Goal: Task Accomplishment & Management: Complete application form

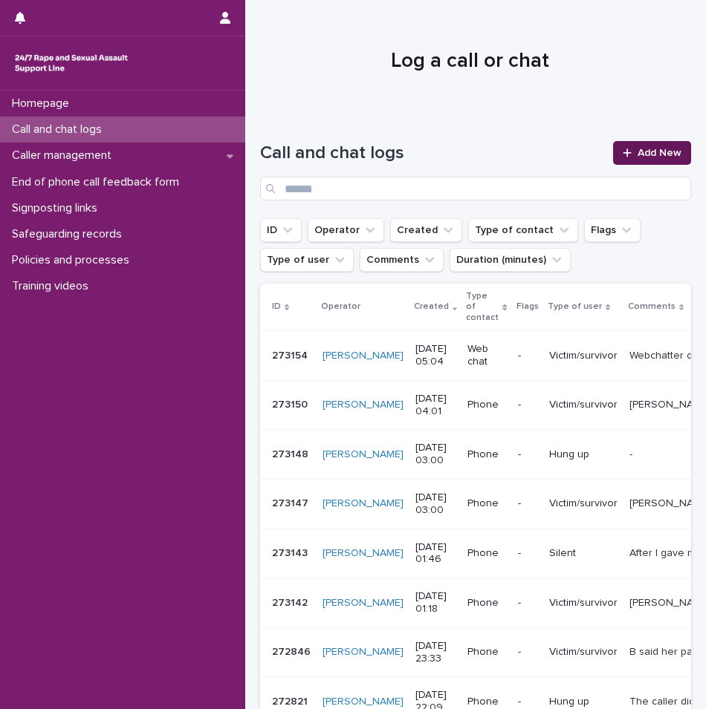
click at [613, 156] on link "Add New" at bounding box center [652, 153] width 78 height 24
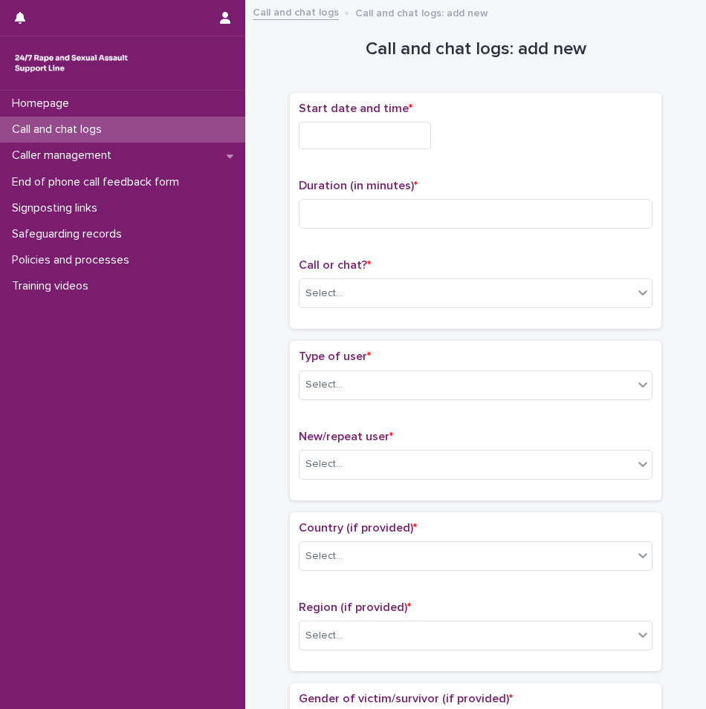
click at [364, 136] on input "text" at bounding box center [365, 135] width 132 height 27
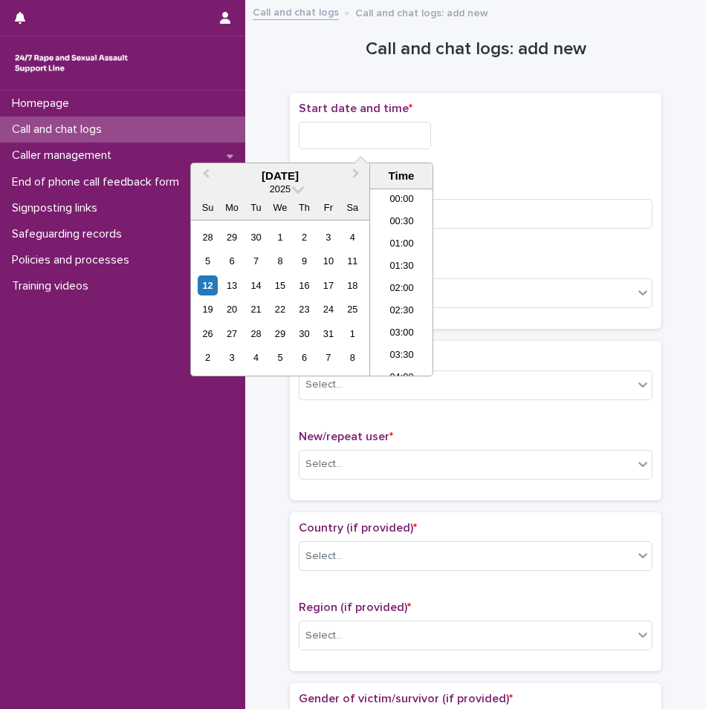
scroll to position [208, 0]
click at [406, 282] on li "06:30" at bounding box center [401, 282] width 63 height 22
type input "**********"
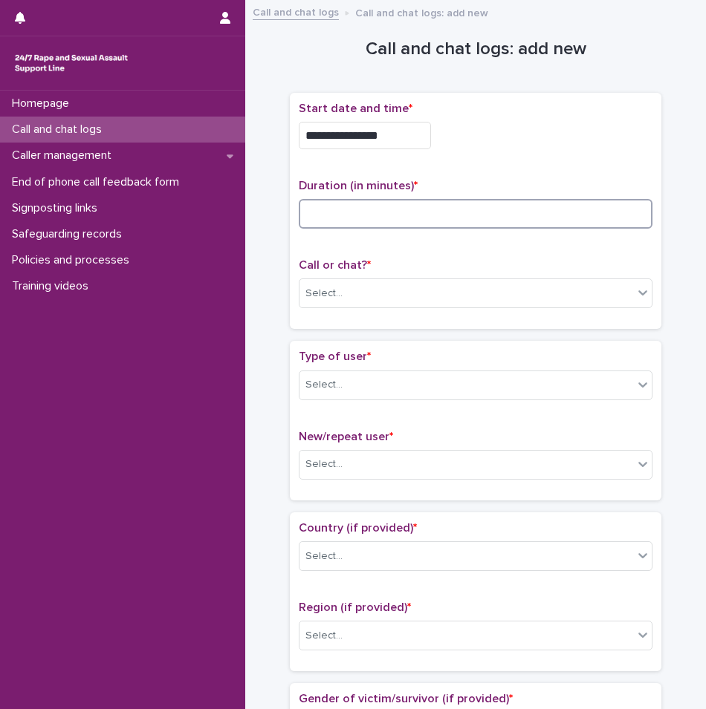
click at [403, 223] on input at bounding box center [476, 214] width 354 height 30
type input "**"
click at [366, 299] on div "Select..." at bounding box center [466, 294] width 334 height 25
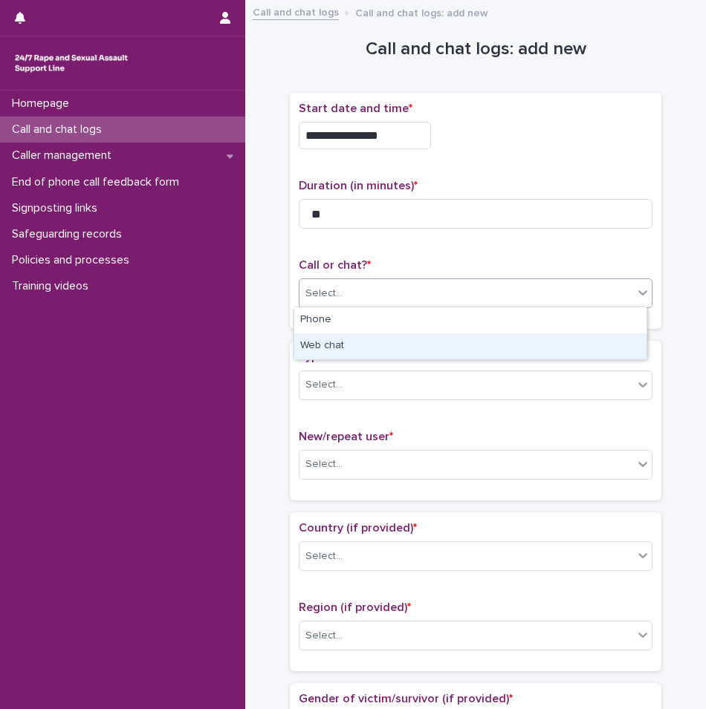
click at [342, 340] on div "Web chat" at bounding box center [470, 347] width 352 height 26
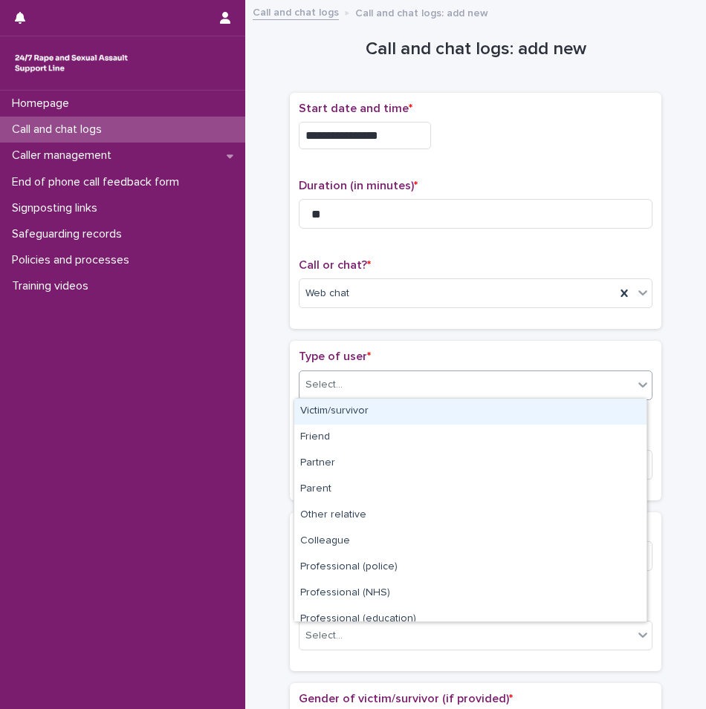
click at [367, 388] on div "Select..." at bounding box center [466, 385] width 334 height 25
click at [361, 407] on div "Victim/survivor" at bounding box center [470, 412] width 352 height 26
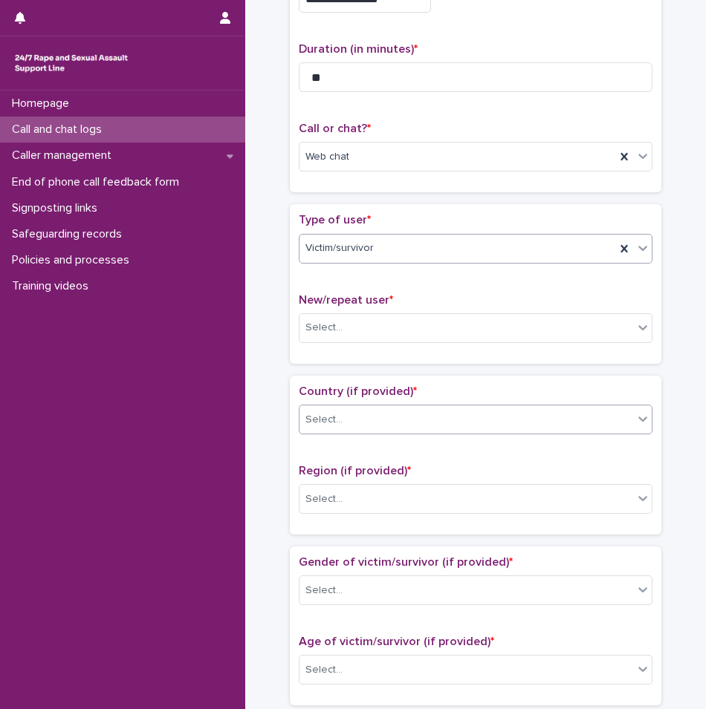
scroll to position [223, 0]
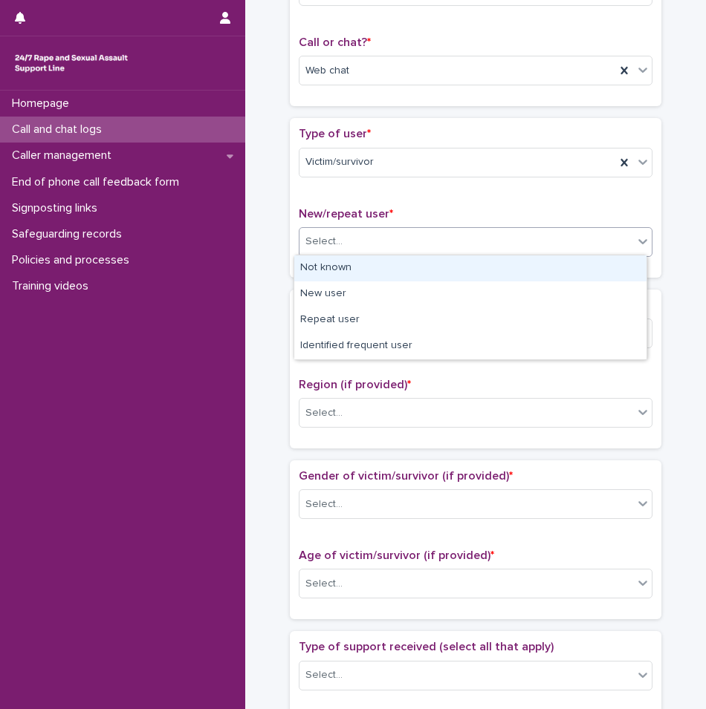
click at [384, 245] on div "Select..." at bounding box center [466, 242] width 334 height 25
click at [363, 273] on div "Not known" at bounding box center [470, 269] width 352 height 26
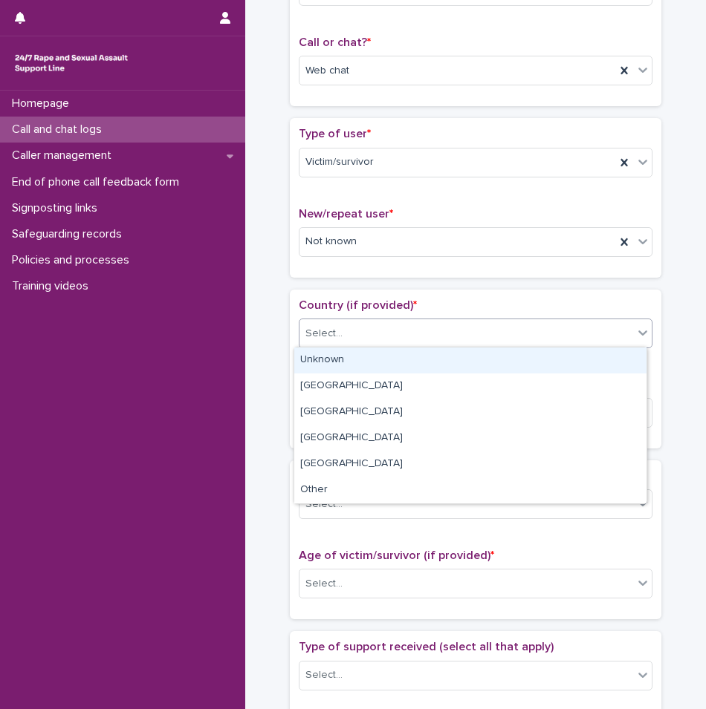
click at [359, 328] on div "Select..." at bounding box center [466, 334] width 334 height 25
click at [345, 366] on div "Unknown" at bounding box center [470, 361] width 352 height 26
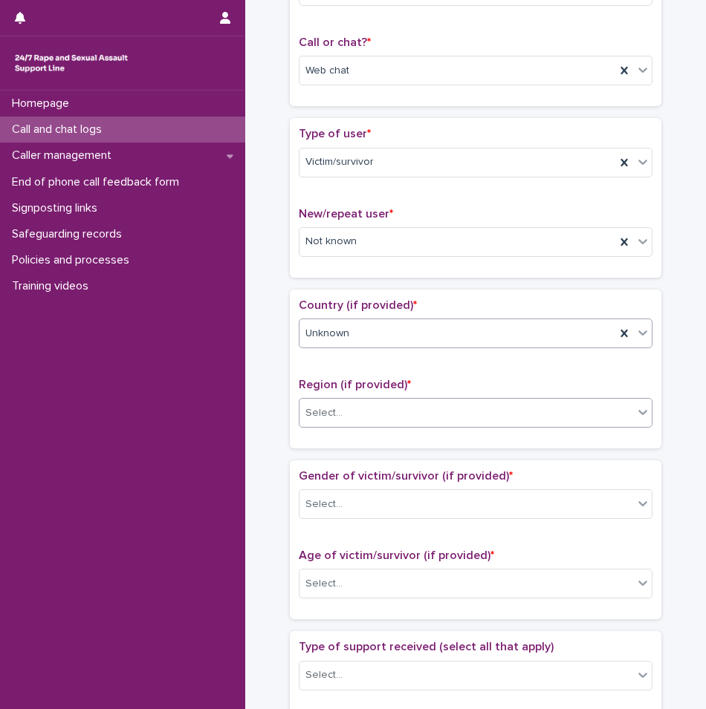
click at [340, 406] on div "Select..." at bounding box center [466, 413] width 334 height 25
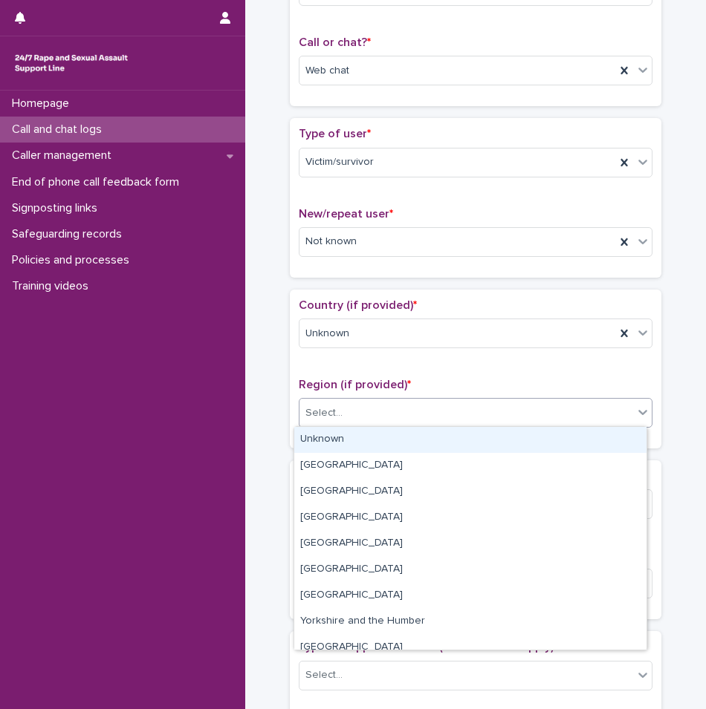
click at [333, 433] on div "Unknown" at bounding box center [470, 440] width 352 height 26
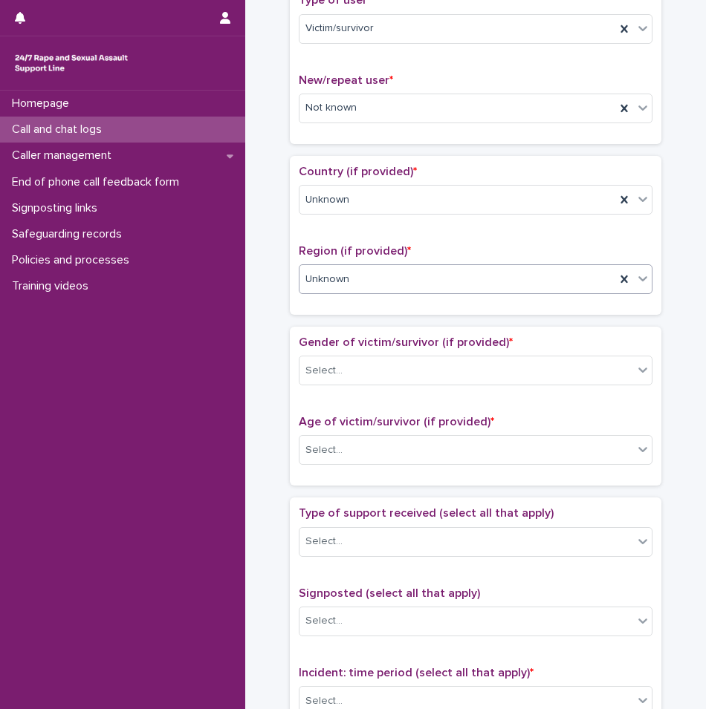
scroll to position [371, 0]
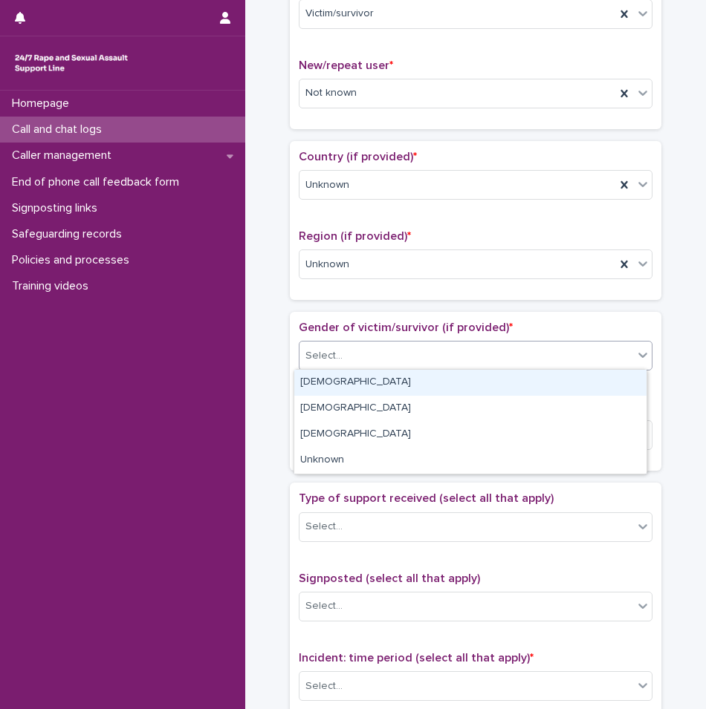
click at [342, 368] on body "**********" at bounding box center [353, 354] width 706 height 709
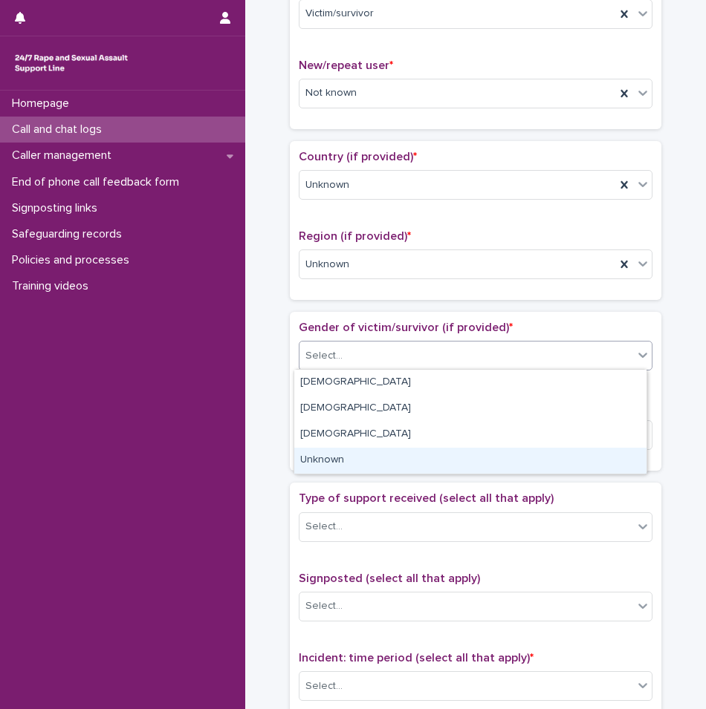
click at [322, 469] on div "Unknown" at bounding box center [470, 461] width 352 height 26
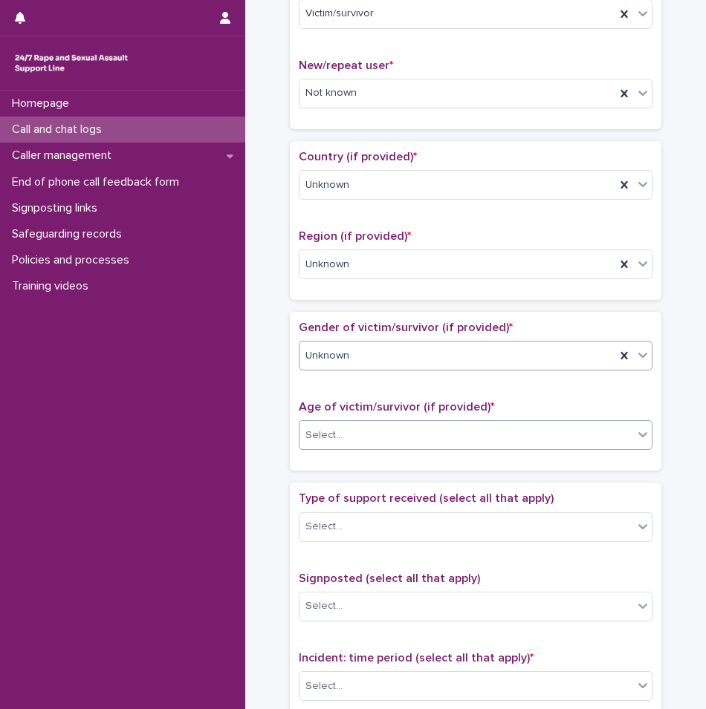
click at [335, 442] on div "Select..." at bounding box center [466, 435] width 334 height 25
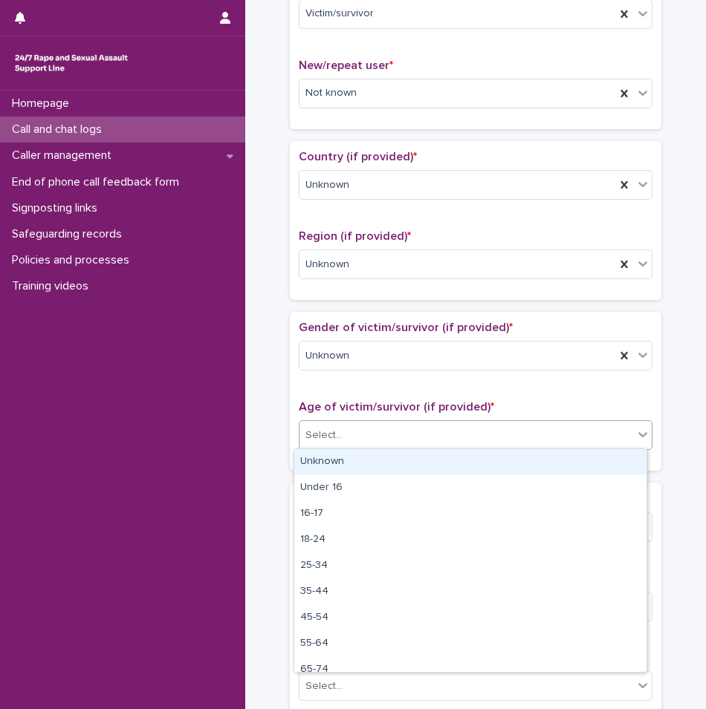
click at [332, 462] on div "Unknown" at bounding box center [470, 462] width 352 height 26
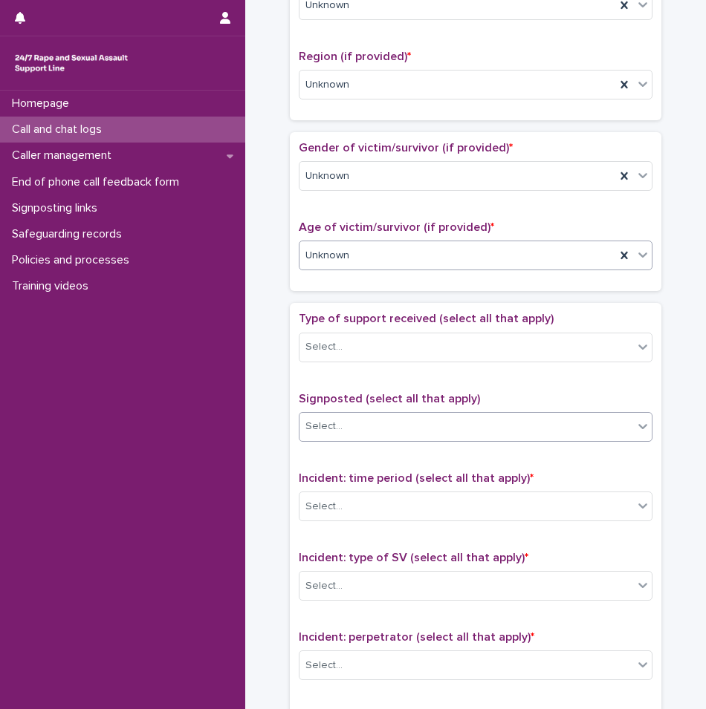
scroll to position [594, 0]
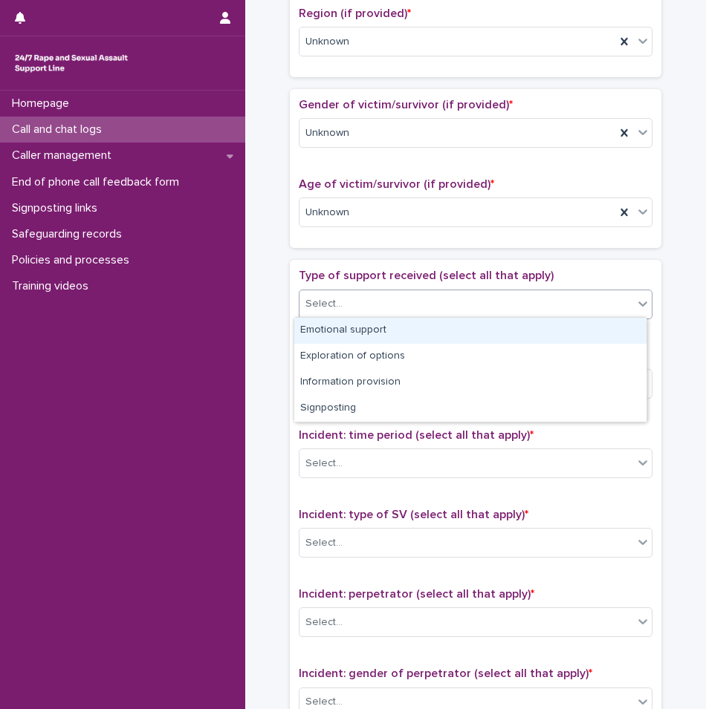
click at [343, 311] on div "Select..." at bounding box center [466, 304] width 334 height 25
click at [335, 329] on div "Emotional support" at bounding box center [470, 331] width 352 height 26
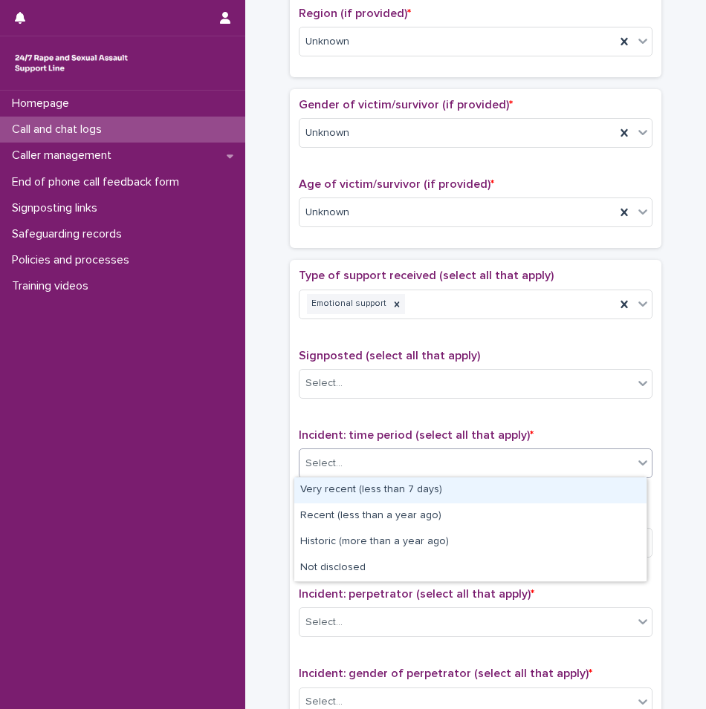
click at [328, 467] on div "Select..." at bounding box center [323, 464] width 37 height 16
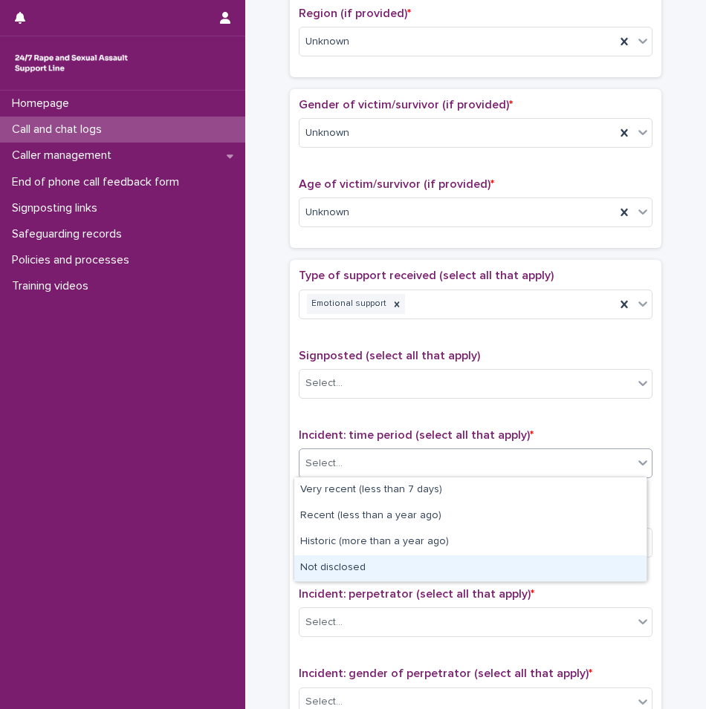
click at [323, 568] on div "Not disclosed" at bounding box center [470, 569] width 352 height 26
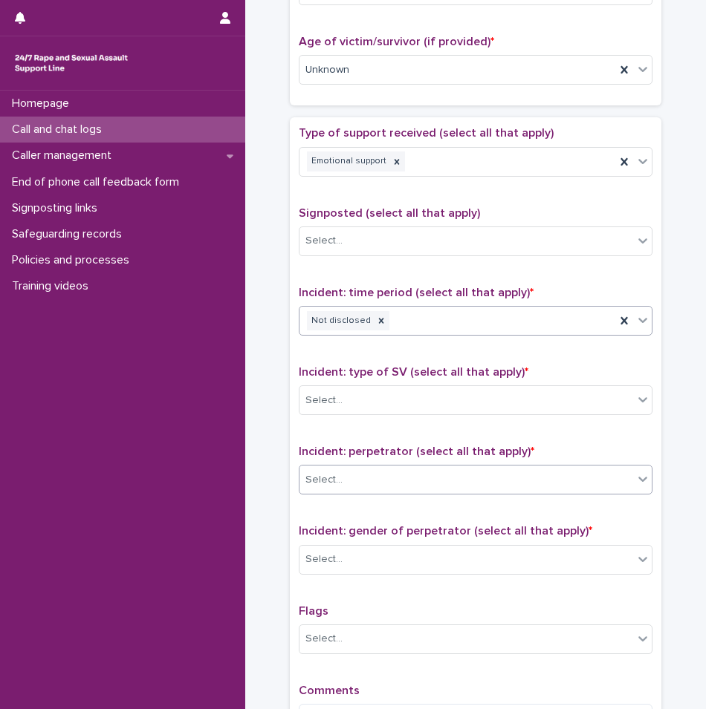
scroll to position [817, 0]
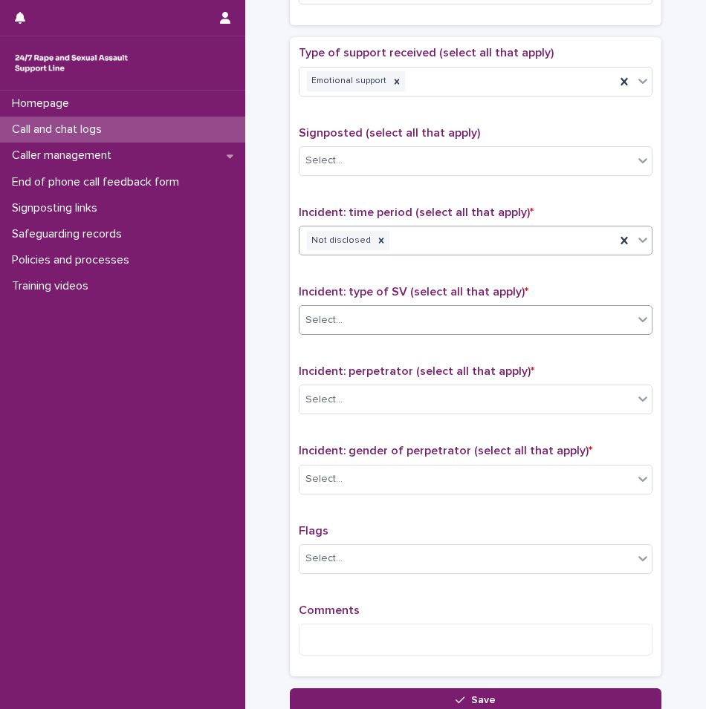
click at [344, 324] on div "Select..." at bounding box center [466, 320] width 334 height 25
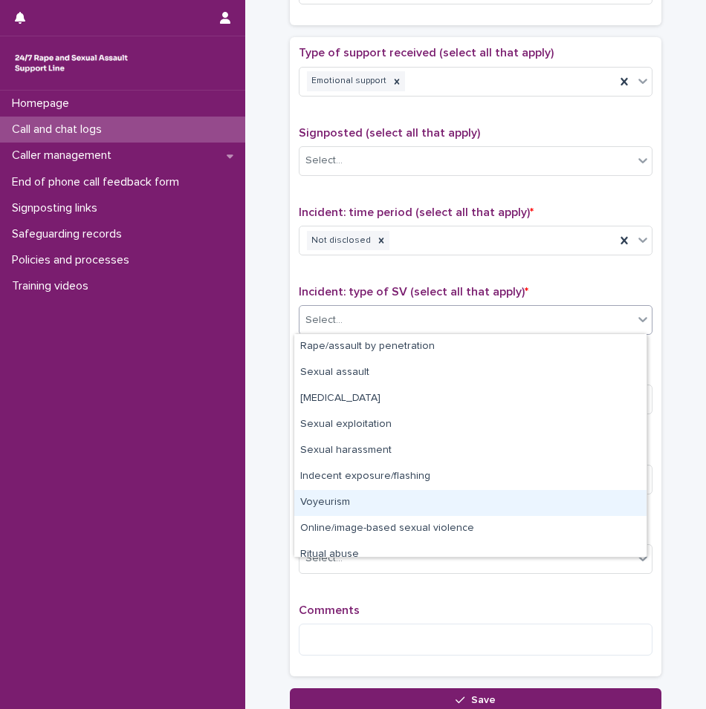
scroll to position [37, 0]
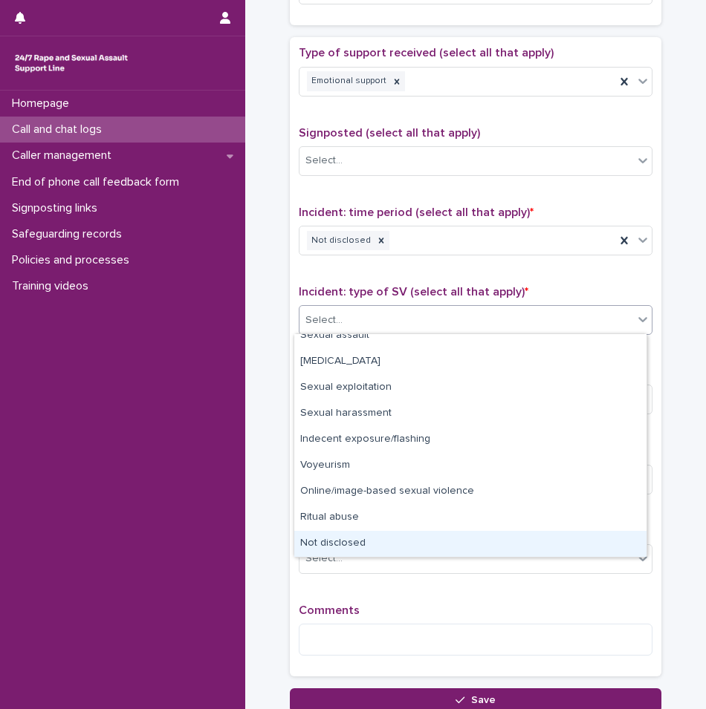
click at [347, 542] on div "Not disclosed" at bounding box center [470, 544] width 352 height 26
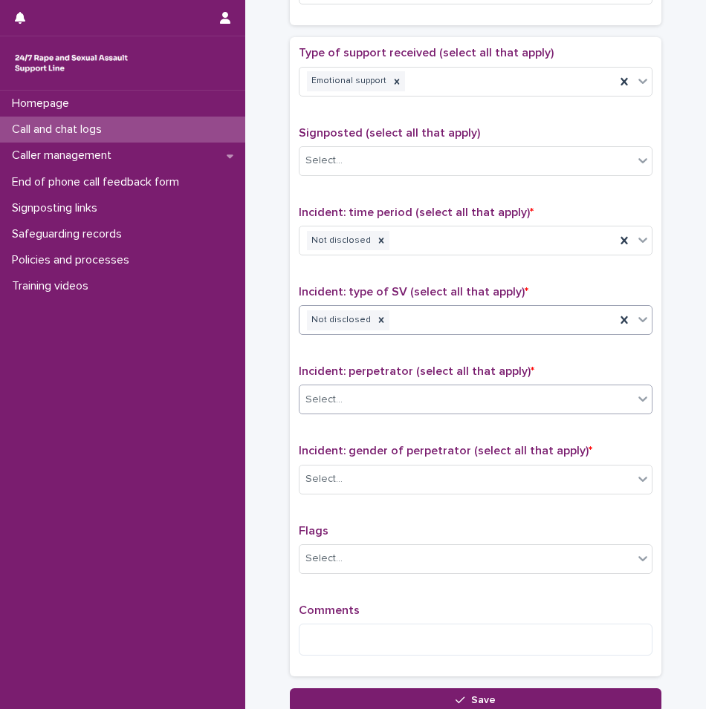
click at [363, 406] on div "Select..." at bounding box center [466, 400] width 334 height 25
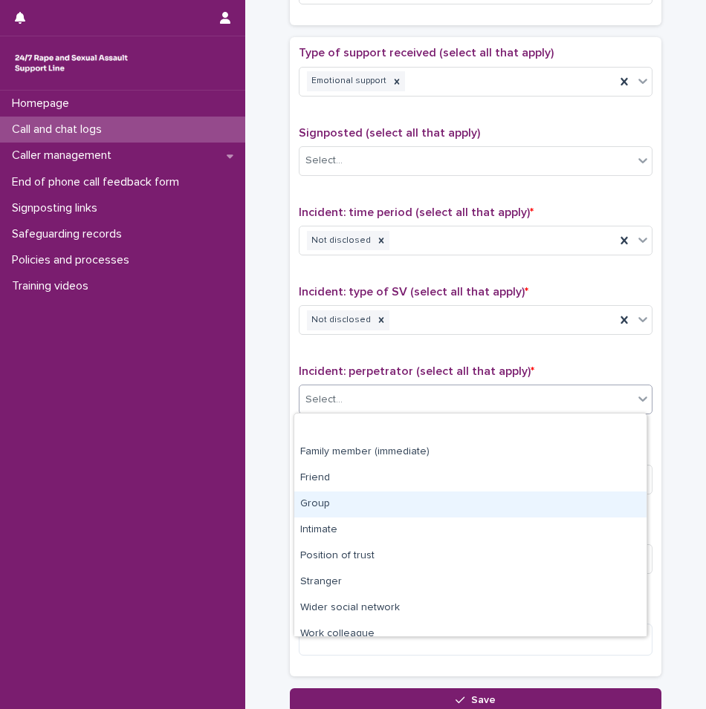
scroll to position [63, 0]
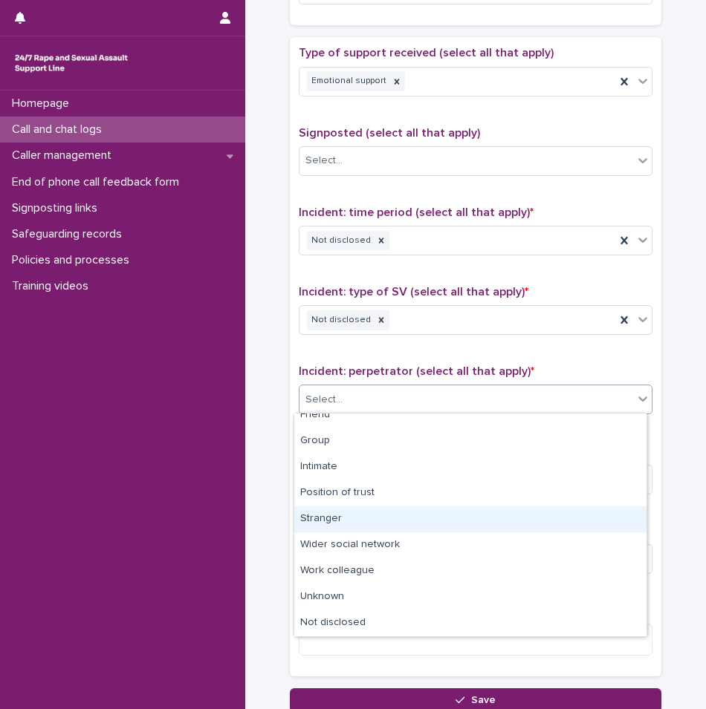
click at [337, 524] on div "Stranger" at bounding box center [470, 520] width 352 height 26
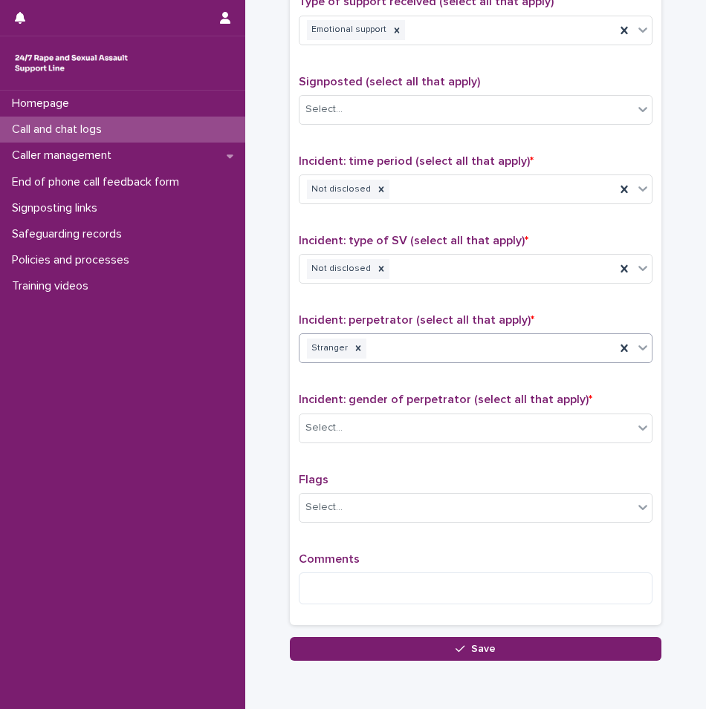
scroll to position [935, 0]
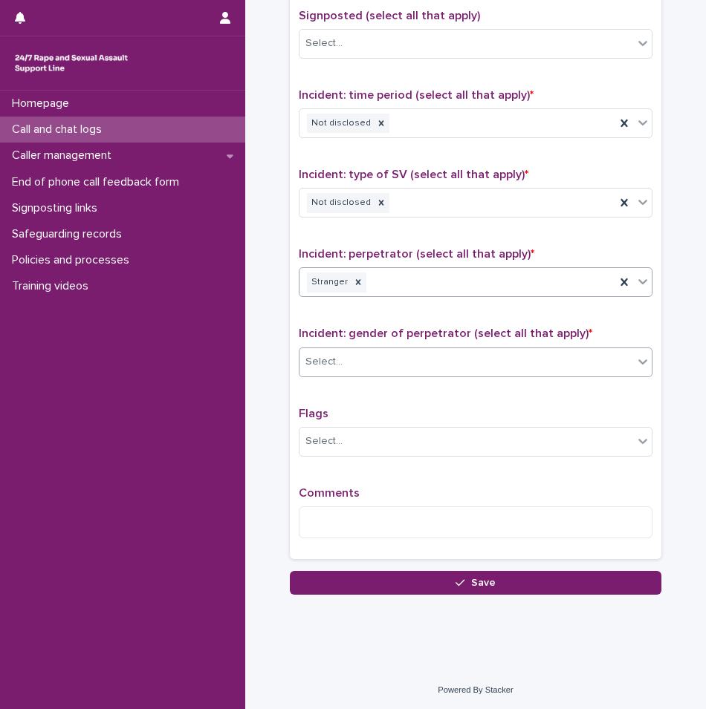
click at [356, 361] on div "Select..." at bounding box center [466, 362] width 334 height 25
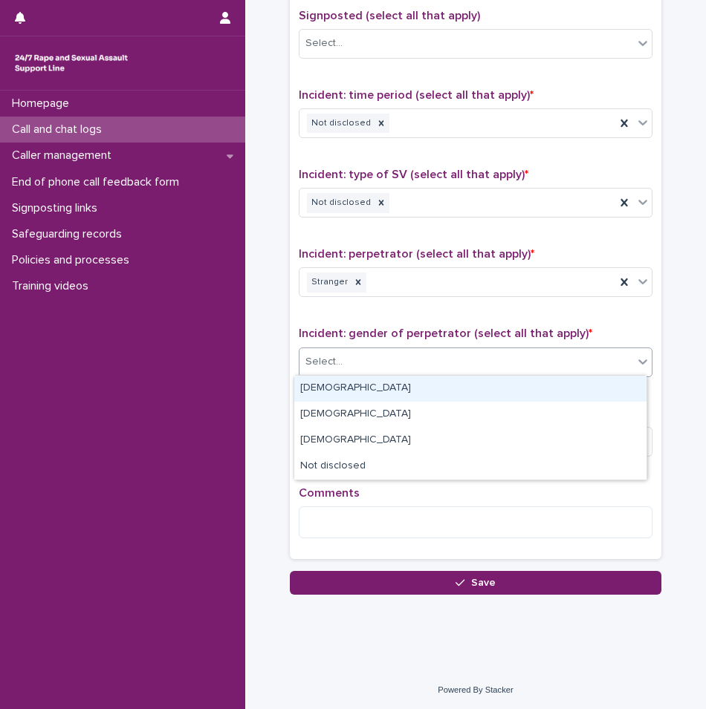
click at [337, 399] on div "[DEMOGRAPHIC_DATA]" at bounding box center [470, 389] width 352 height 26
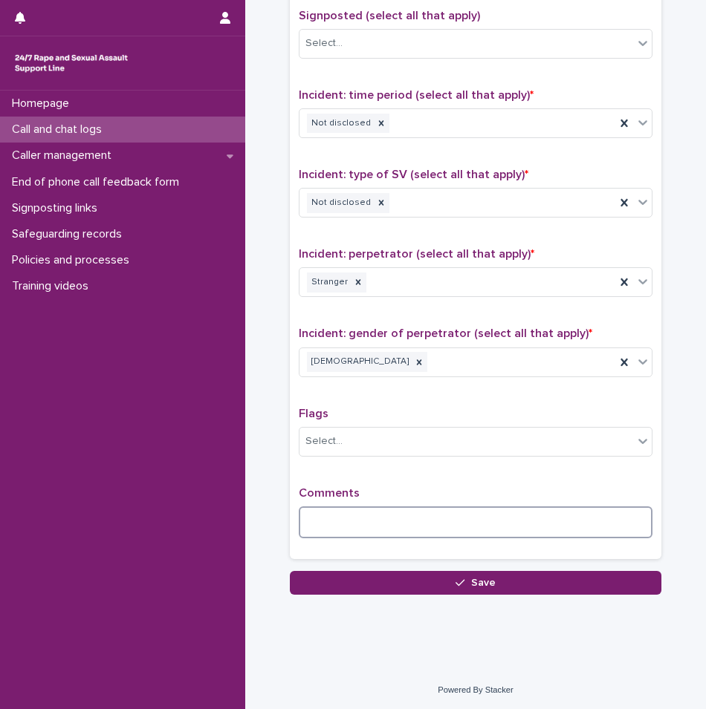
click at [319, 533] on textarea at bounding box center [476, 523] width 354 height 32
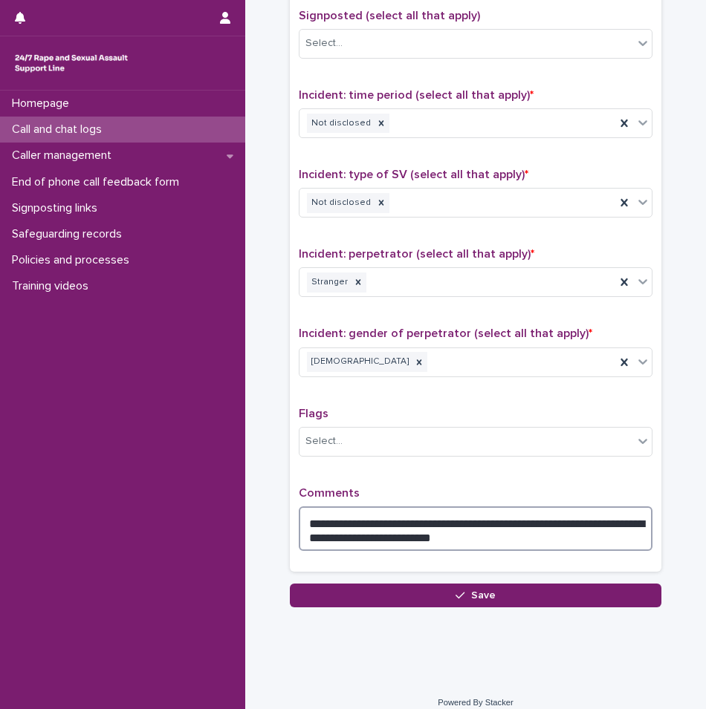
click at [475, 530] on textarea "**********" at bounding box center [476, 529] width 354 height 45
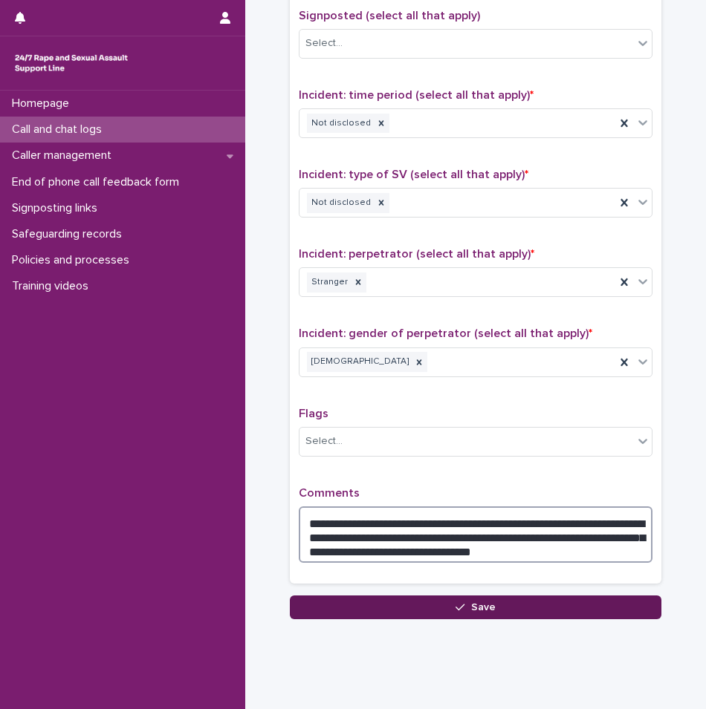
type textarea "**********"
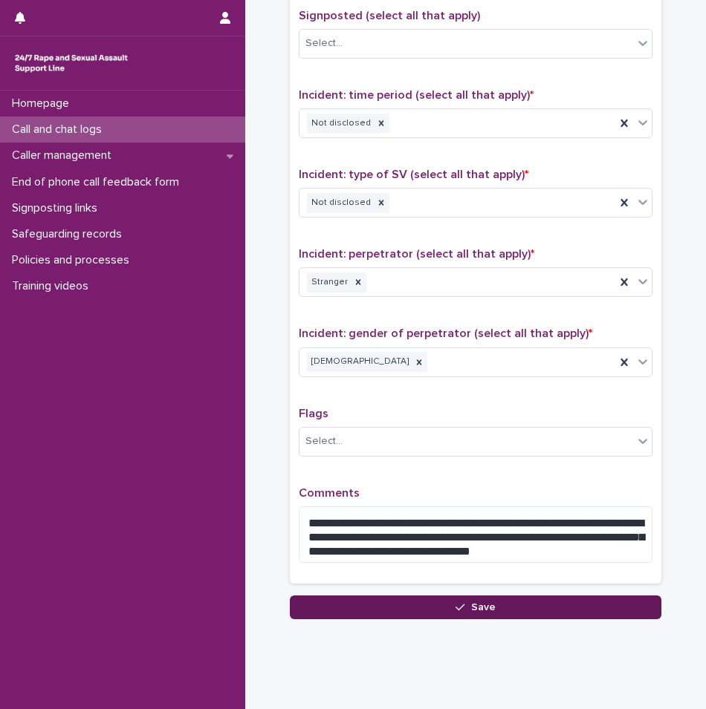
click at [457, 606] on icon "button" at bounding box center [459, 608] width 9 height 7
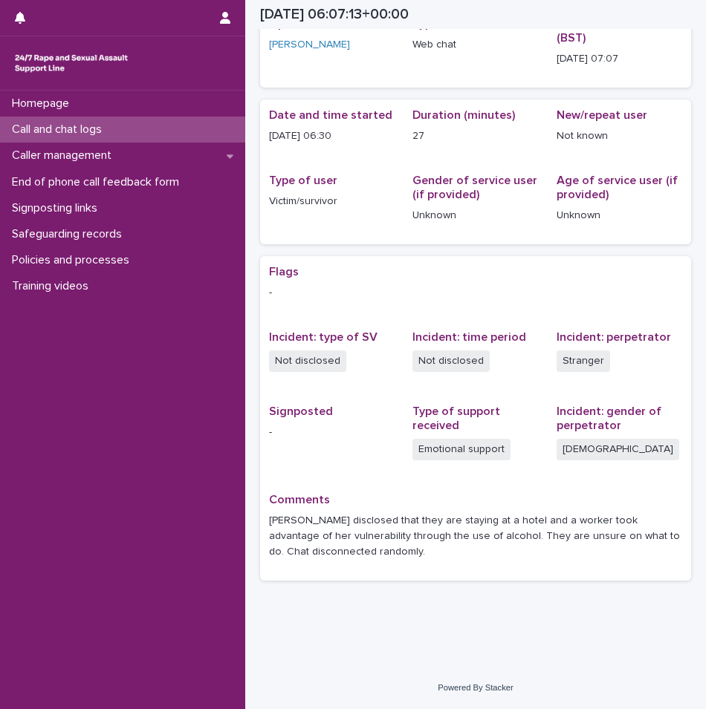
scroll to position [81, 0]
click at [82, 137] on div "Call and chat logs" at bounding box center [122, 130] width 245 height 26
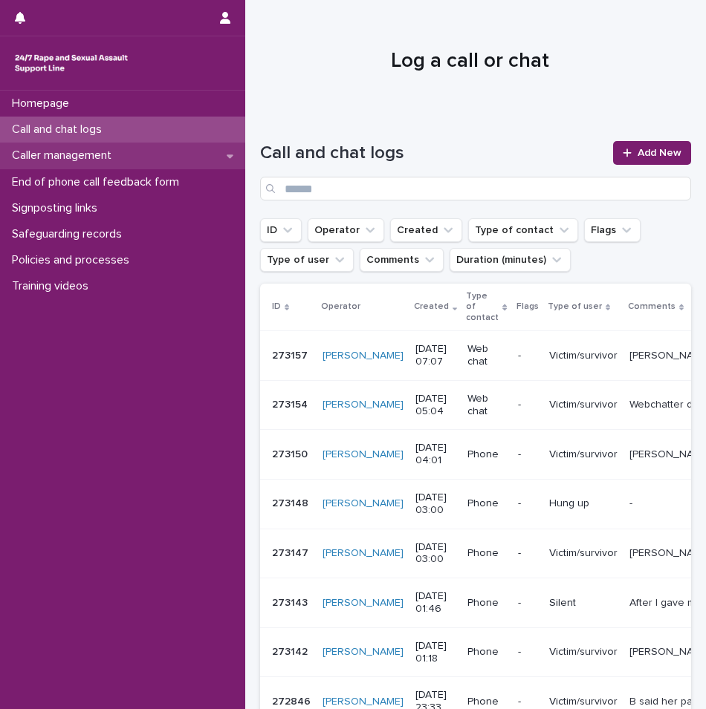
click at [82, 164] on div "Caller management" at bounding box center [122, 156] width 245 height 26
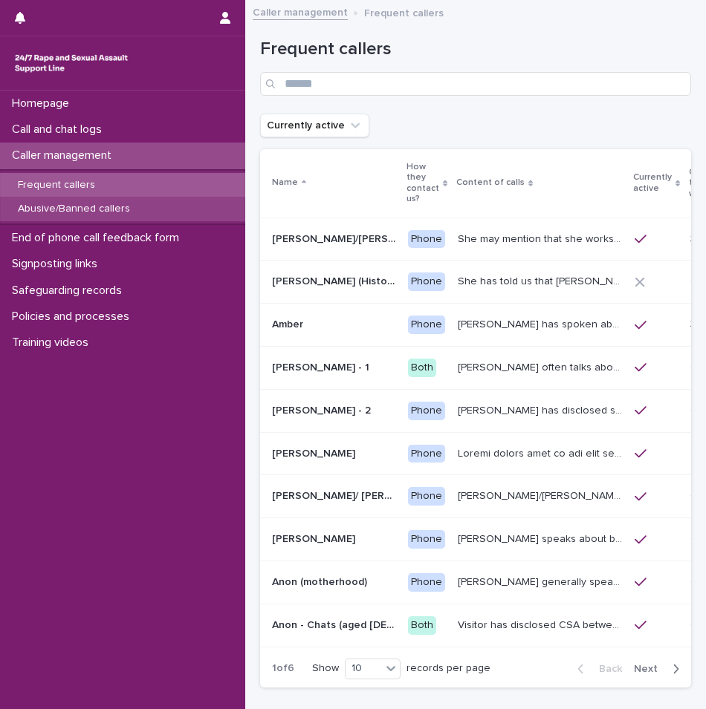
click at [85, 217] on div "Abusive/Banned callers" at bounding box center [122, 209] width 245 height 25
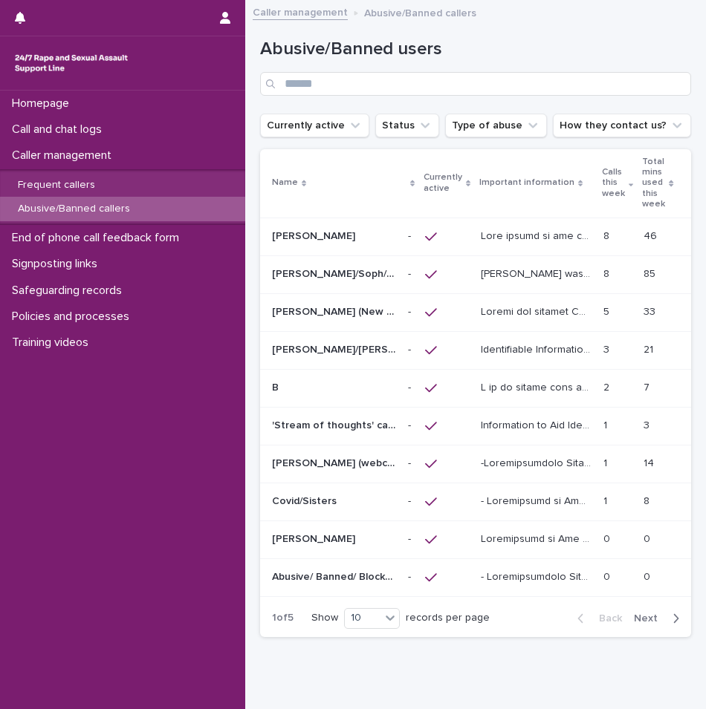
click at [507, 465] on p at bounding box center [538, 463] width 114 height 16
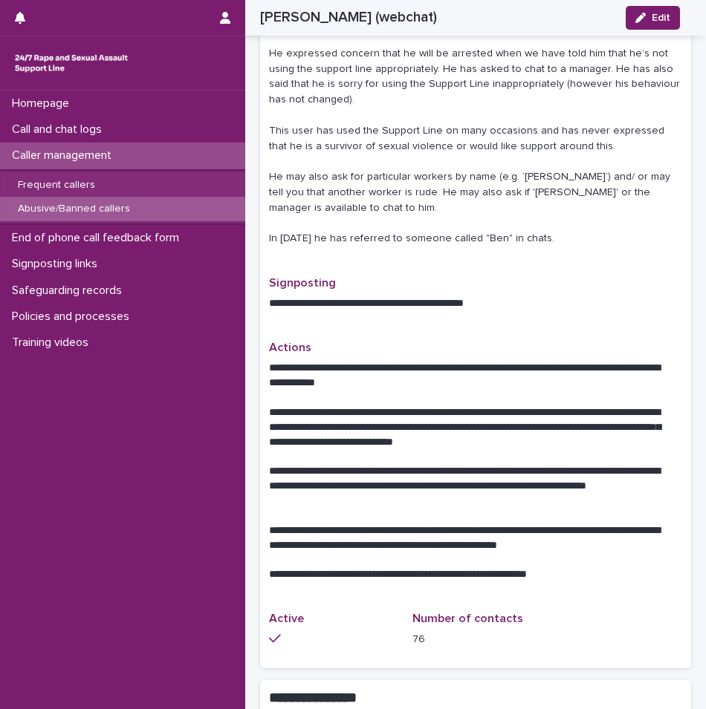
scroll to position [743, 0]
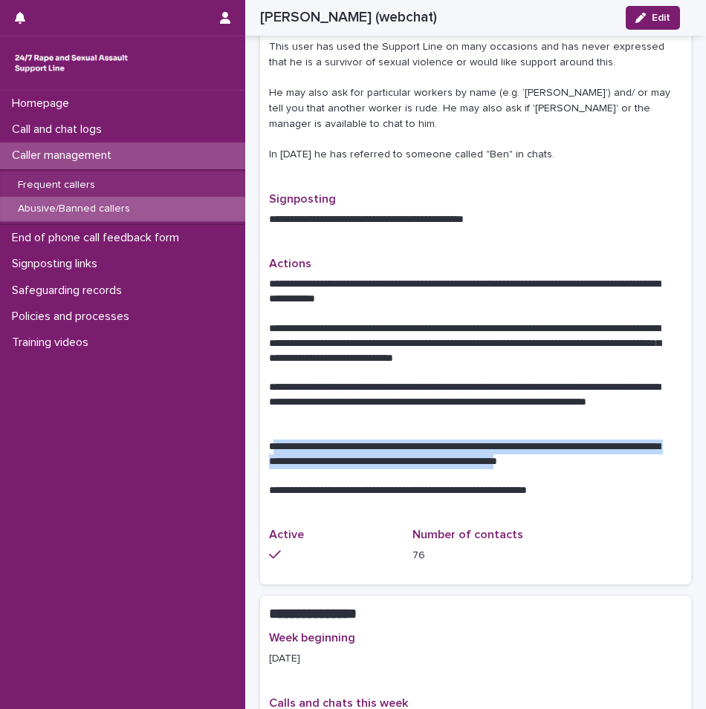
drag, startPoint x: 271, startPoint y: 429, endPoint x: 608, endPoint y: 450, distance: 337.2
click at [608, 450] on p "**********" at bounding box center [470, 455] width 402 height 30
drag, startPoint x: 608, startPoint y: 450, endPoint x: 565, endPoint y: 435, distance: 44.9
copy p "**********"
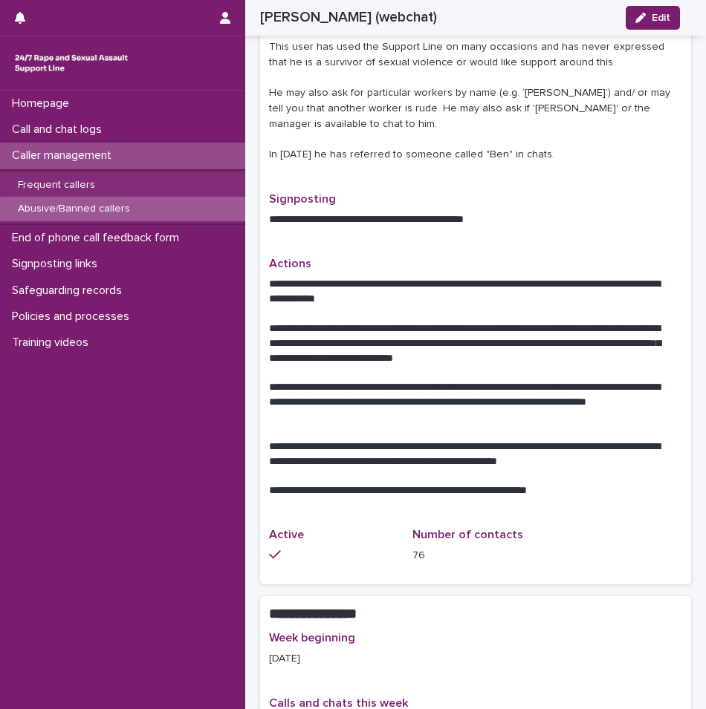
click at [520, 393] on p "**********" at bounding box center [470, 402] width 402 height 45
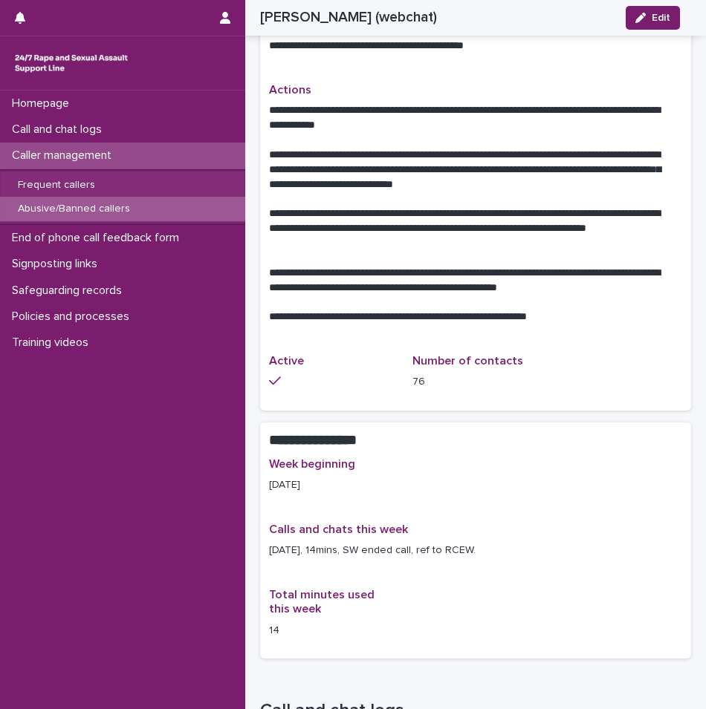
scroll to position [891, 0]
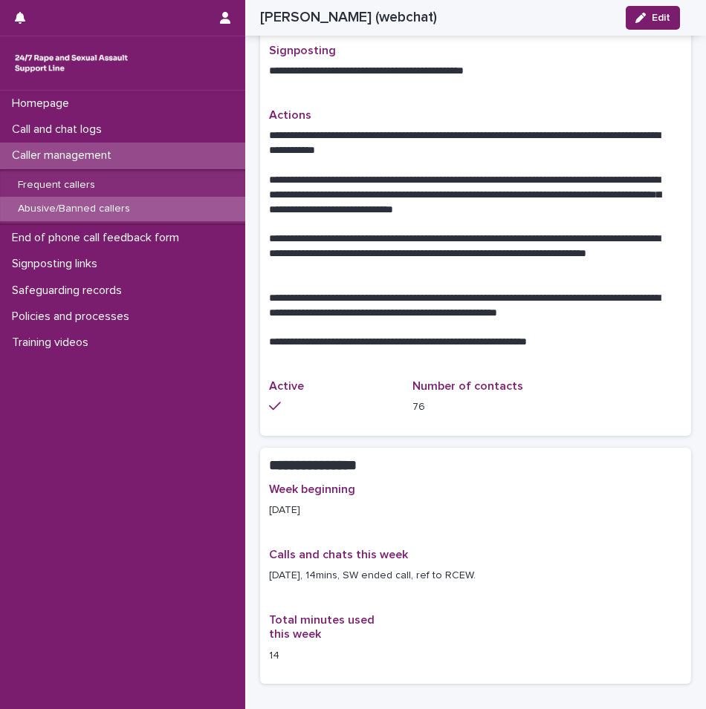
click at [103, 146] on div "Caller management" at bounding box center [122, 156] width 245 height 26
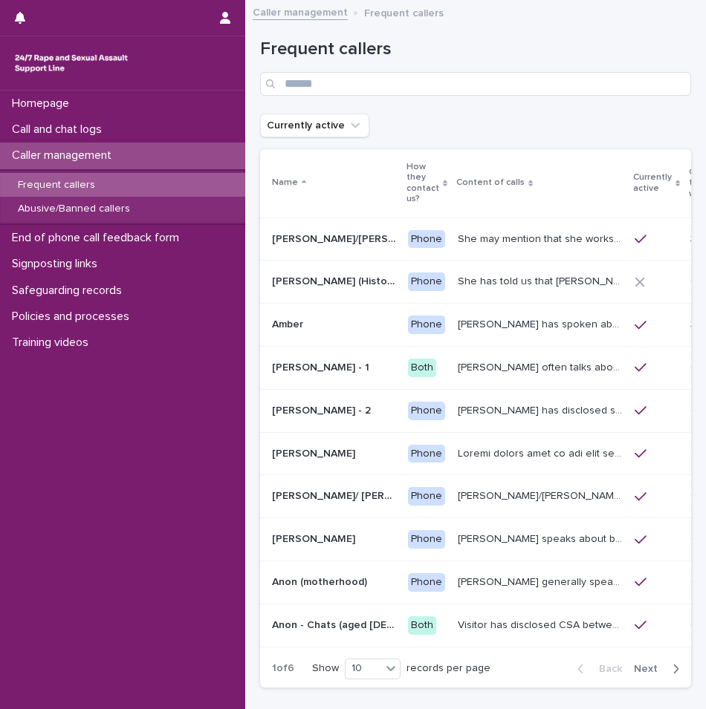
click at [59, 157] on p "Caller management" at bounding box center [64, 156] width 117 height 14
click at [62, 129] on p "Call and chat logs" at bounding box center [60, 130] width 108 height 14
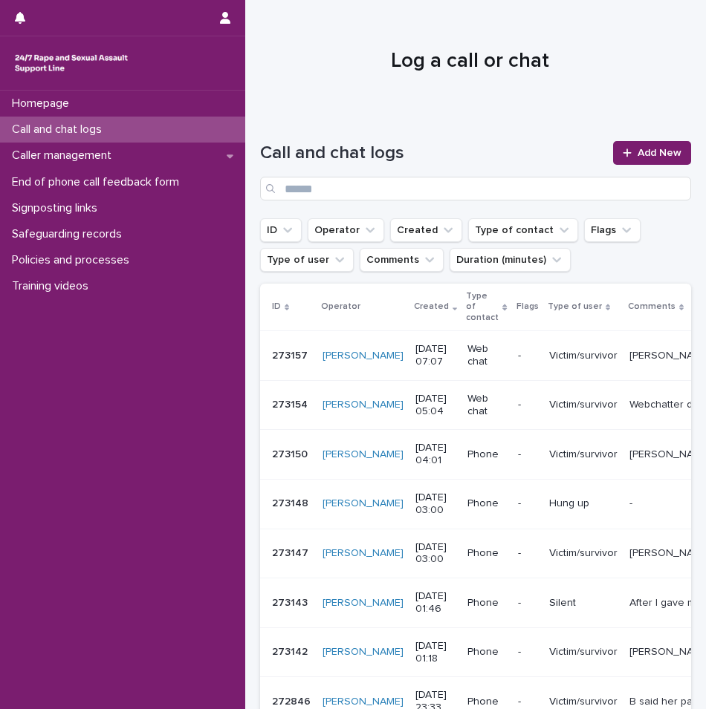
click at [637, 171] on div "Call and chat logs Add New" at bounding box center [475, 170] width 431 height 59
click at [637, 160] on link "Add New" at bounding box center [652, 153] width 78 height 24
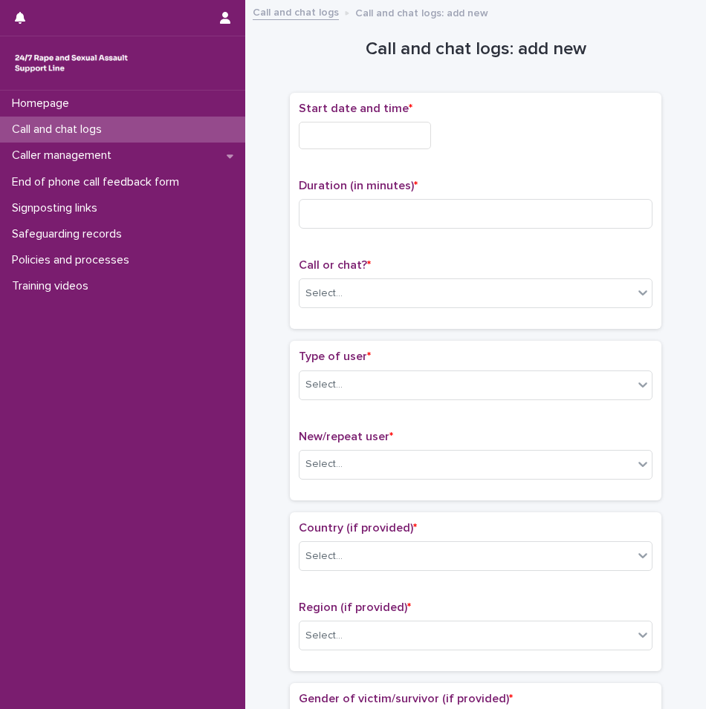
click at [365, 127] on input "text" at bounding box center [365, 135] width 132 height 27
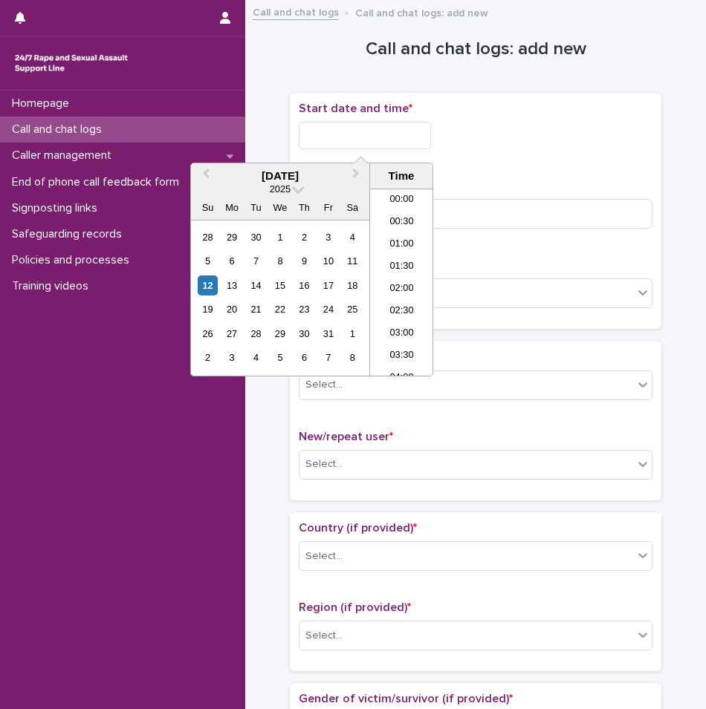
scroll to position [230, 0]
click at [416, 282] on li "07:00" at bounding box center [401, 282] width 63 height 22
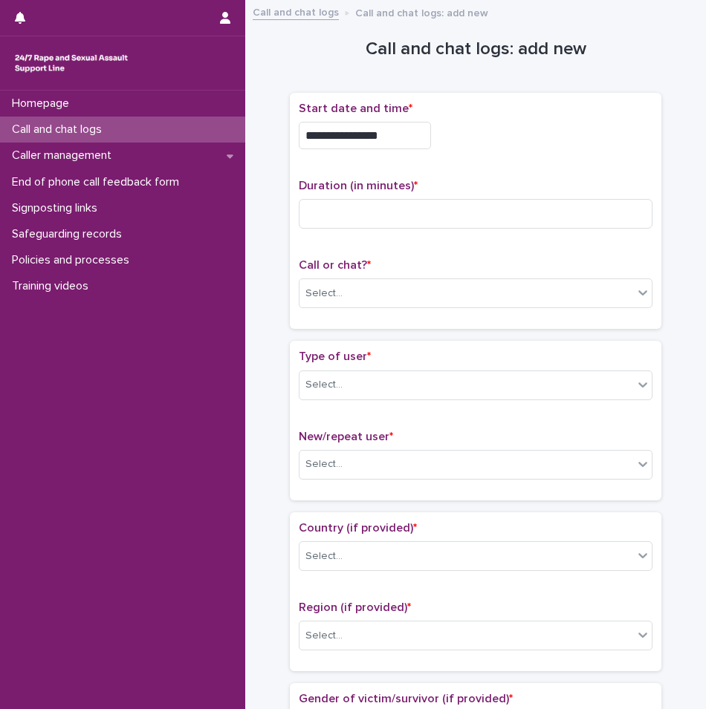
click at [403, 130] on input "**********" at bounding box center [365, 135] width 132 height 27
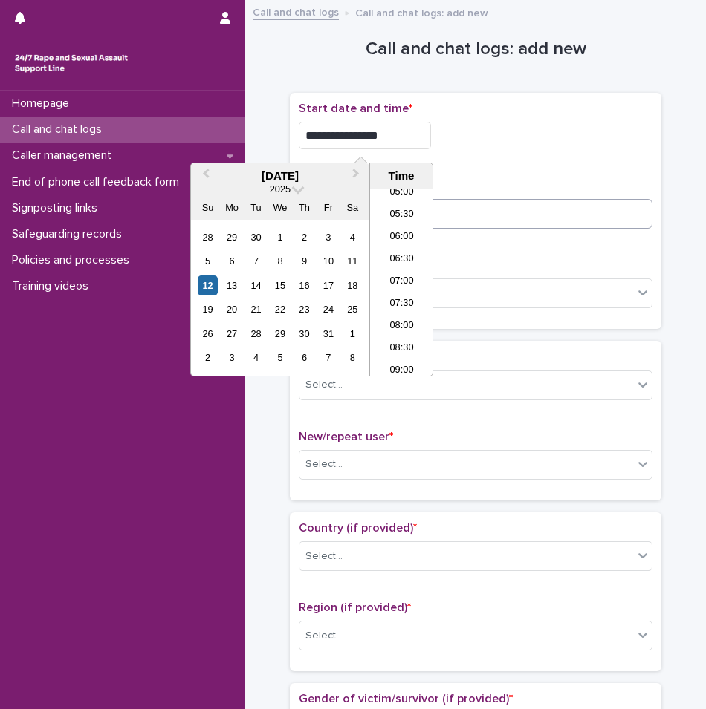
type input "**********"
click at [496, 220] on input at bounding box center [476, 214] width 354 height 30
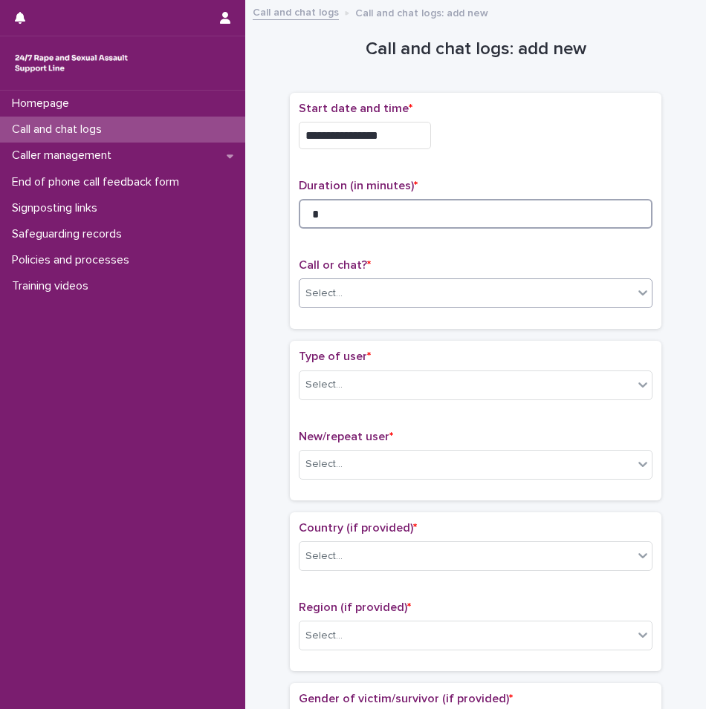
type input "*"
click at [420, 296] on div "Select..." at bounding box center [466, 294] width 334 height 25
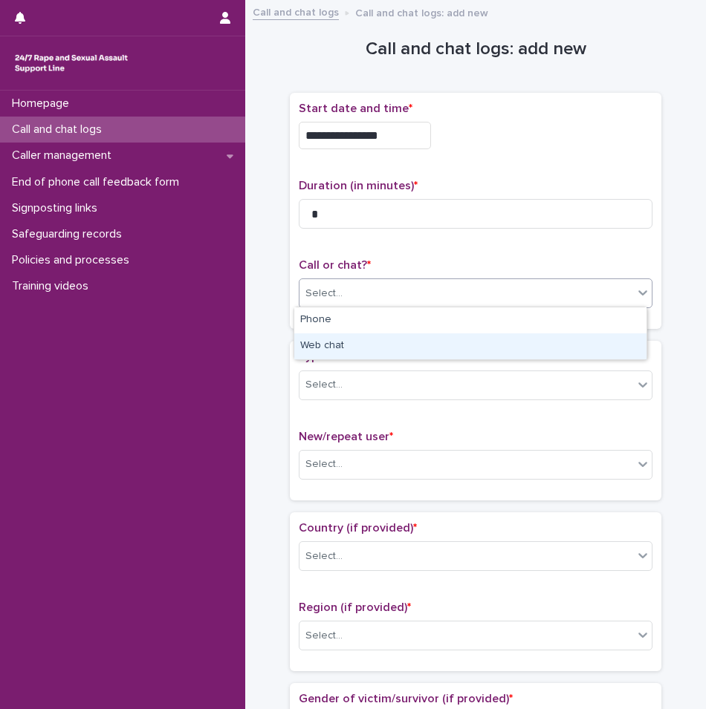
click at [365, 352] on div "Web chat" at bounding box center [470, 347] width 352 height 26
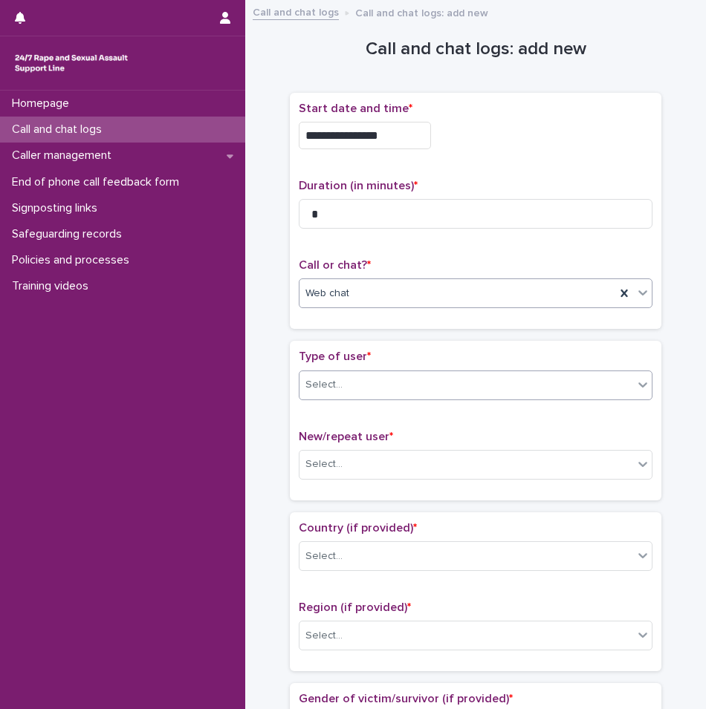
click at [369, 380] on div "Select..." at bounding box center [466, 385] width 334 height 25
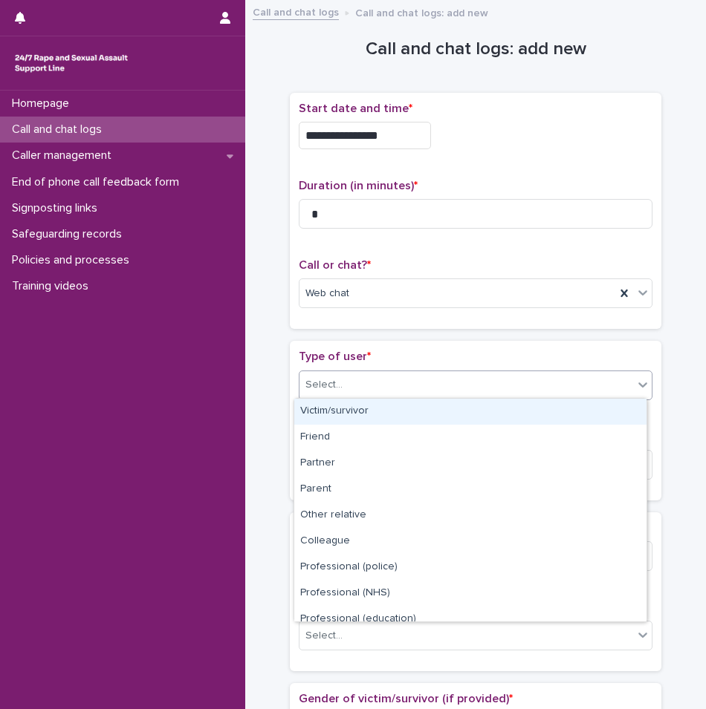
click at [354, 422] on div "Victim/survivor" at bounding box center [470, 412] width 352 height 26
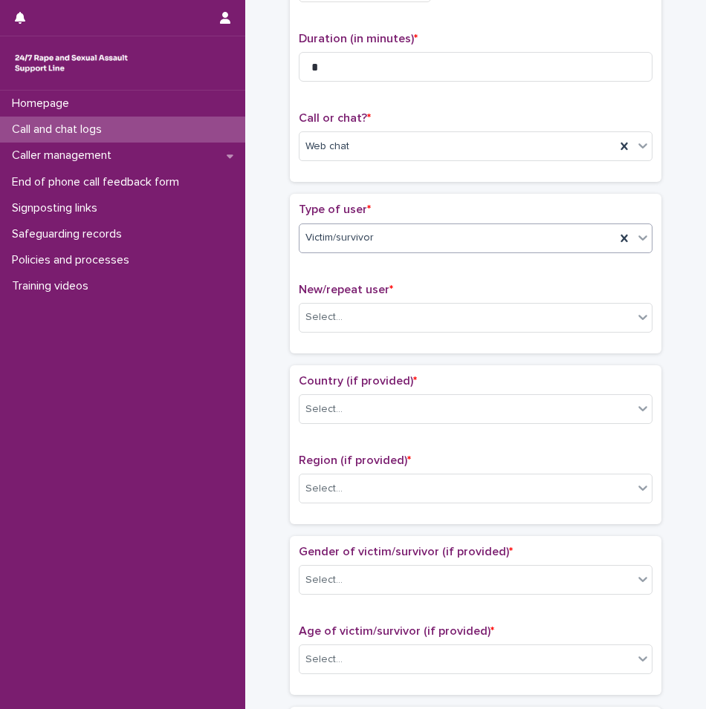
scroll to position [149, 0]
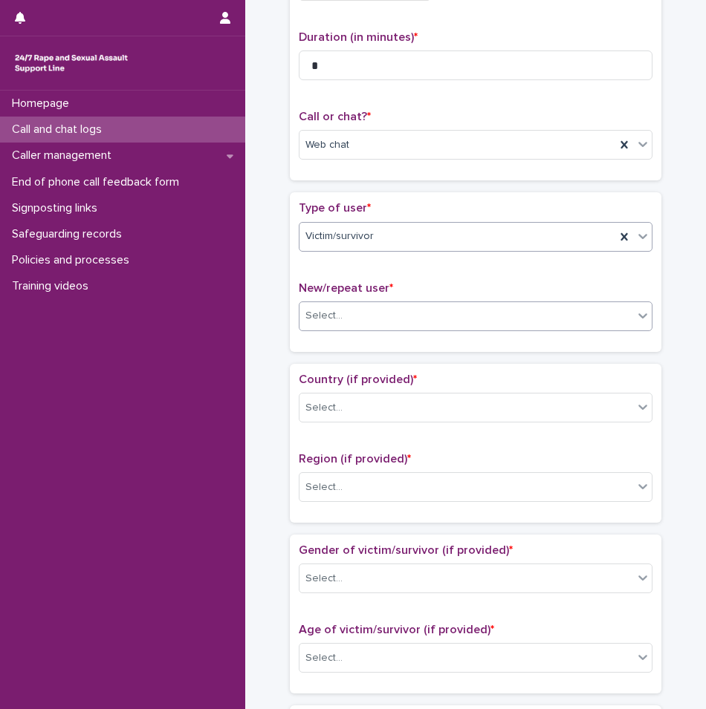
click at [353, 319] on div "Select..." at bounding box center [466, 316] width 334 height 25
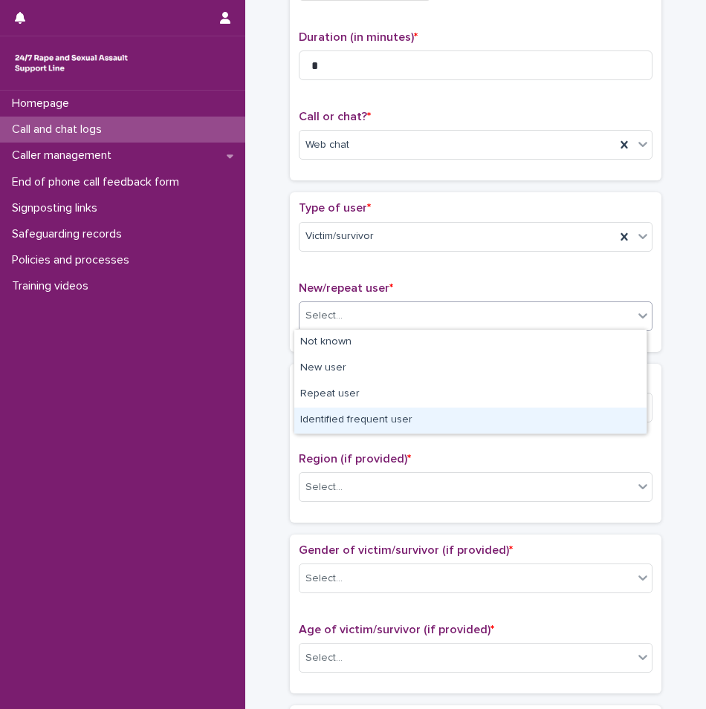
click at [336, 429] on div "Identified frequent user" at bounding box center [470, 421] width 352 height 26
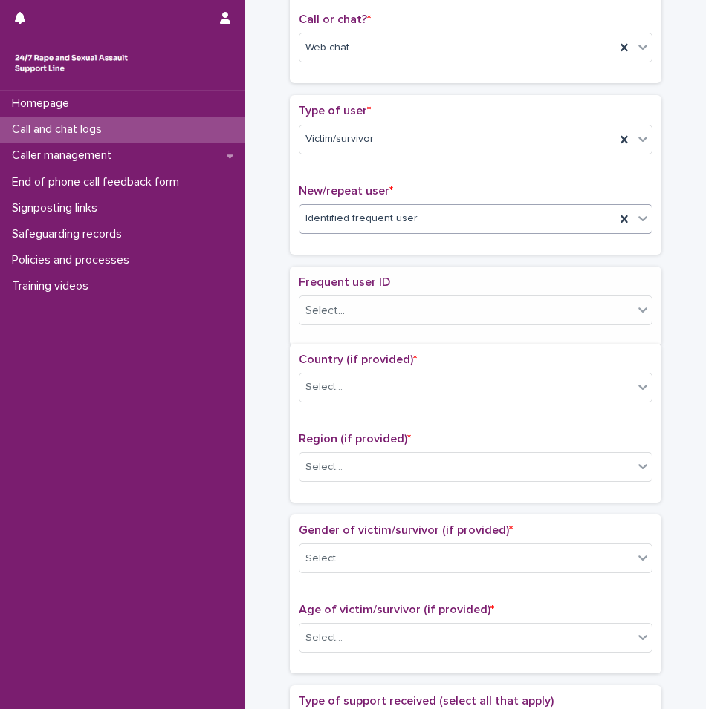
scroll to position [342, 0]
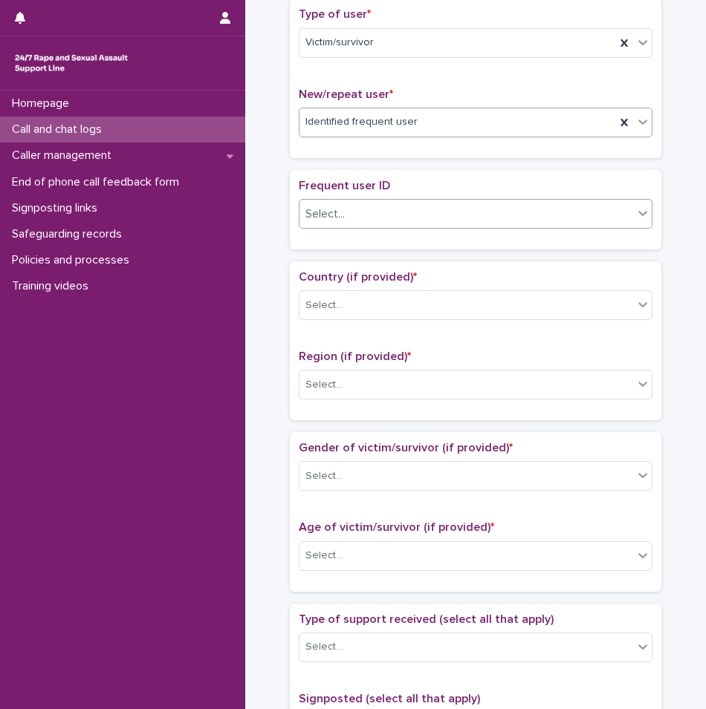
click at [354, 218] on div "Select..." at bounding box center [466, 214] width 334 height 25
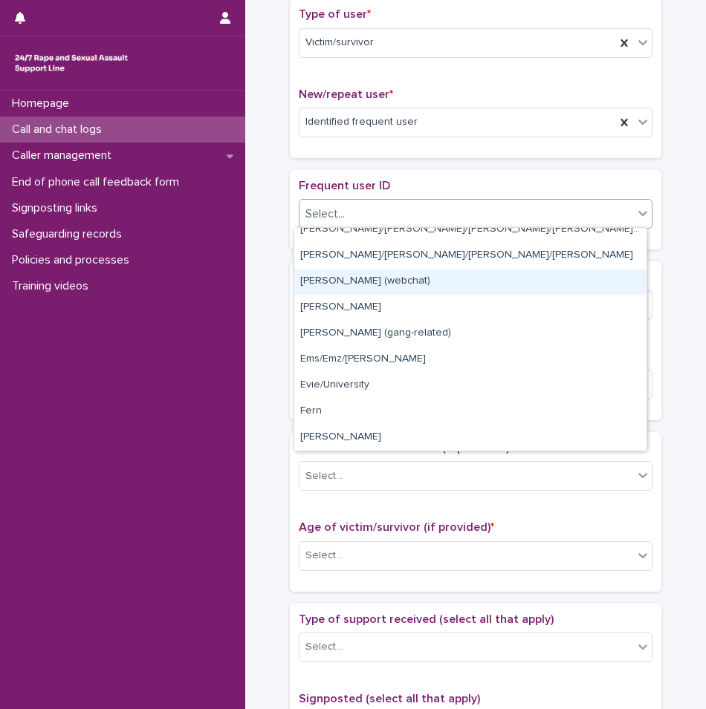
scroll to position [743, 0]
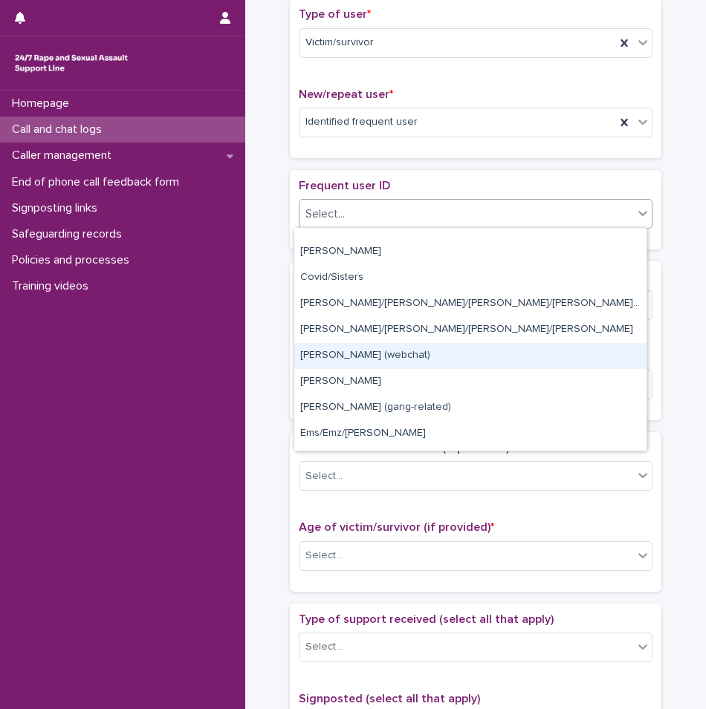
click at [341, 363] on div "[PERSON_NAME] (webchat)" at bounding box center [470, 356] width 352 height 26
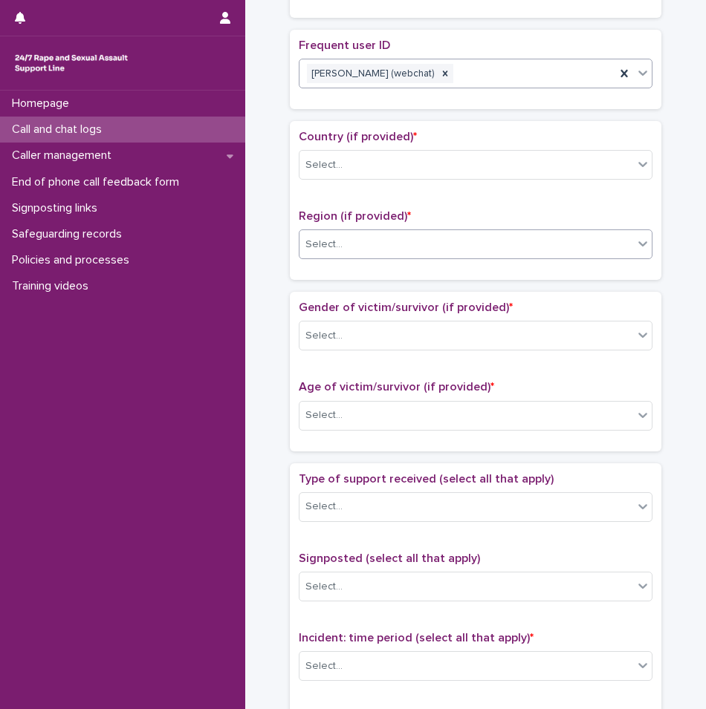
scroll to position [491, 0]
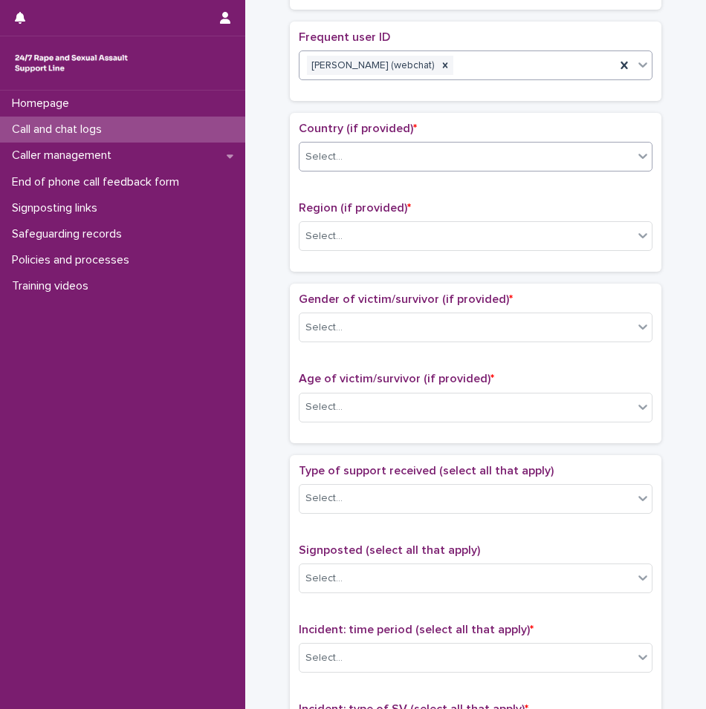
click at [327, 163] on div "Select..." at bounding box center [323, 157] width 37 height 16
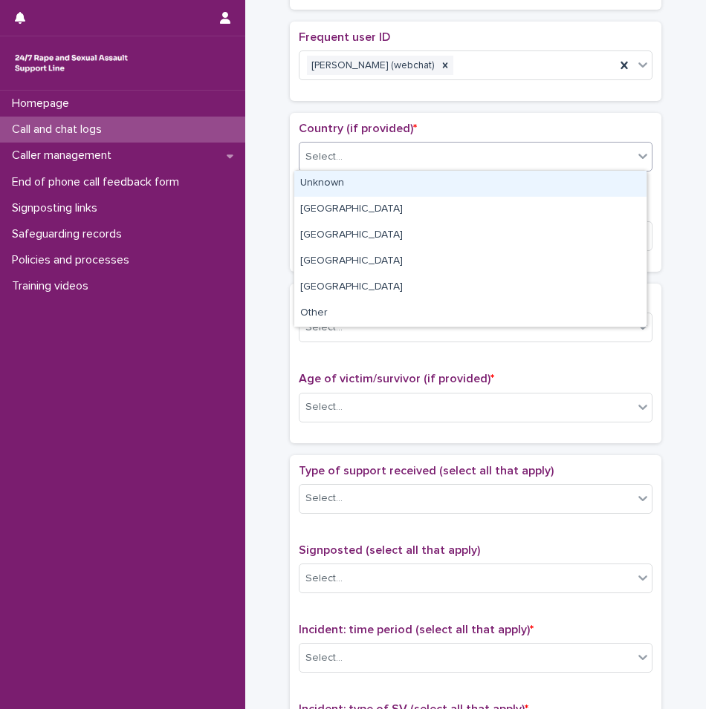
click at [328, 188] on div "Unknown" at bounding box center [470, 184] width 352 height 26
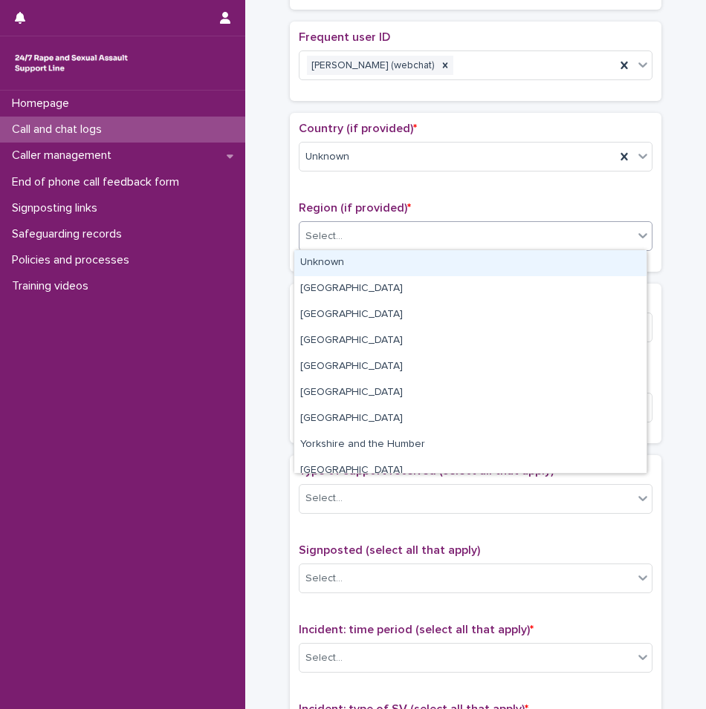
click at [344, 241] on div at bounding box center [344, 237] width 1 height 16
click at [333, 268] on div "Unknown" at bounding box center [470, 263] width 352 height 26
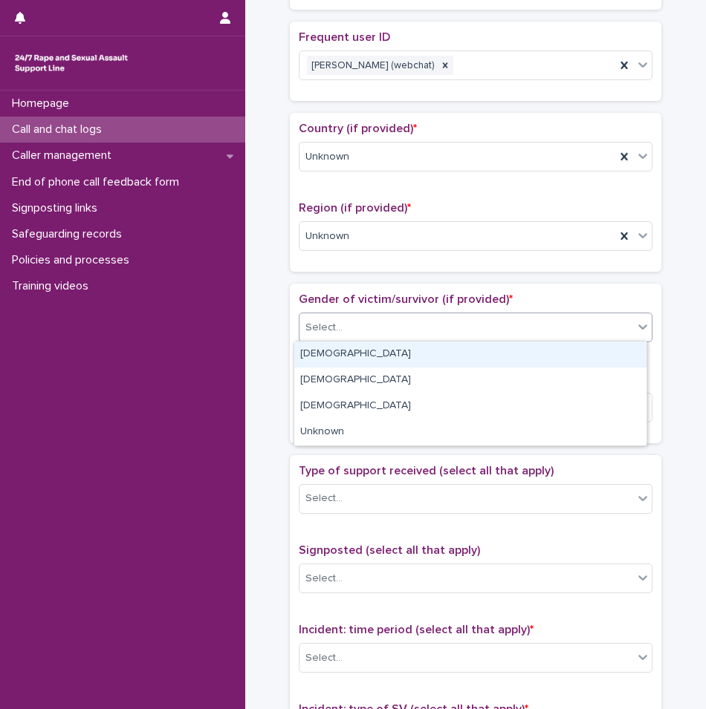
click at [333, 322] on div "Select..." at bounding box center [323, 328] width 37 height 16
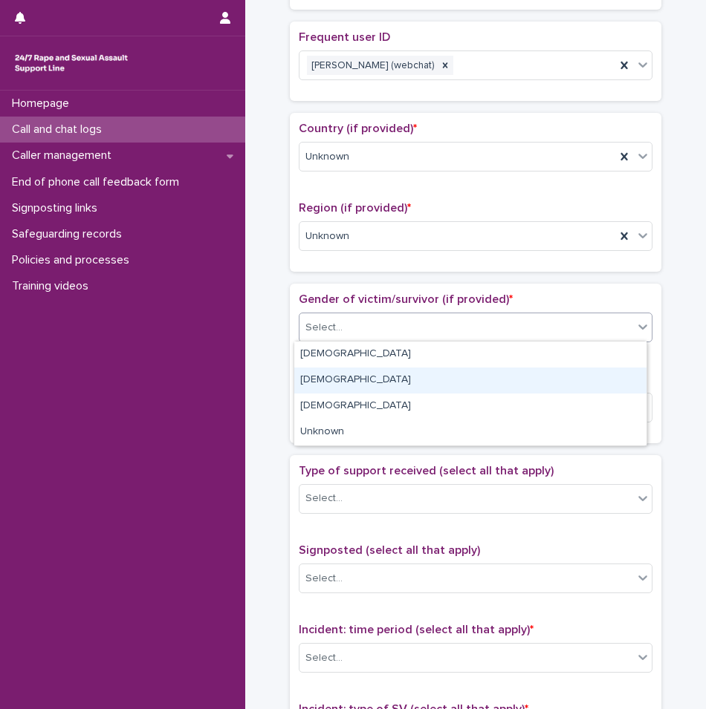
click at [327, 377] on div "[DEMOGRAPHIC_DATA]" at bounding box center [470, 381] width 352 height 26
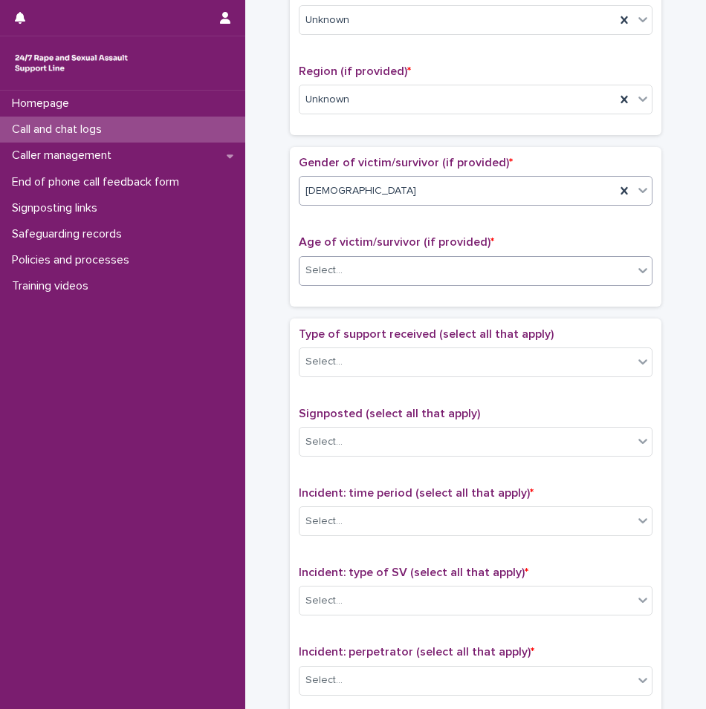
scroll to position [640, 0]
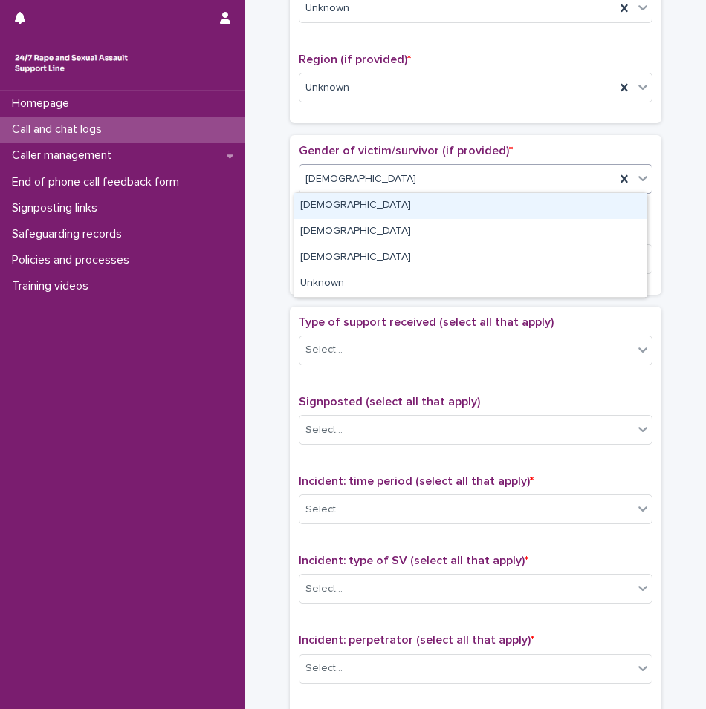
click at [354, 176] on div "[DEMOGRAPHIC_DATA]" at bounding box center [457, 179] width 316 height 25
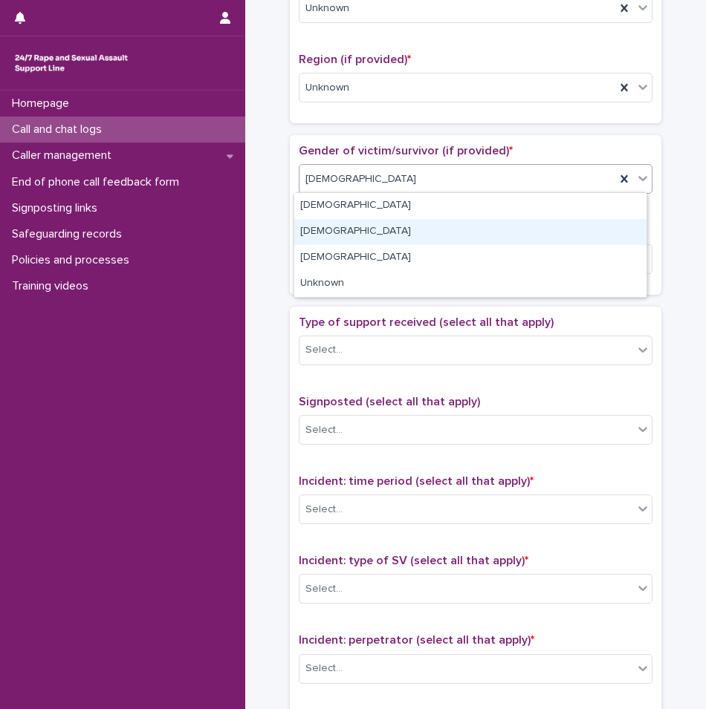
click at [339, 229] on div "[DEMOGRAPHIC_DATA]" at bounding box center [470, 232] width 352 height 26
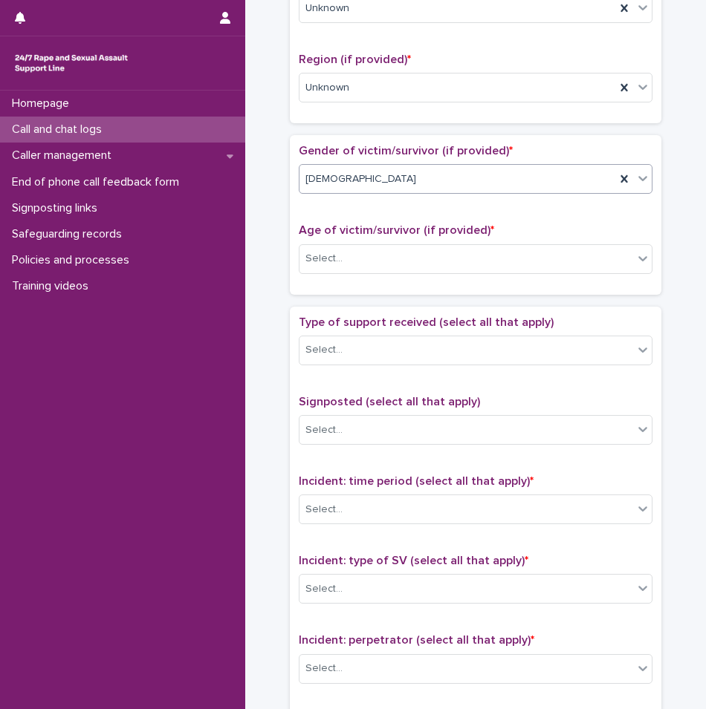
click at [352, 186] on div "[DEMOGRAPHIC_DATA]" at bounding box center [457, 179] width 316 height 25
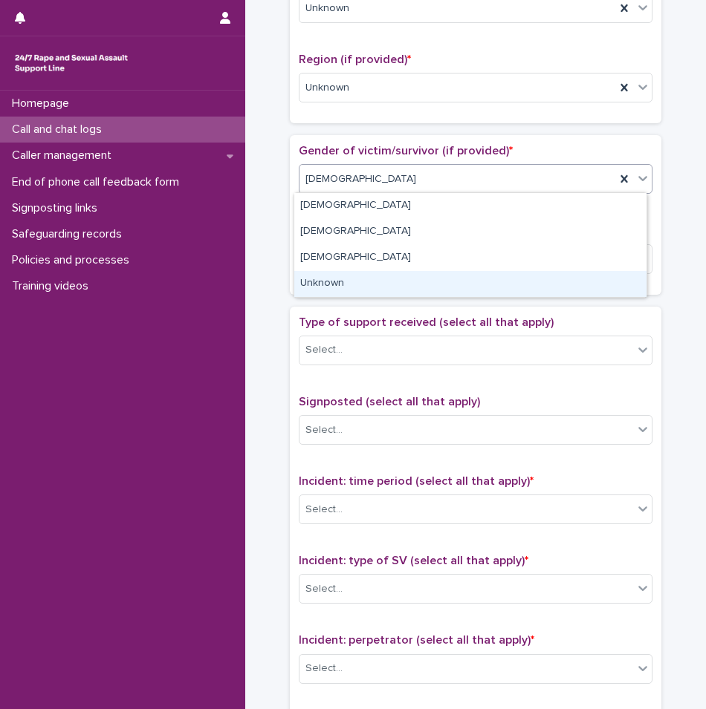
click at [352, 282] on div "Unknown" at bounding box center [470, 284] width 352 height 26
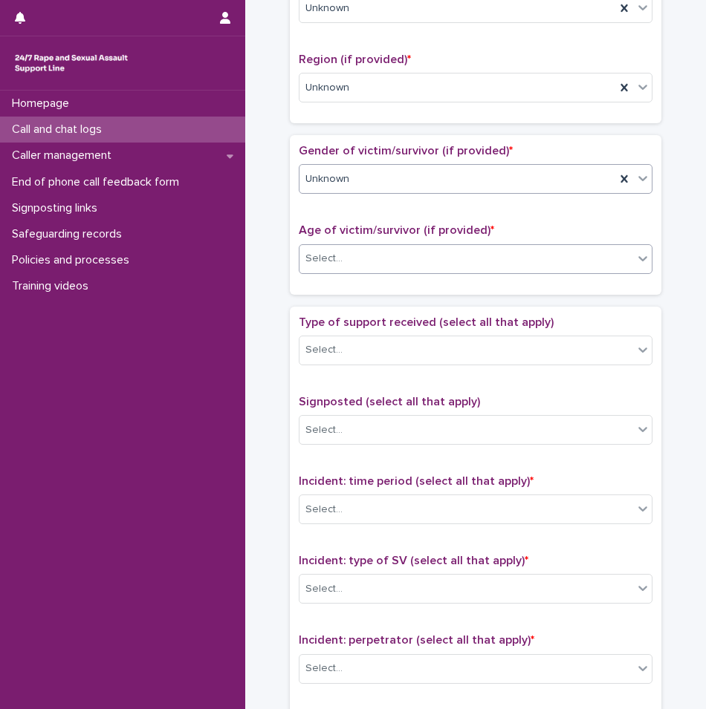
click at [354, 260] on div "Select..." at bounding box center [466, 259] width 334 height 25
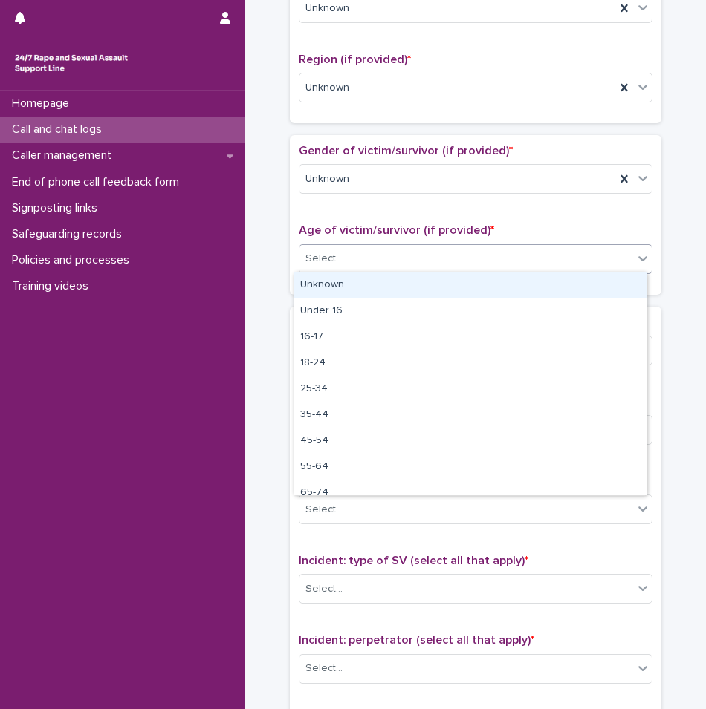
click at [328, 283] on div "Unknown" at bounding box center [470, 286] width 352 height 26
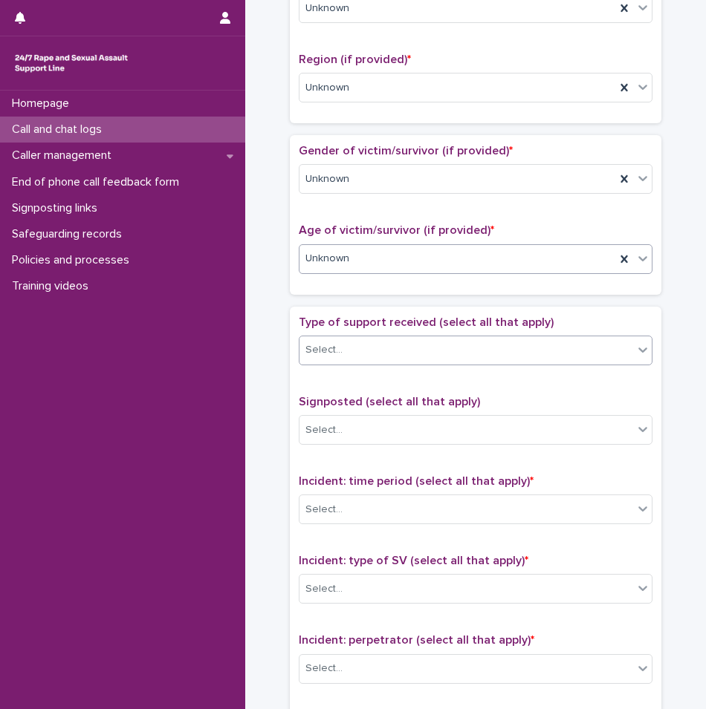
click at [332, 351] on div "Select..." at bounding box center [323, 350] width 37 height 16
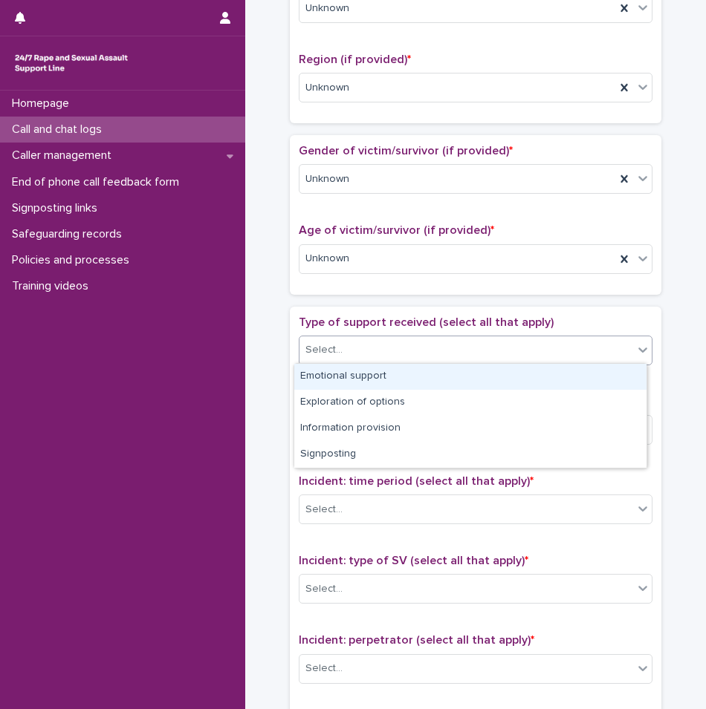
click at [337, 319] on span "Type of support received (select all that apply)" at bounding box center [426, 322] width 255 height 12
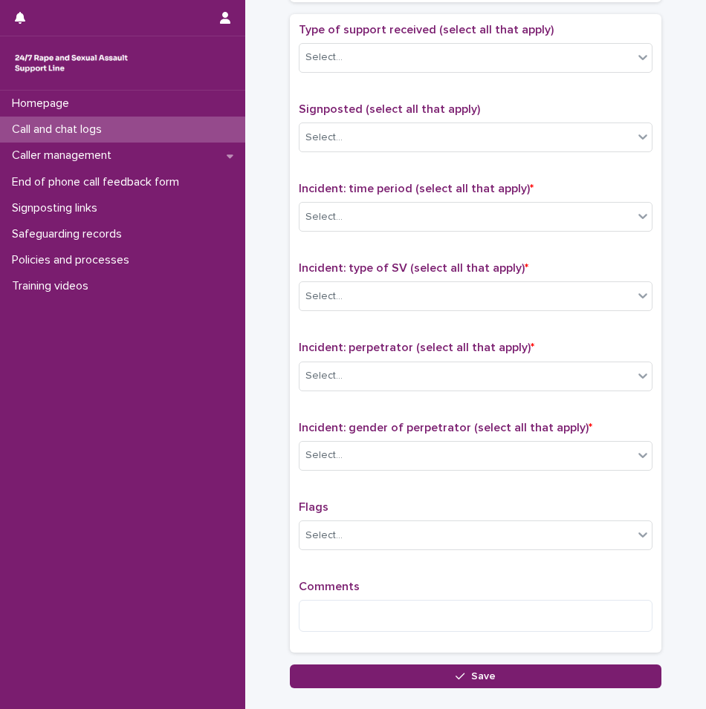
scroll to position [937, 0]
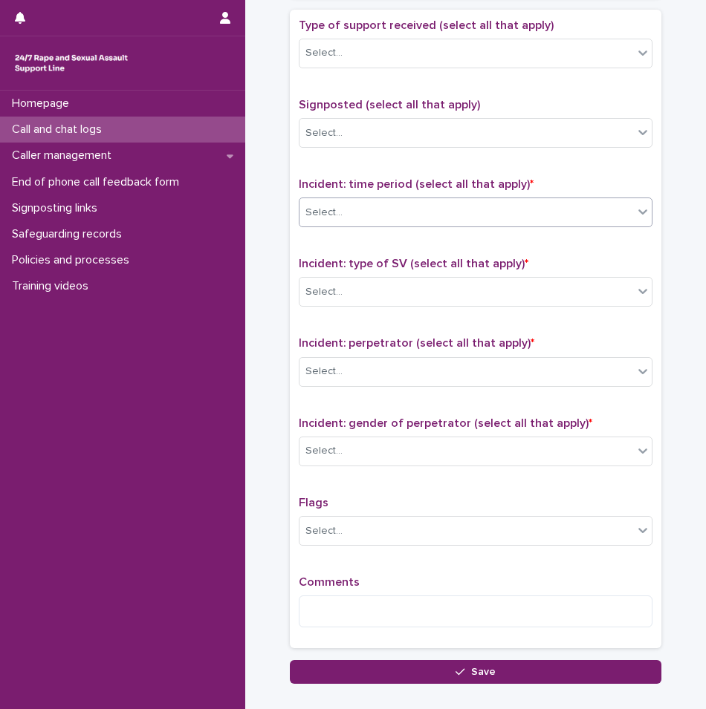
click at [324, 223] on div "Select..." at bounding box center [466, 213] width 334 height 25
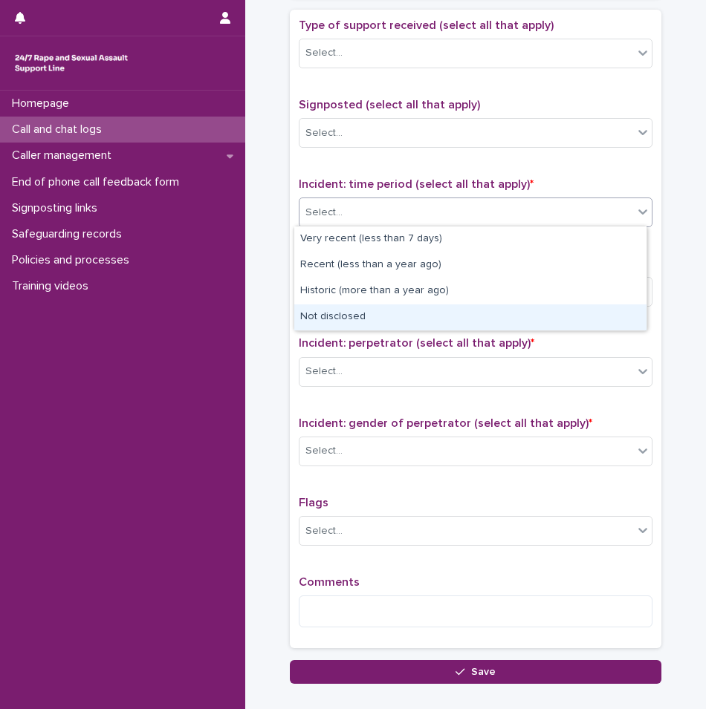
click at [334, 316] on div "Not disclosed" at bounding box center [470, 318] width 352 height 26
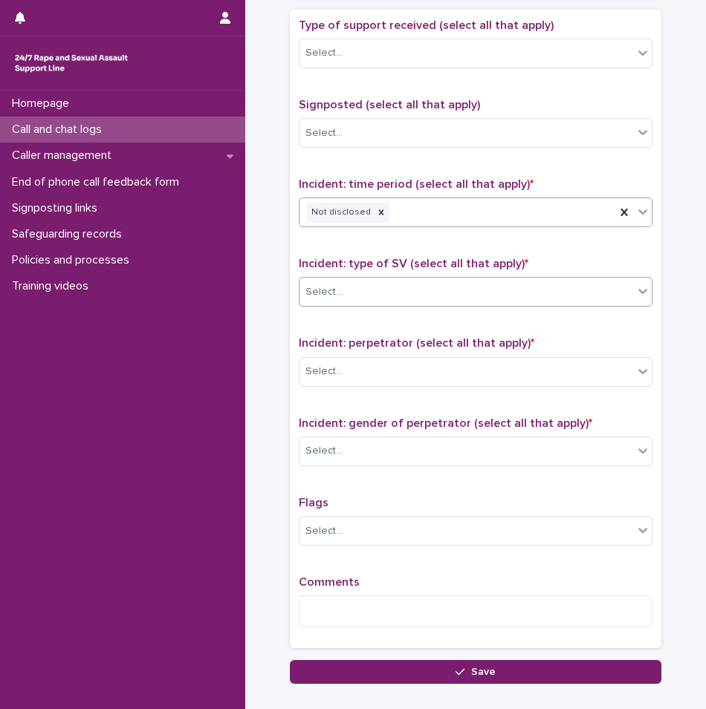
click at [344, 294] on input "text" at bounding box center [344, 292] width 1 height 14
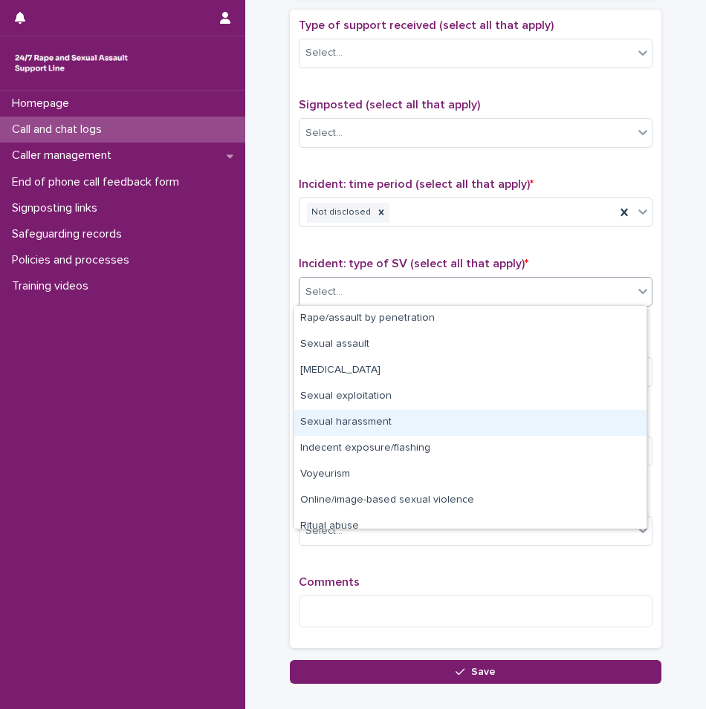
scroll to position [37, 0]
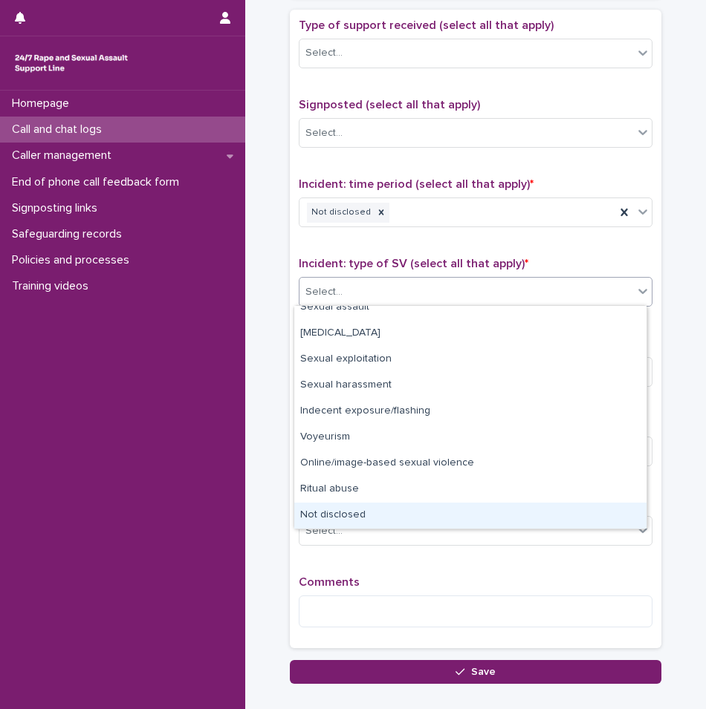
click at [345, 508] on div "Not disclosed" at bounding box center [470, 516] width 352 height 26
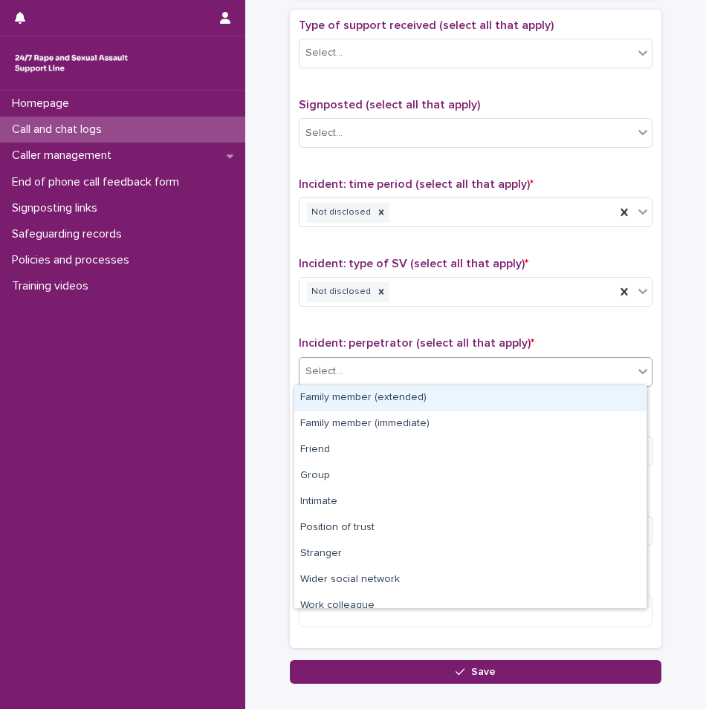
click at [348, 366] on div "Select..." at bounding box center [466, 372] width 334 height 25
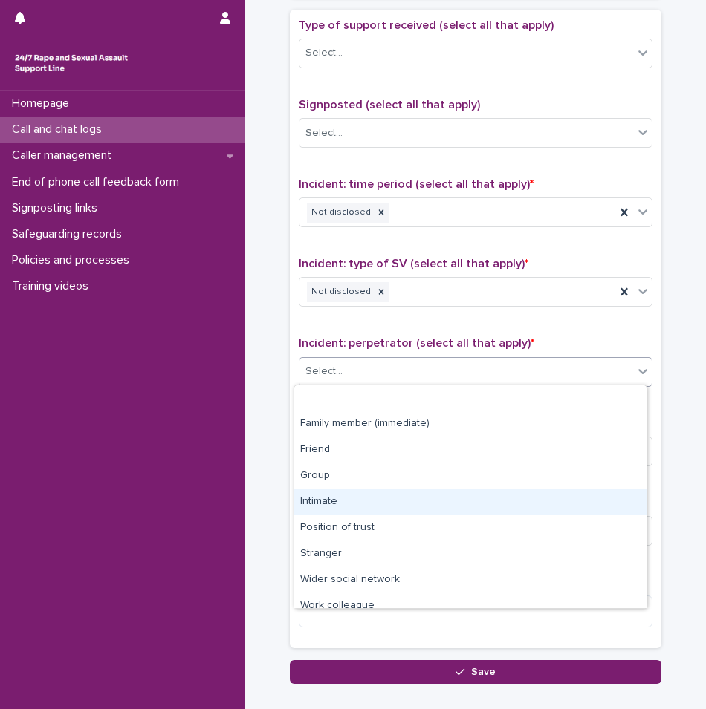
scroll to position [63, 0]
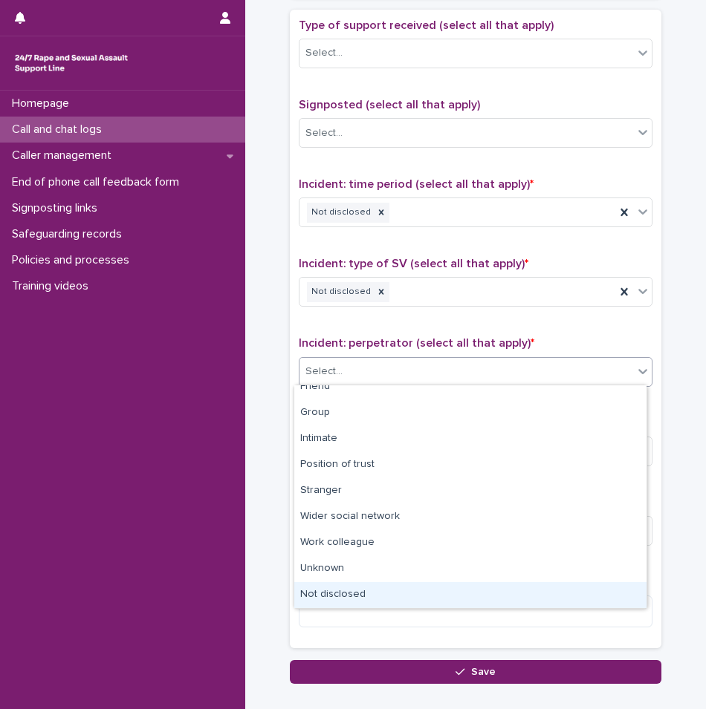
click at [334, 601] on div "Not disclosed" at bounding box center [470, 595] width 352 height 26
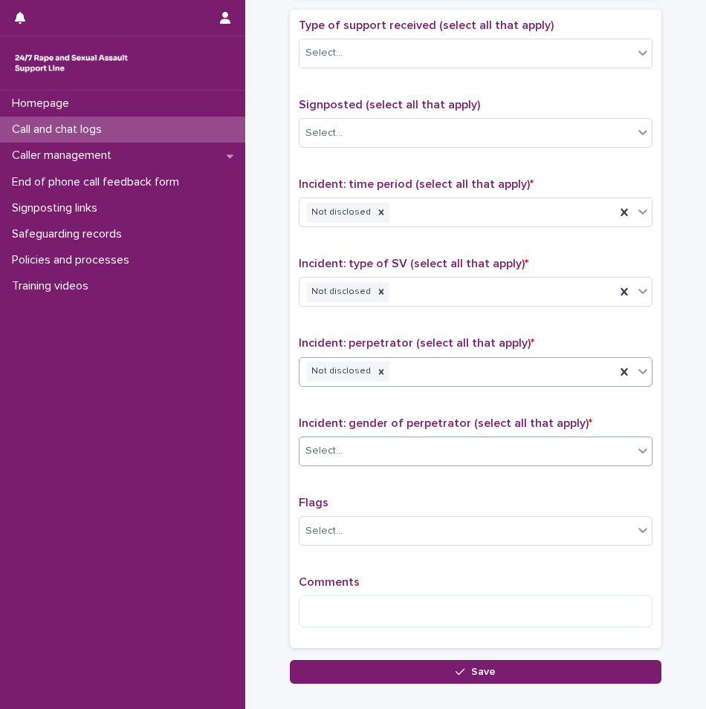
click at [344, 456] on div at bounding box center [344, 452] width 1 height 16
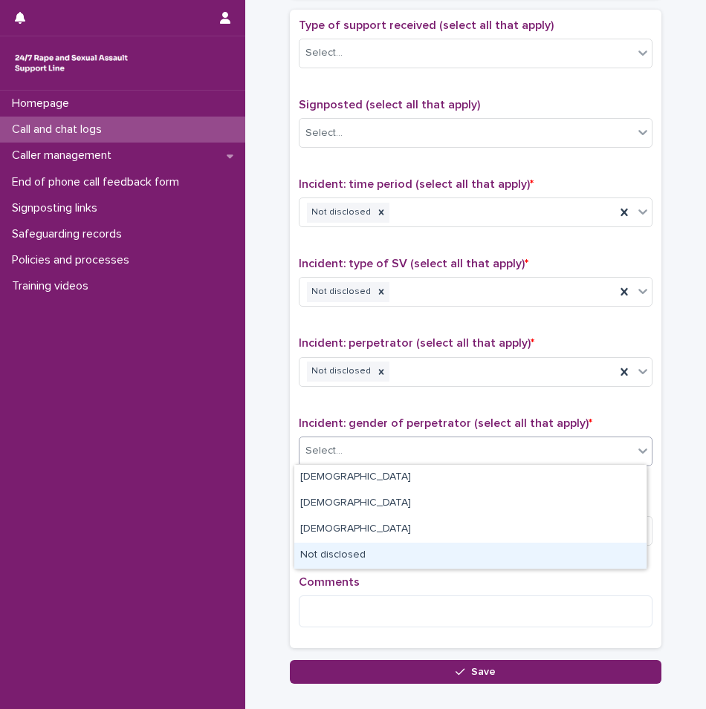
click at [333, 553] on div "Not disclosed" at bounding box center [470, 556] width 352 height 26
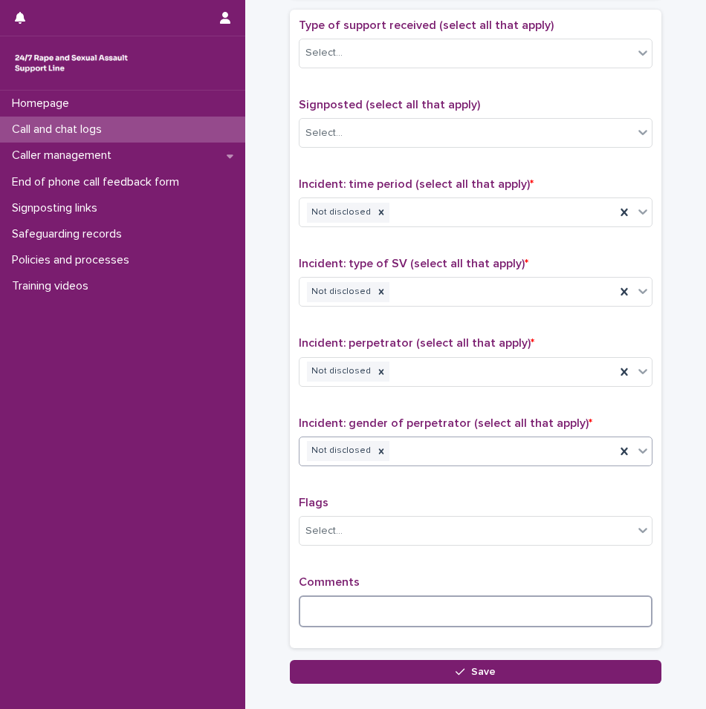
click at [329, 604] on textarea at bounding box center [476, 612] width 354 height 32
click at [318, 519] on div "Select..." at bounding box center [466, 531] width 334 height 25
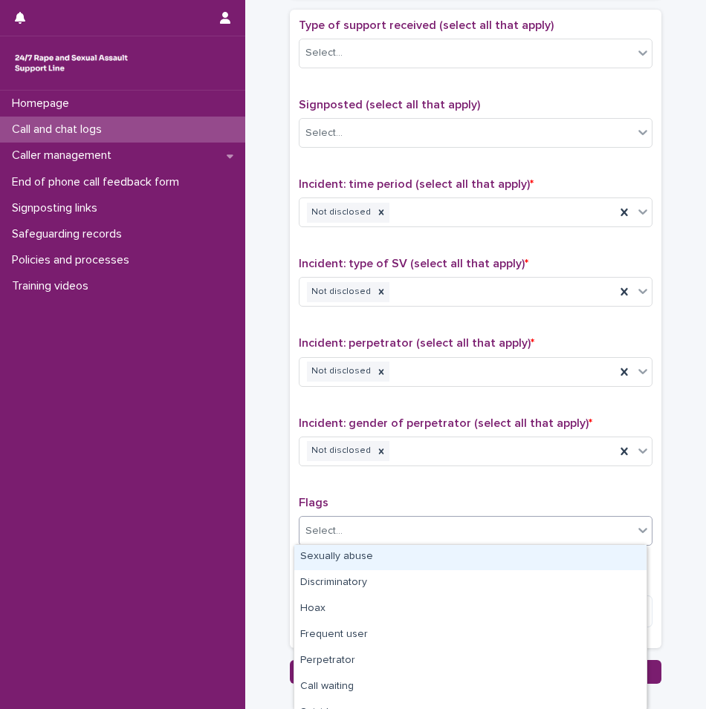
scroll to position [74, 0]
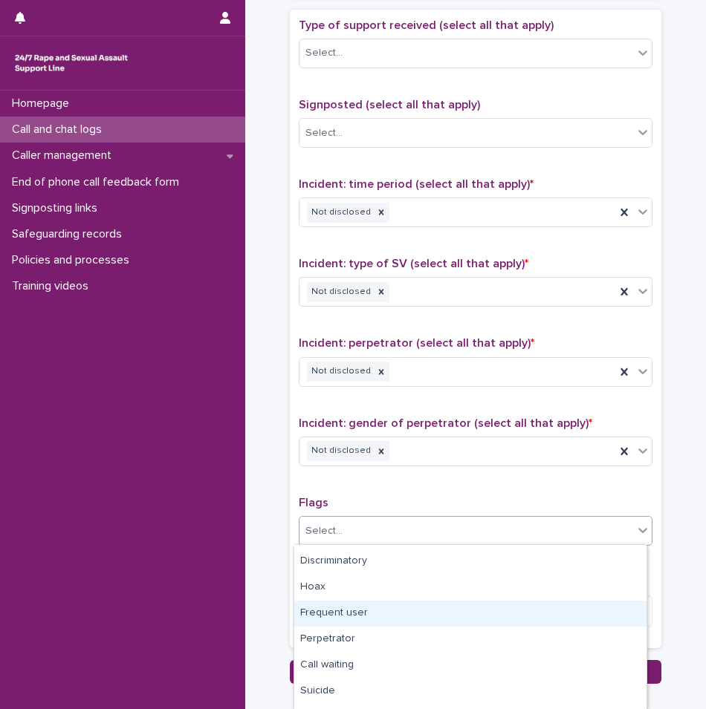
click at [339, 612] on div "Frequent user" at bounding box center [470, 614] width 352 height 26
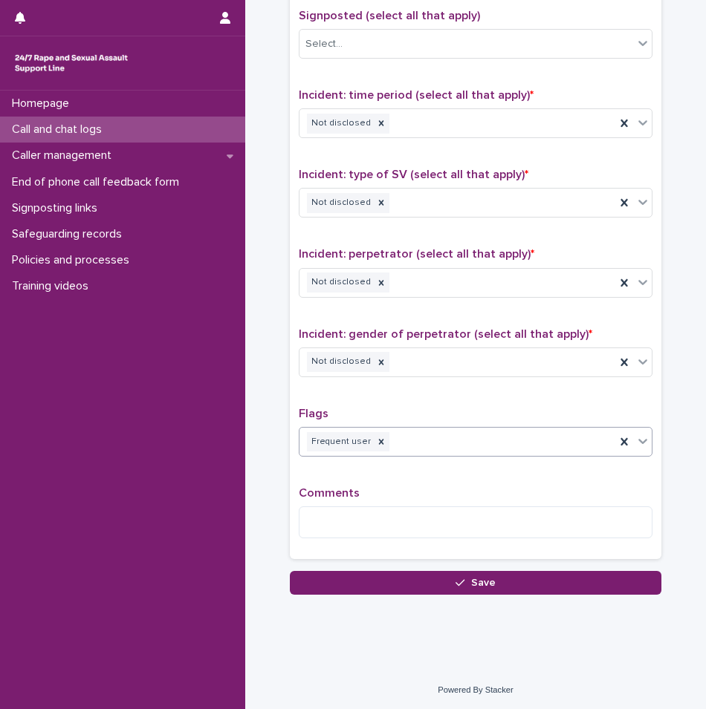
scroll to position [1027, 0]
click at [376, 443] on icon at bounding box center [381, 441] width 10 height 10
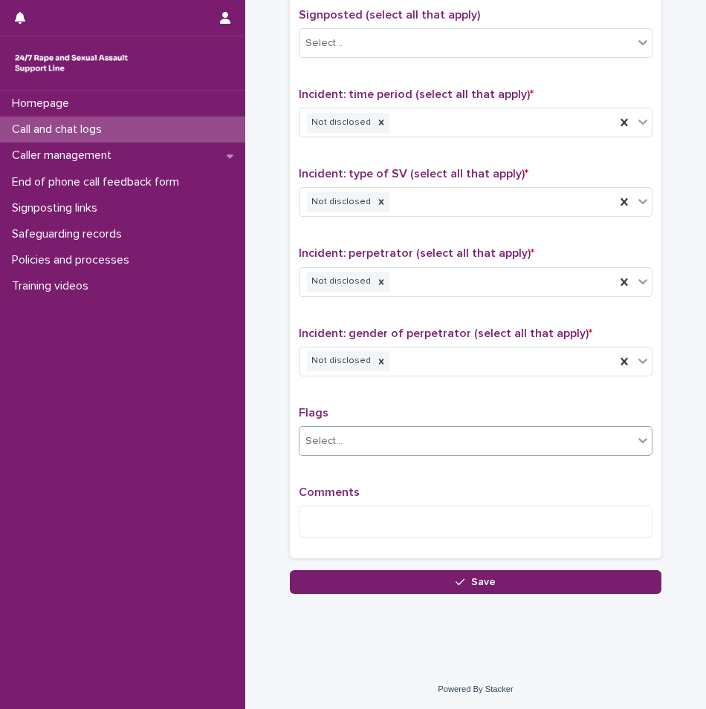
click at [394, 443] on div "Select..." at bounding box center [466, 441] width 334 height 25
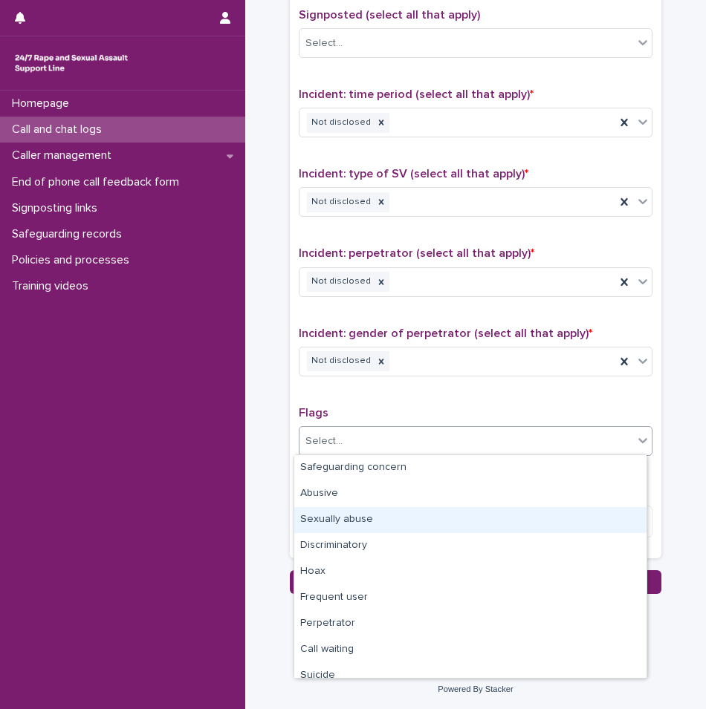
click at [349, 527] on div "Sexually abuse" at bounding box center [470, 520] width 352 height 26
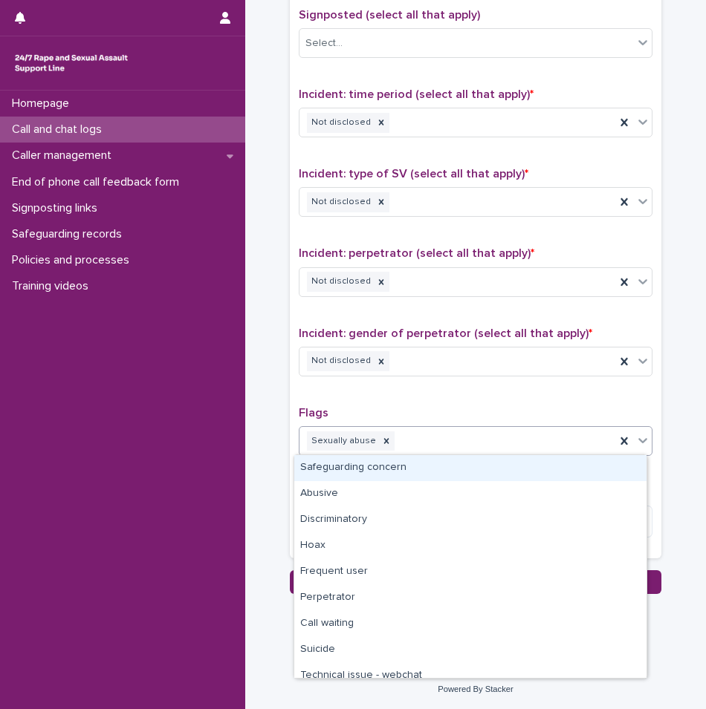
click at [423, 443] on div "Sexually abuse" at bounding box center [457, 442] width 316 height 26
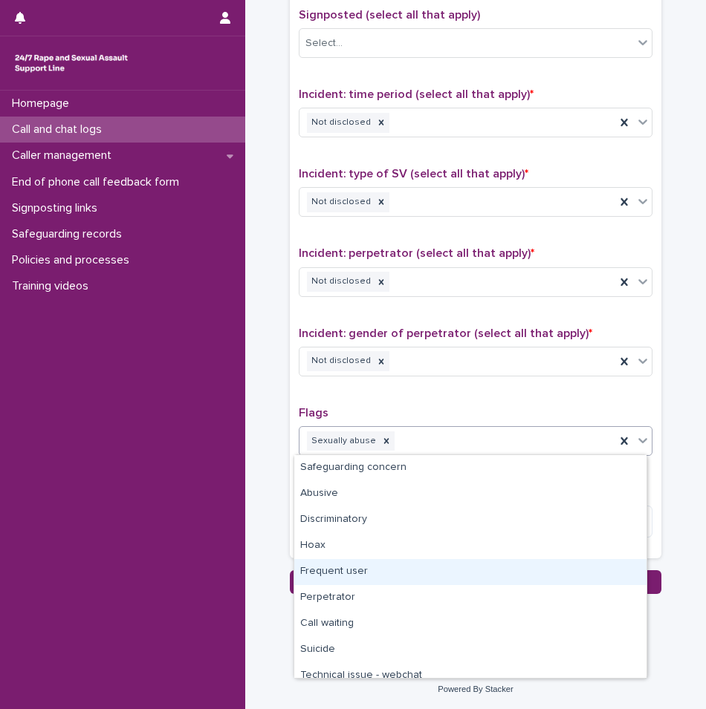
click at [348, 574] on div "Frequent user" at bounding box center [470, 572] width 352 height 26
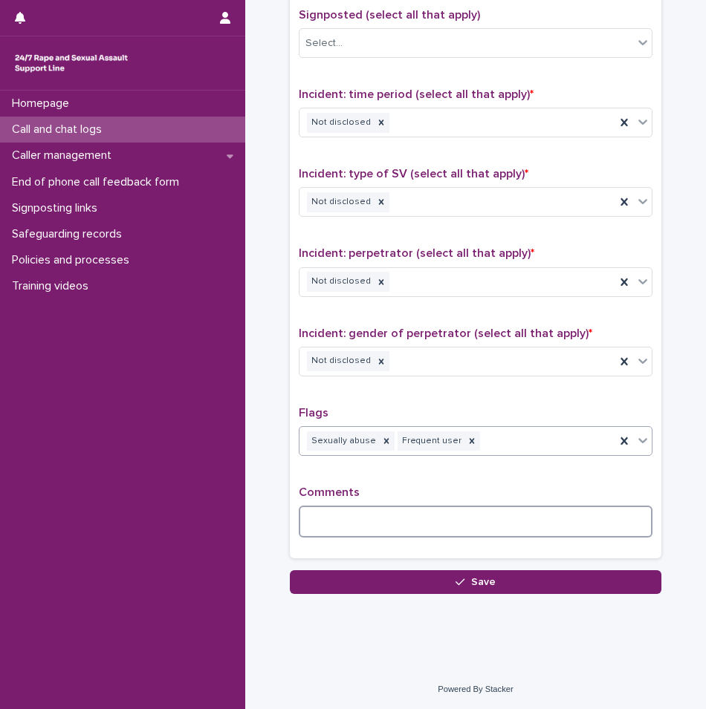
click at [368, 519] on textarea at bounding box center [476, 522] width 354 height 32
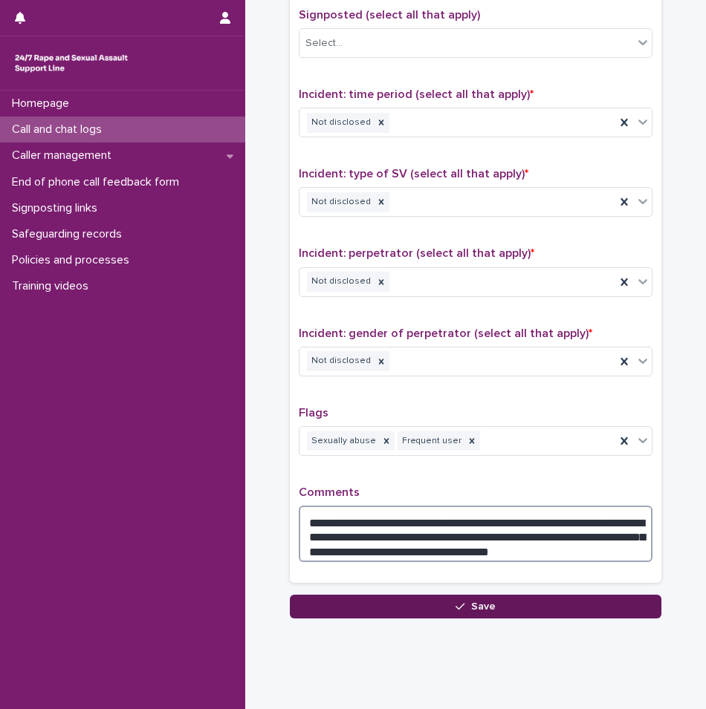
type textarea "**********"
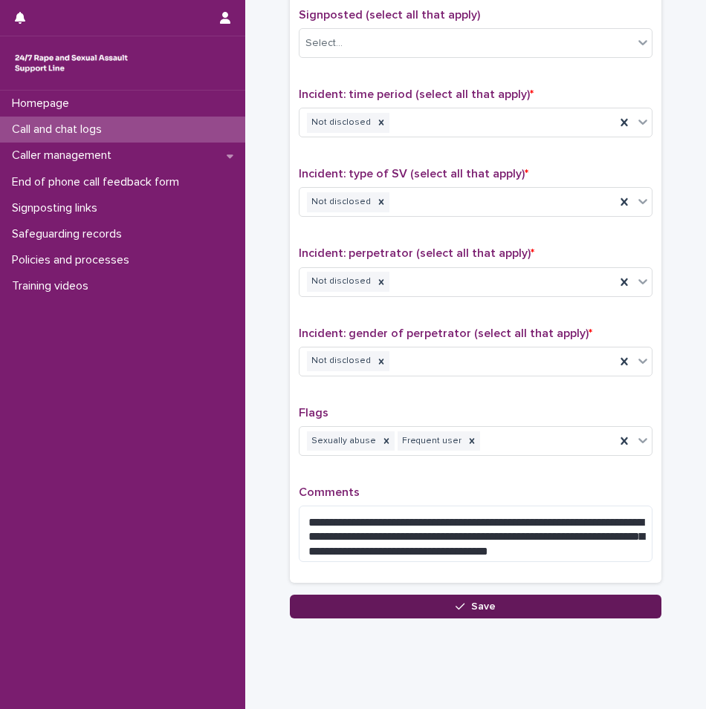
click at [455, 602] on icon "button" at bounding box center [459, 607] width 9 height 10
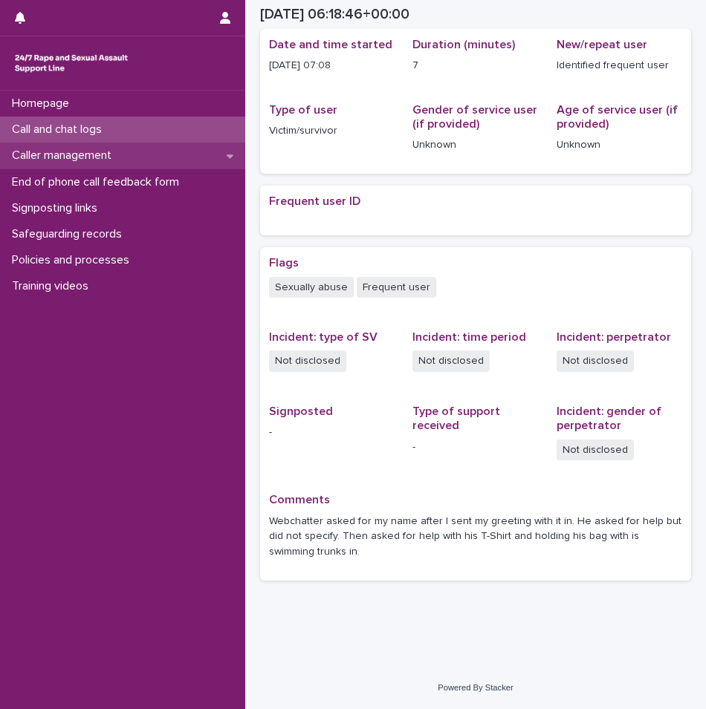
scroll to position [176, 0]
click at [127, 156] on div "Caller management" at bounding box center [122, 156] width 245 height 26
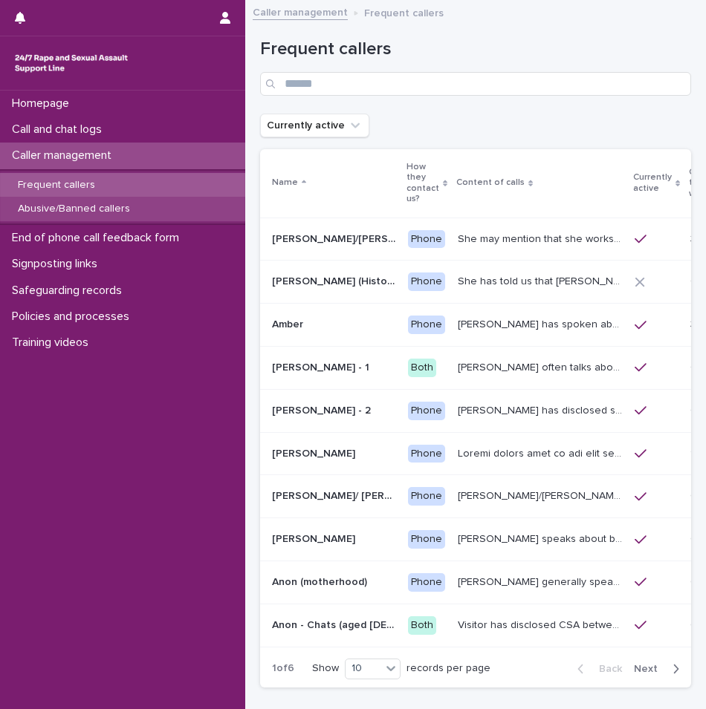
click at [131, 215] on p "Abusive/Banned callers" at bounding box center [74, 209] width 136 height 13
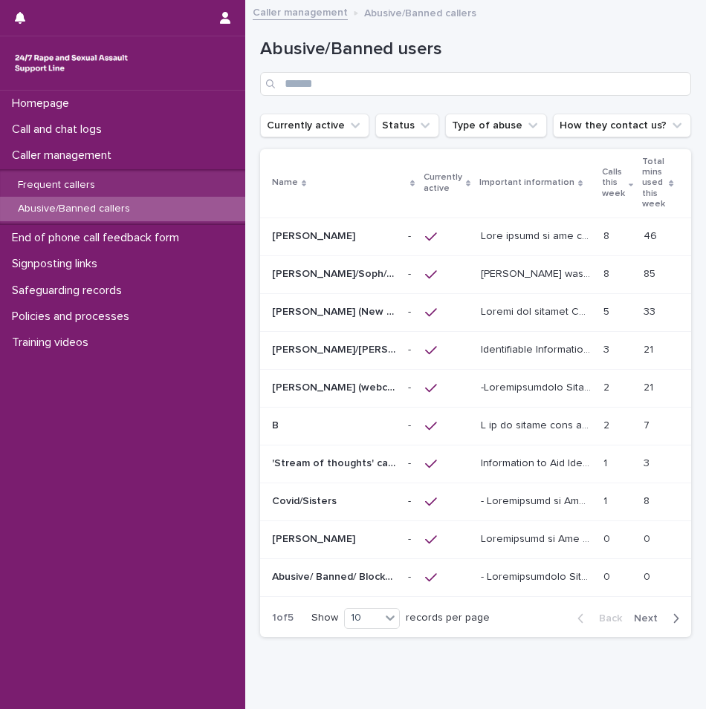
click at [342, 383] on p "[PERSON_NAME] (webchat)" at bounding box center [335, 387] width 127 height 16
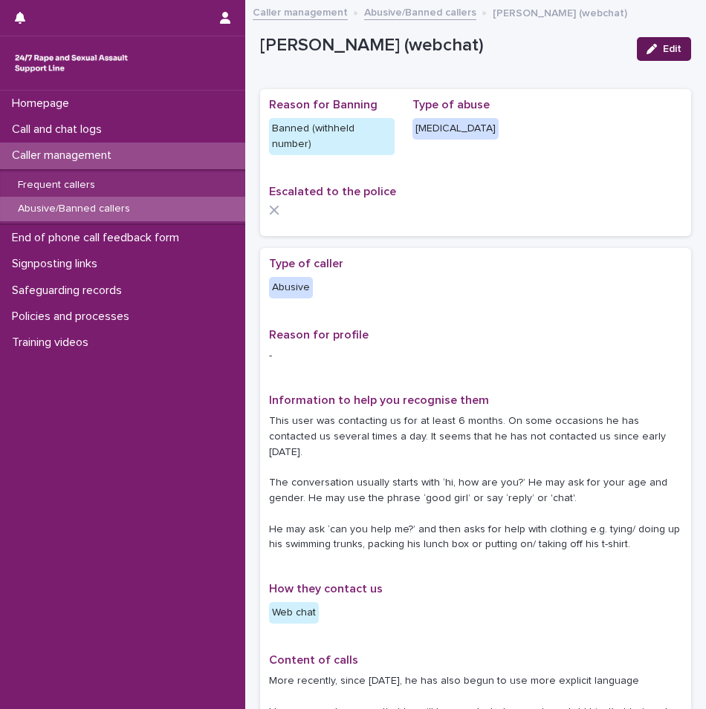
click at [648, 56] on button "Edit" at bounding box center [664, 49] width 54 height 24
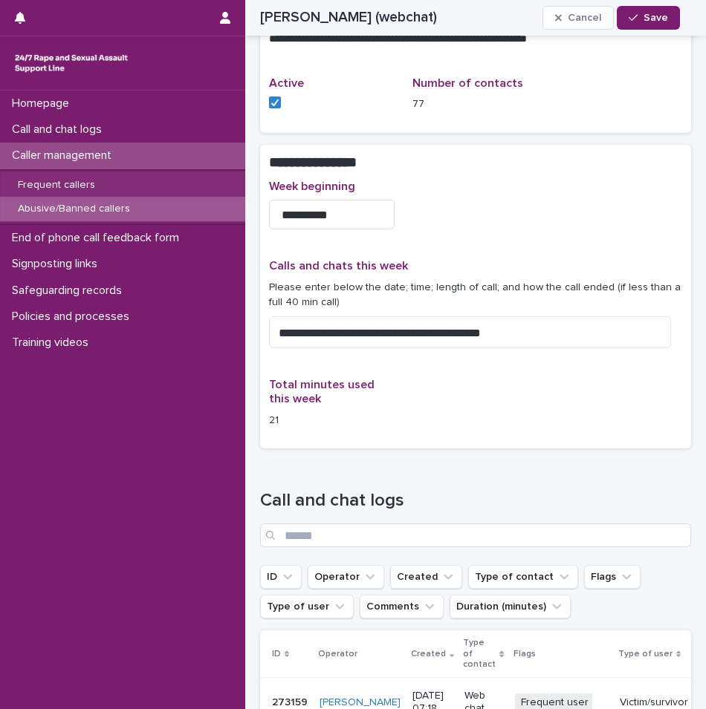
scroll to position [1263, 0]
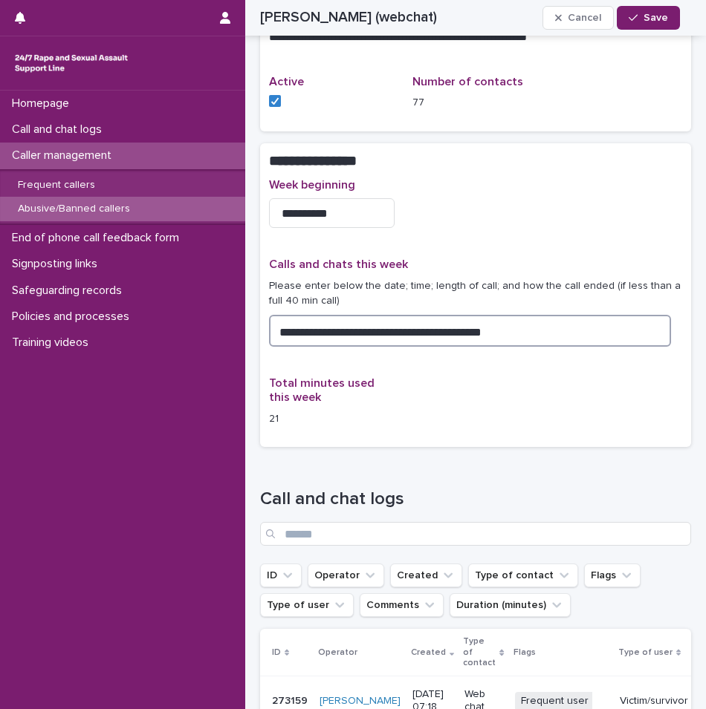
click at [497, 321] on textarea "**********" at bounding box center [470, 331] width 402 height 32
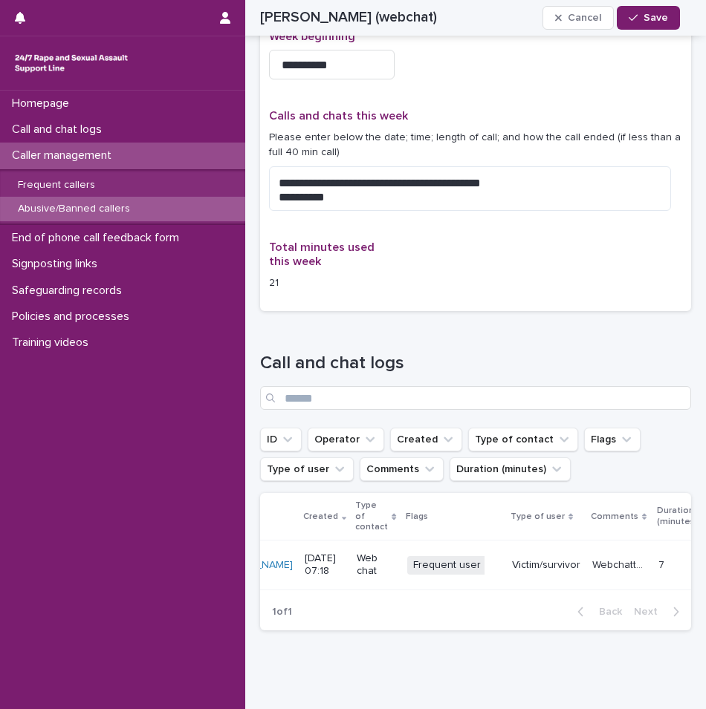
scroll to position [0, 0]
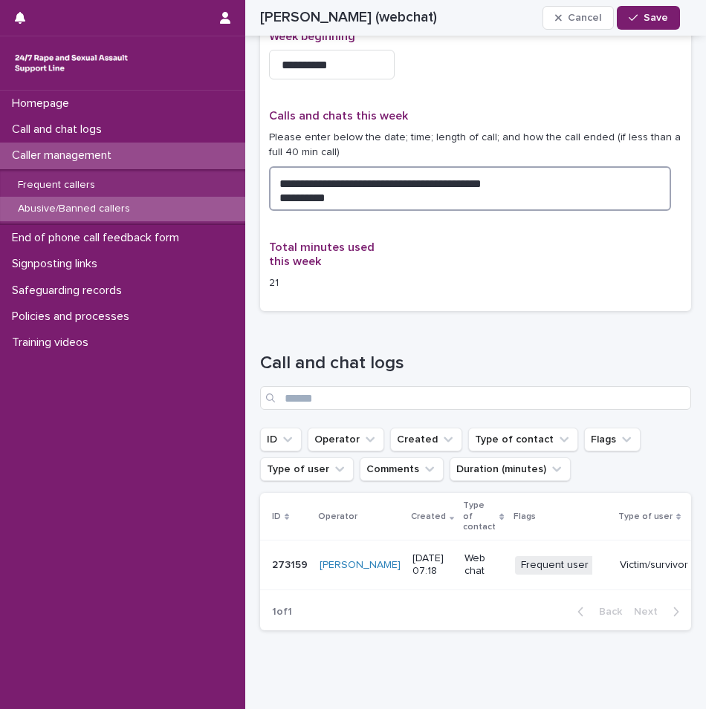
click at [337, 184] on textarea "**********" at bounding box center [470, 188] width 402 height 45
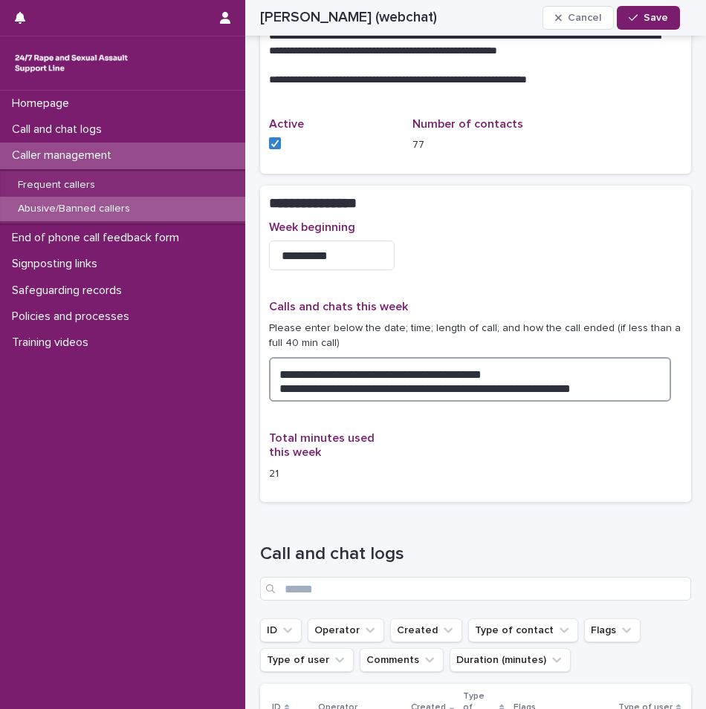
scroll to position [1189, 0]
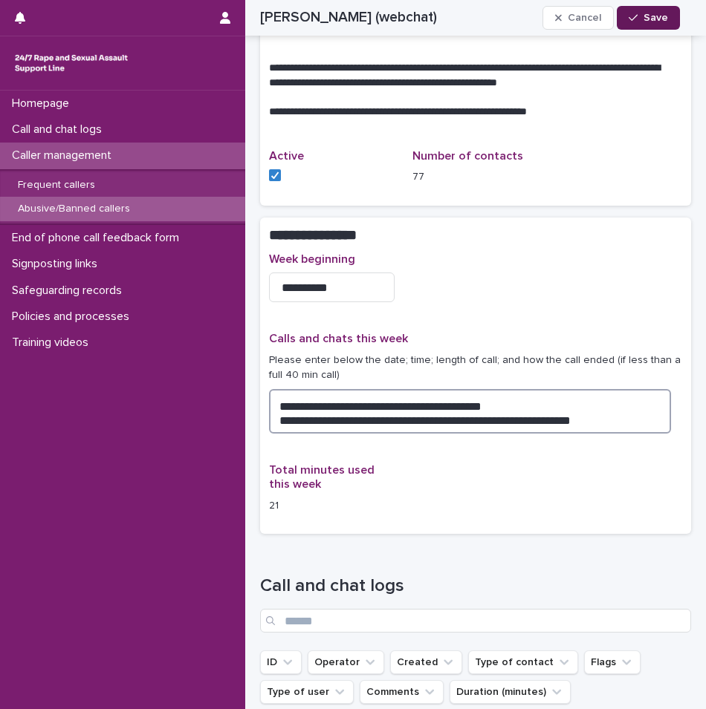
type textarea "**********"
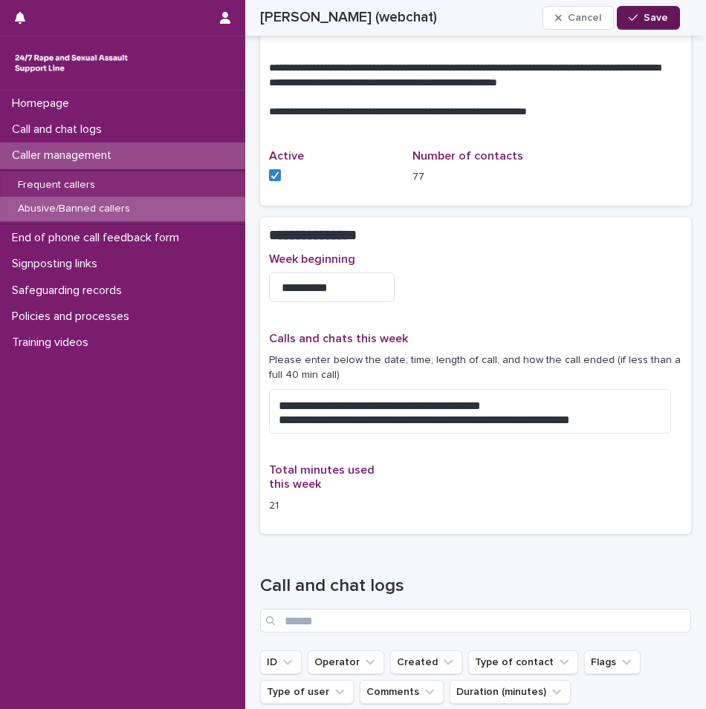
click at [640, 22] on div "button" at bounding box center [635, 18] width 15 height 10
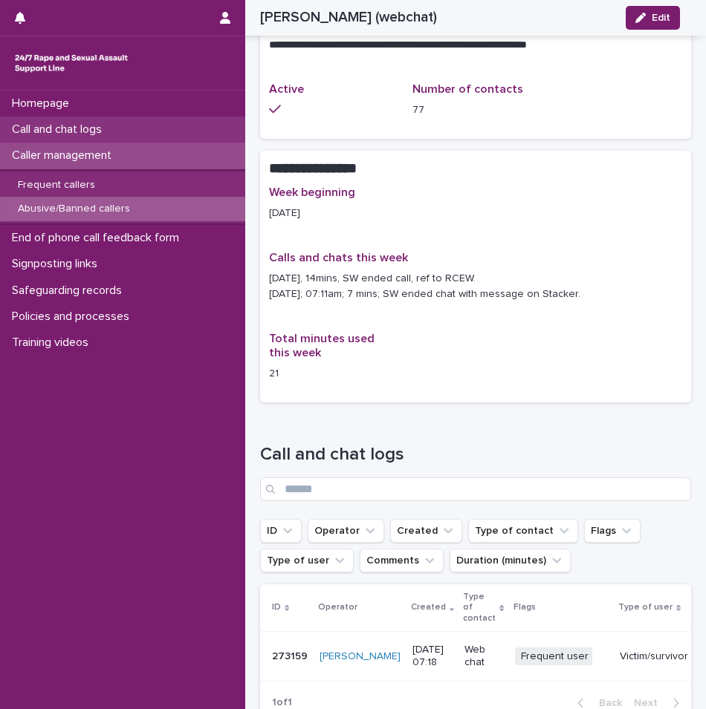
click at [121, 131] on div "Call and chat logs" at bounding box center [122, 130] width 245 height 26
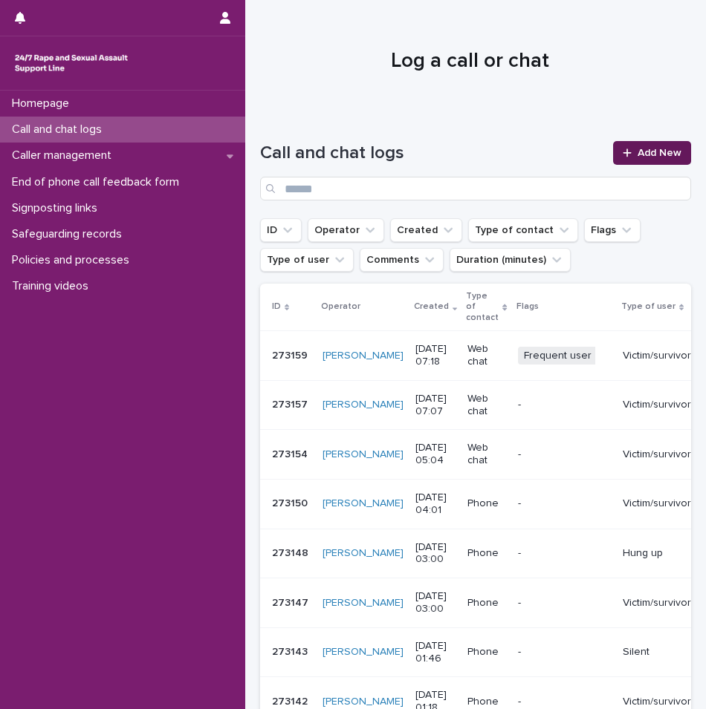
click at [642, 153] on span "Add New" at bounding box center [659, 153] width 44 height 10
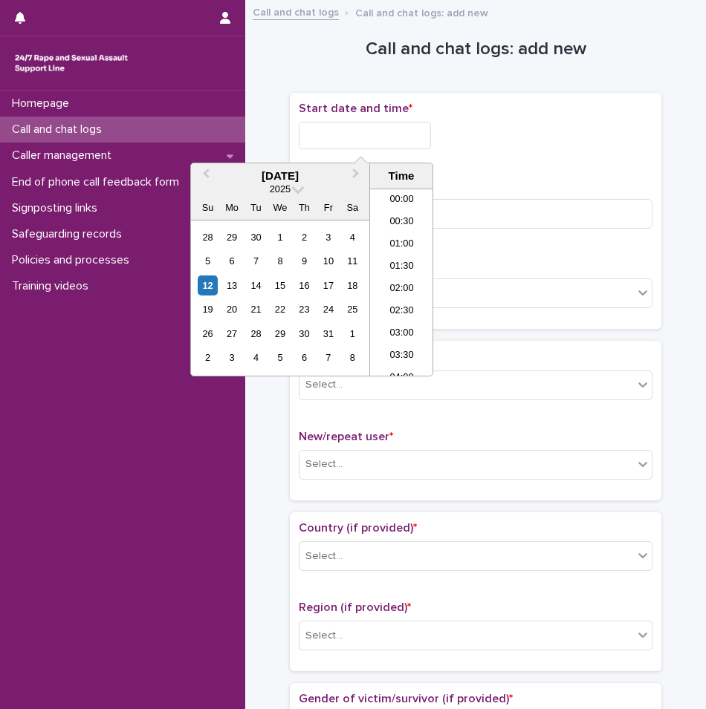
click at [361, 142] on input "text" at bounding box center [365, 135] width 132 height 27
click at [395, 286] on li "07:00" at bounding box center [401, 282] width 63 height 22
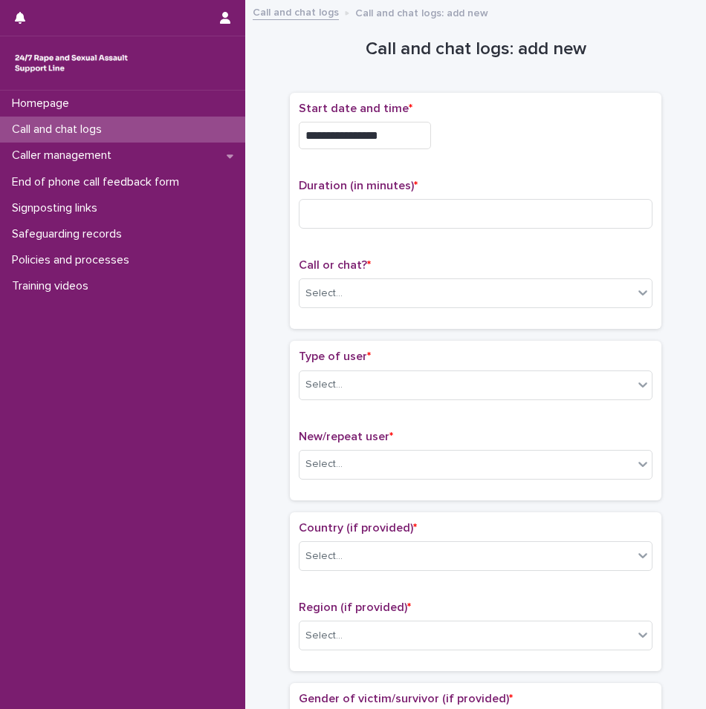
click at [395, 138] on input "**********" at bounding box center [365, 135] width 132 height 27
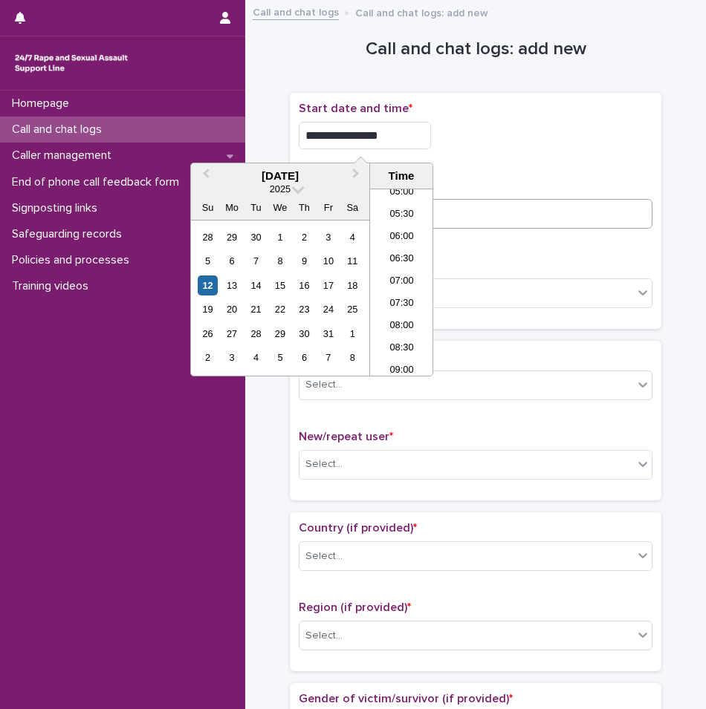
type input "**********"
click at [472, 217] on input at bounding box center [476, 214] width 354 height 30
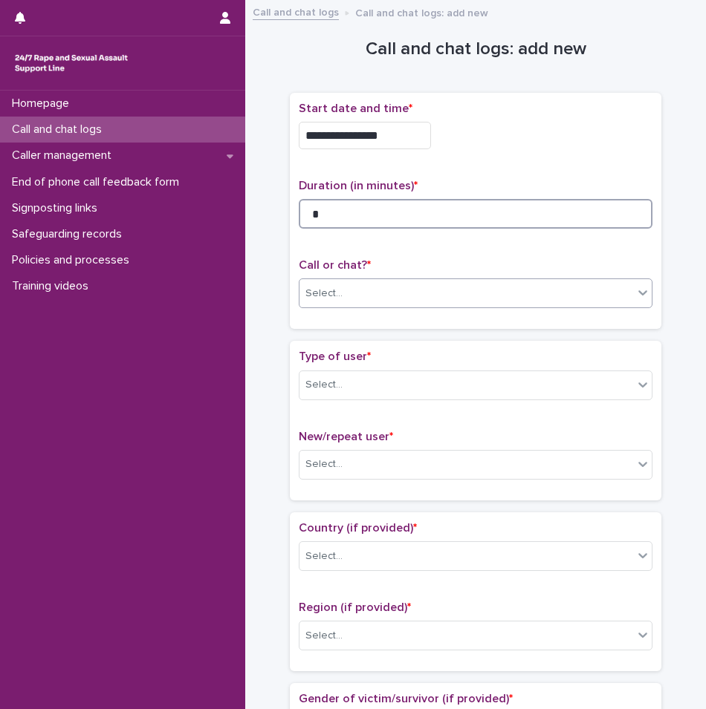
type input "*"
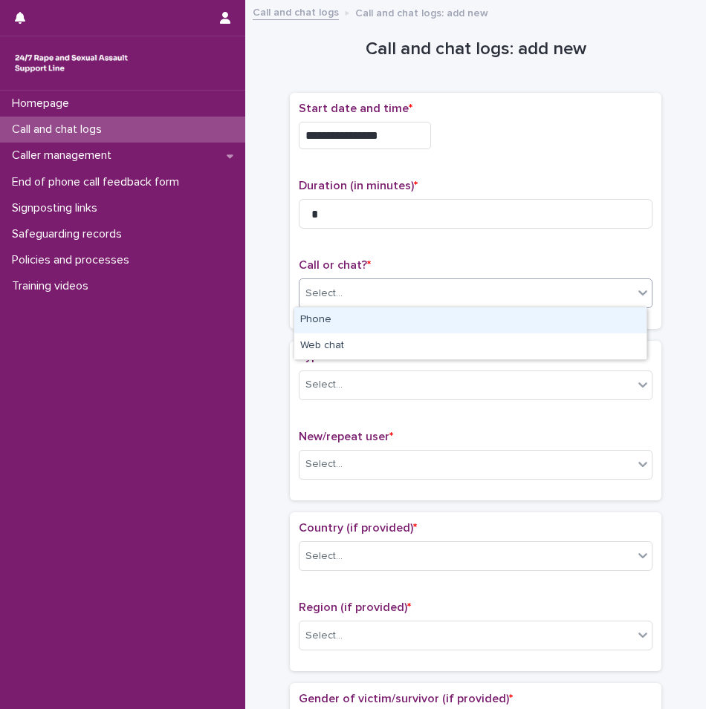
click at [328, 287] on div "Select..." at bounding box center [323, 294] width 37 height 16
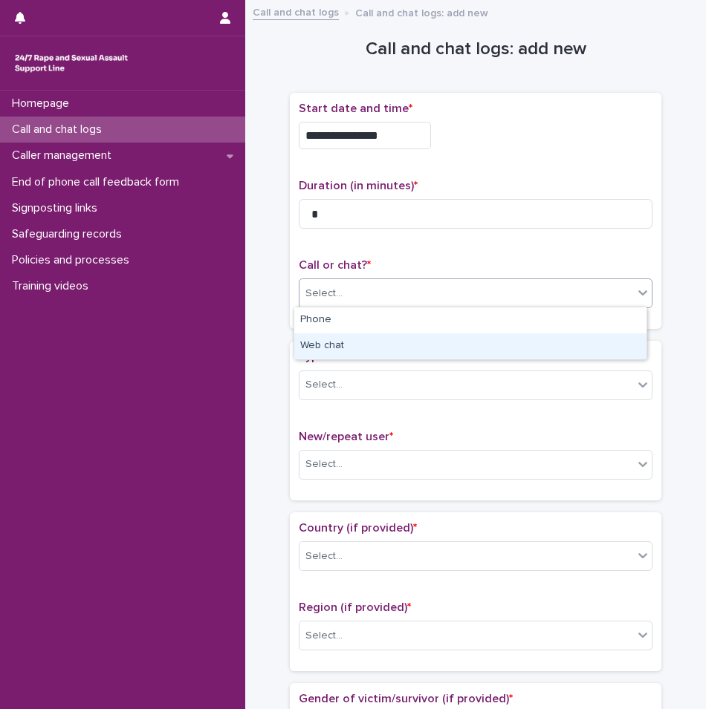
click at [326, 346] on div "Web chat" at bounding box center [470, 347] width 352 height 26
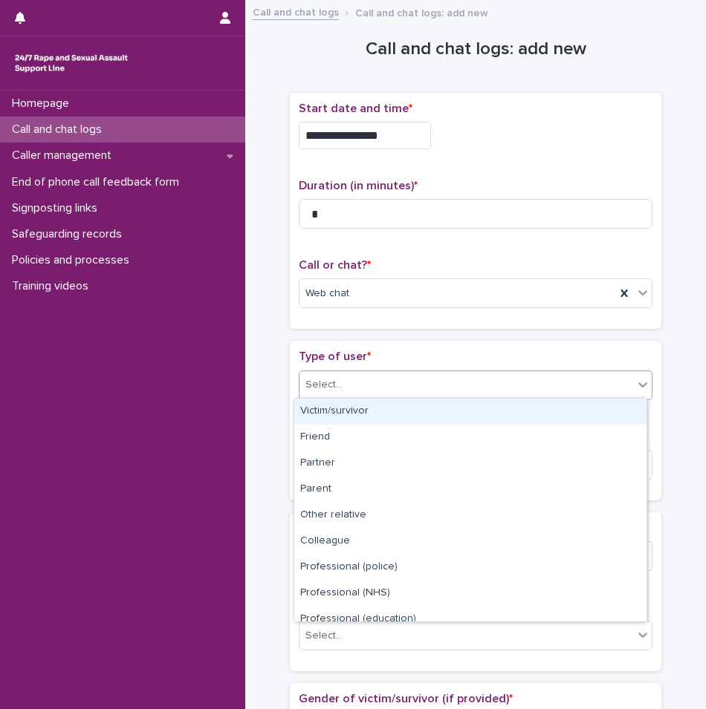
click at [332, 397] on div "Select..." at bounding box center [476, 386] width 354 height 30
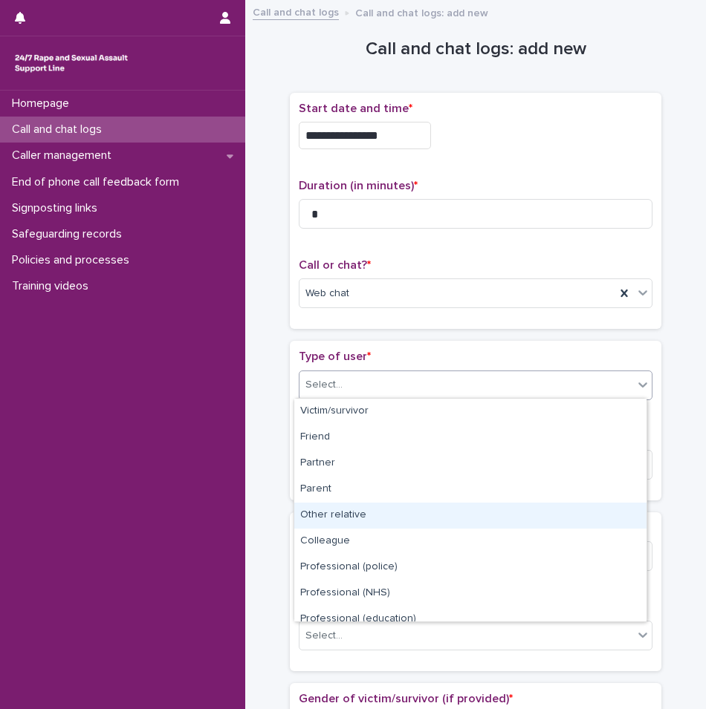
scroll to position [167, 0]
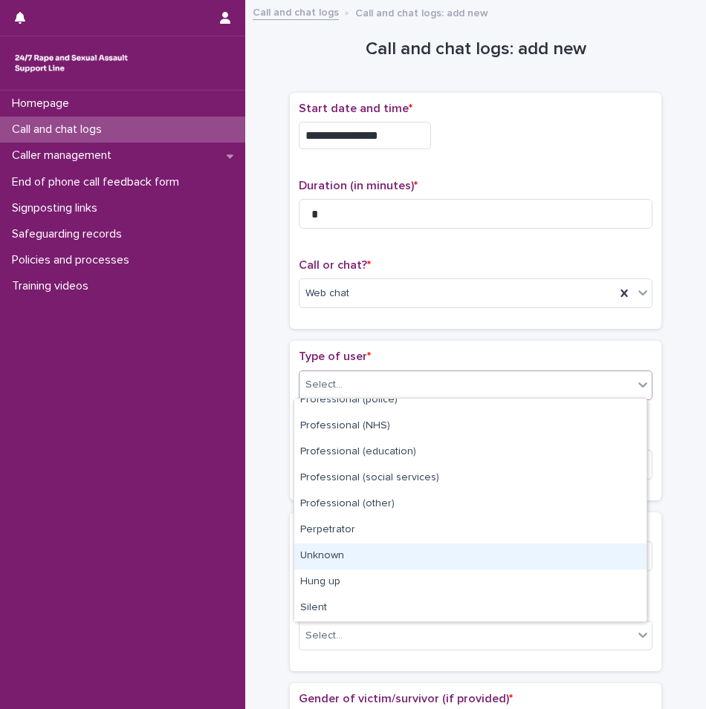
click at [337, 563] on div "Unknown" at bounding box center [470, 557] width 352 height 26
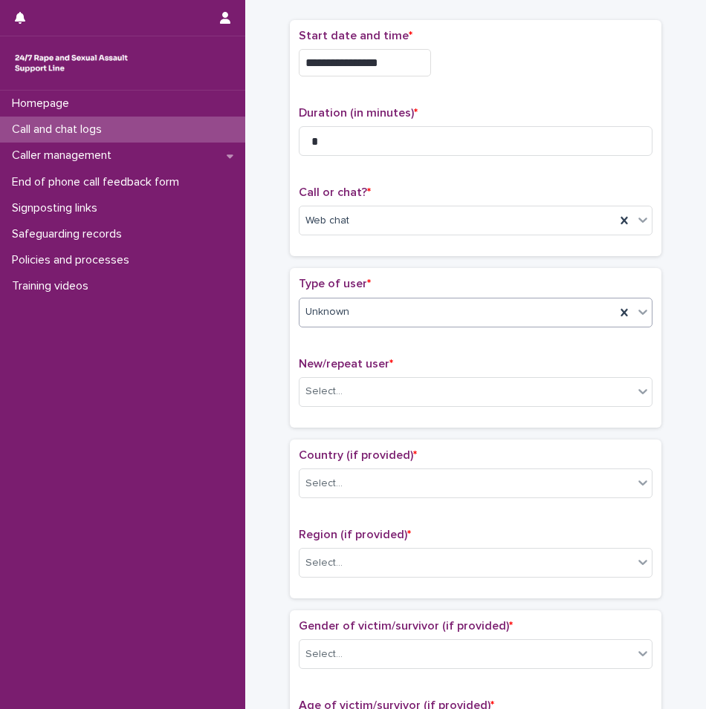
scroll to position [149, 0]
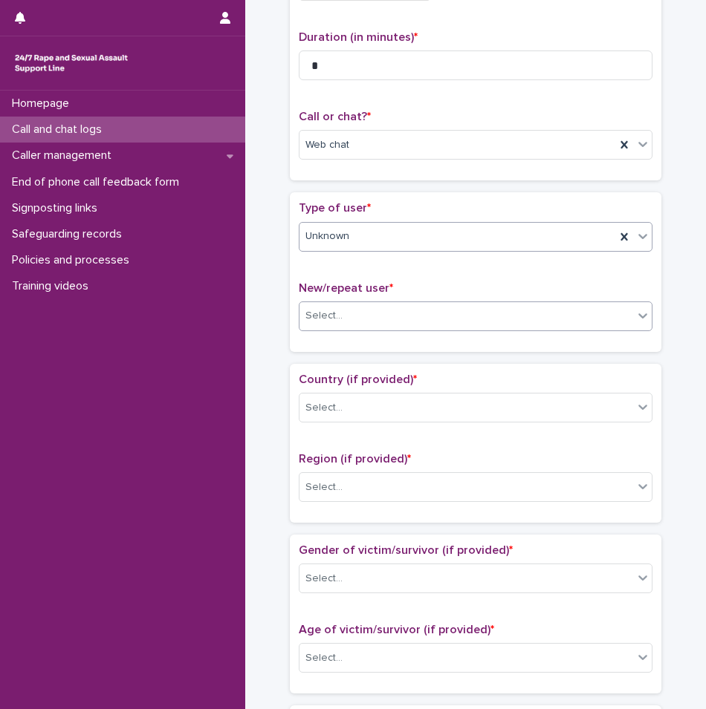
click at [360, 325] on div "Select..." at bounding box center [466, 316] width 334 height 25
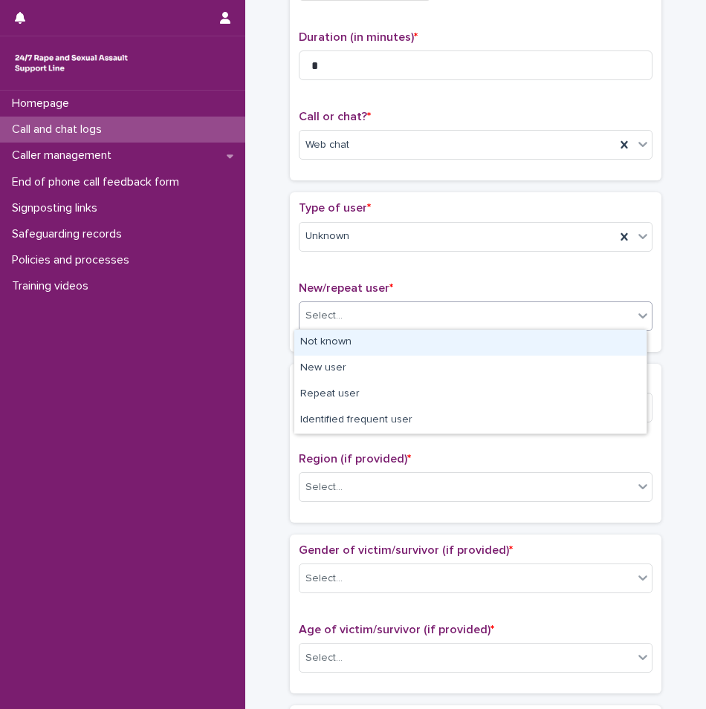
click at [354, 340] on div "Not known" at bounding box center [470, 343] width 352 height 26
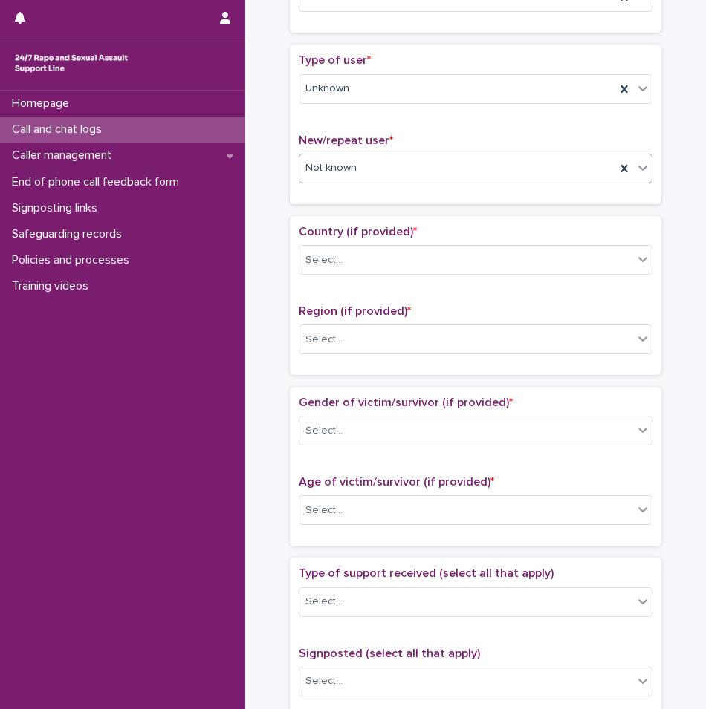
scroll to position [297, 0]
click at [398, 258] on div "Select..." at bounding box center [466, 259] width 334 height 25
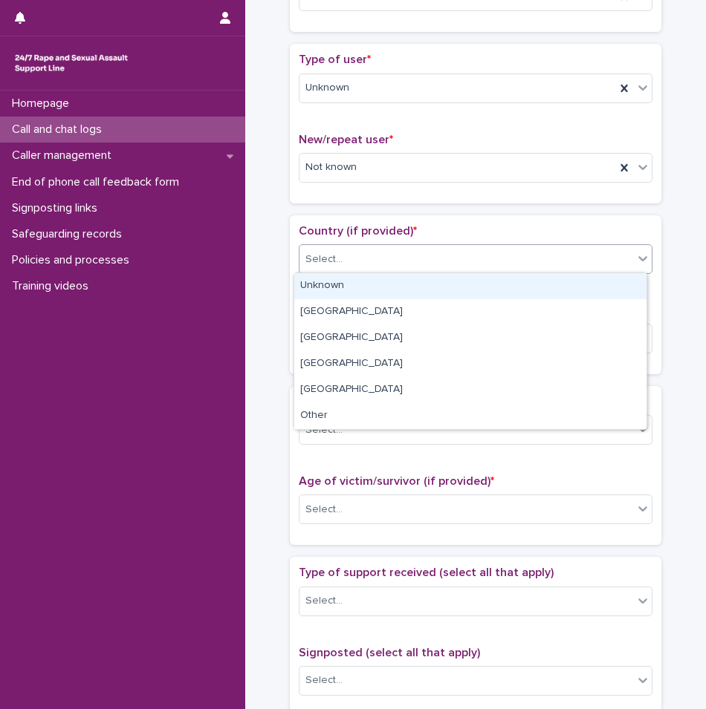
click at [371, 285] on div "Unknown" at bounding box center [470, 286] width 352 height 26
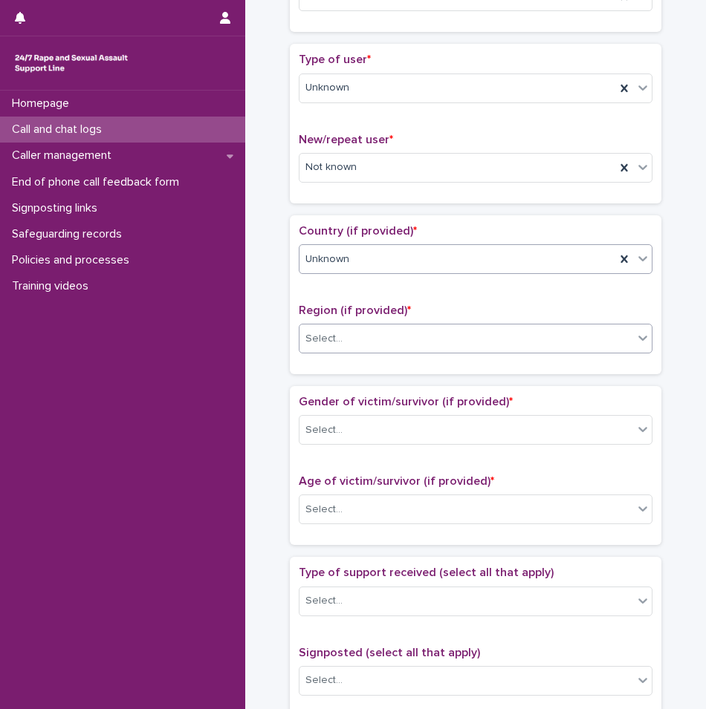
click at [350, 327] on div "Select..." at bounding box center [466, 339] width 334 height 25
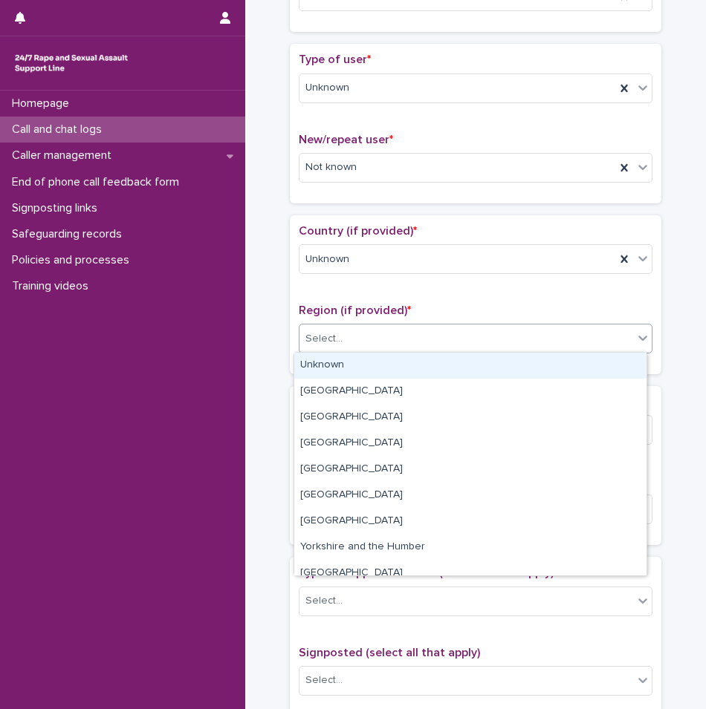
click at [334, 360] on div "Unknown" at bounding box center [470, 366] width 352 height 26
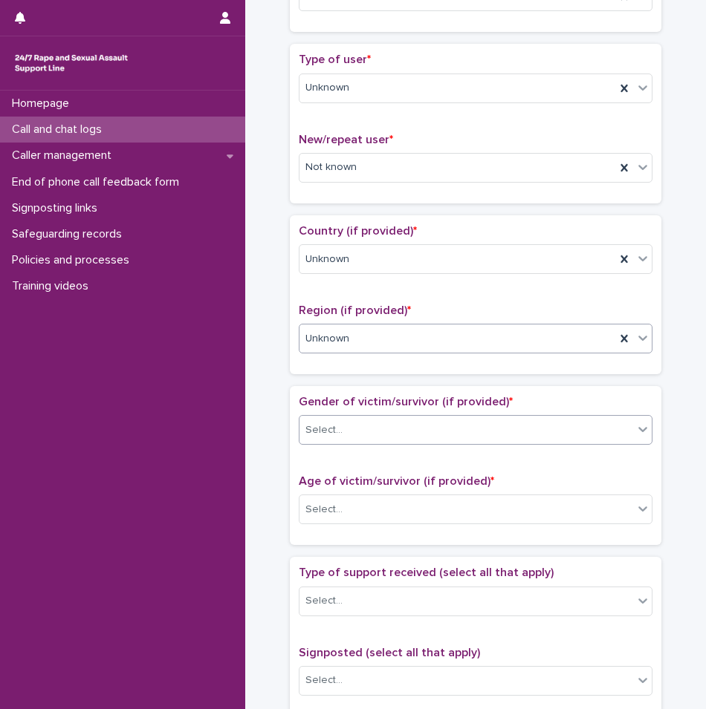
click at [344, 428] on input "text" at bounding box center [344, 430] width 1 height 14
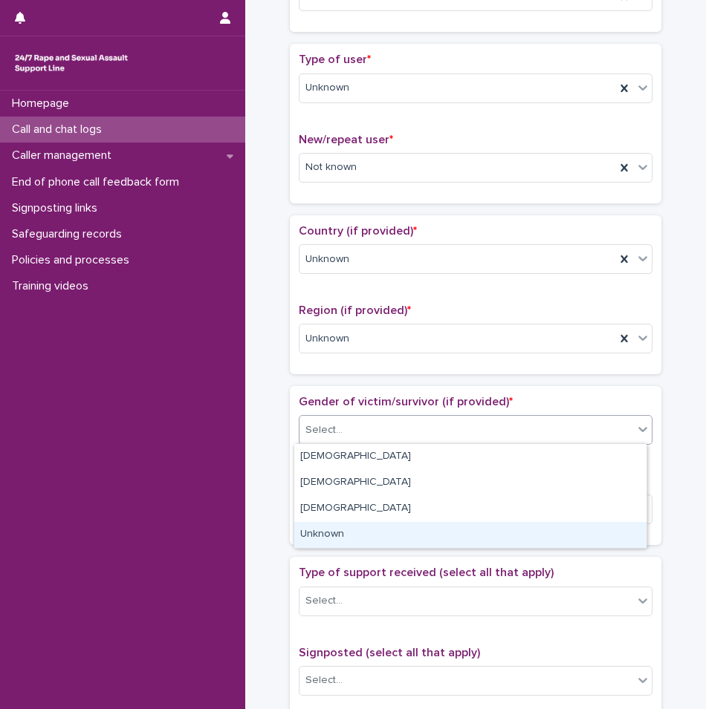
click at [322, 531] on div "Unknown" at bounding box center [470, 535] width 352 height 26
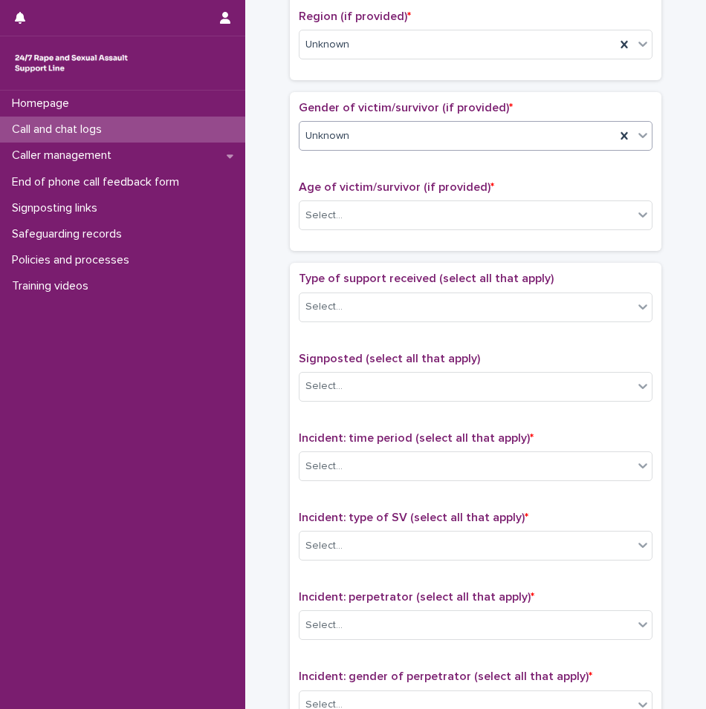
scroll to position [594, 0]
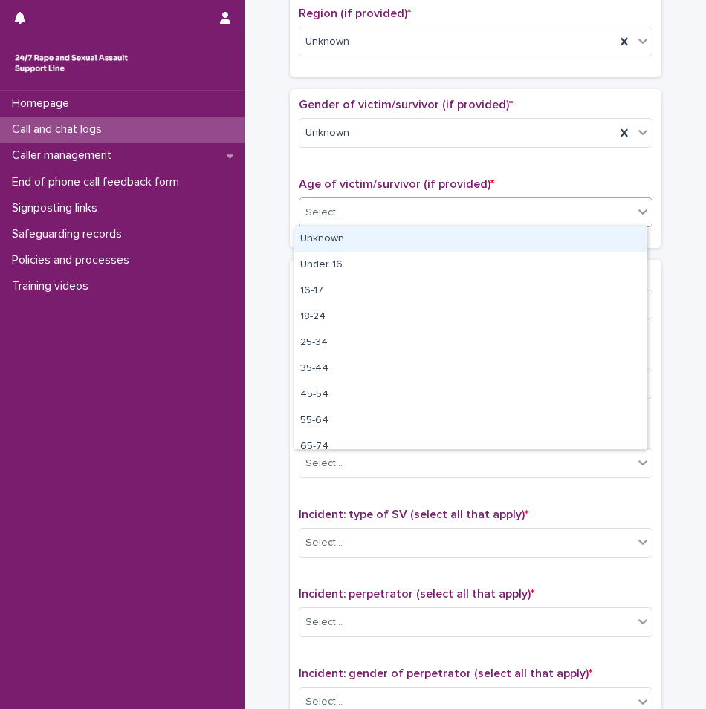
click at [322, 211] on div "Select..." at bounding box center [323, 213] width 37 height 16
click at [325, 245] on div "Unknown" at bounding box center [470, 240] width 352 height 26
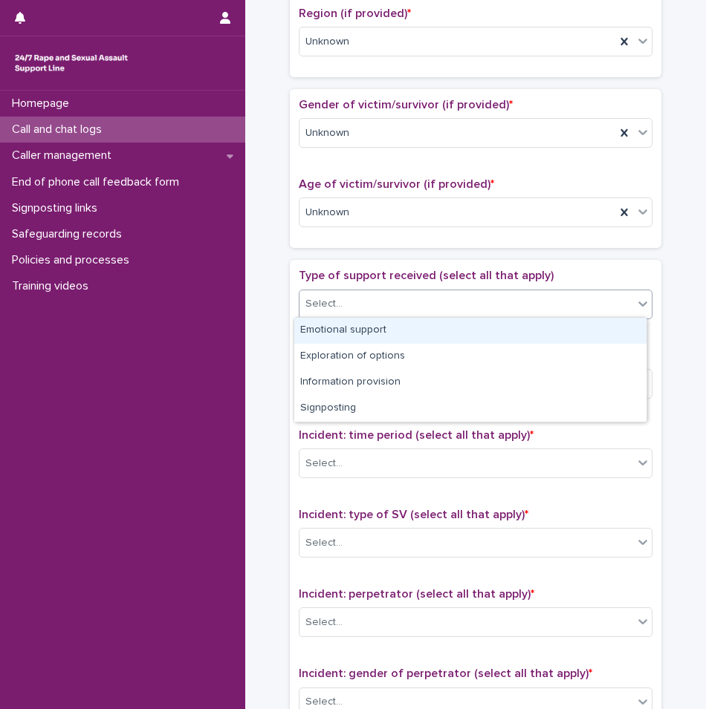
click at [336, 313] on div "Select..." at bounding box center [466, 304] width 334 height 25
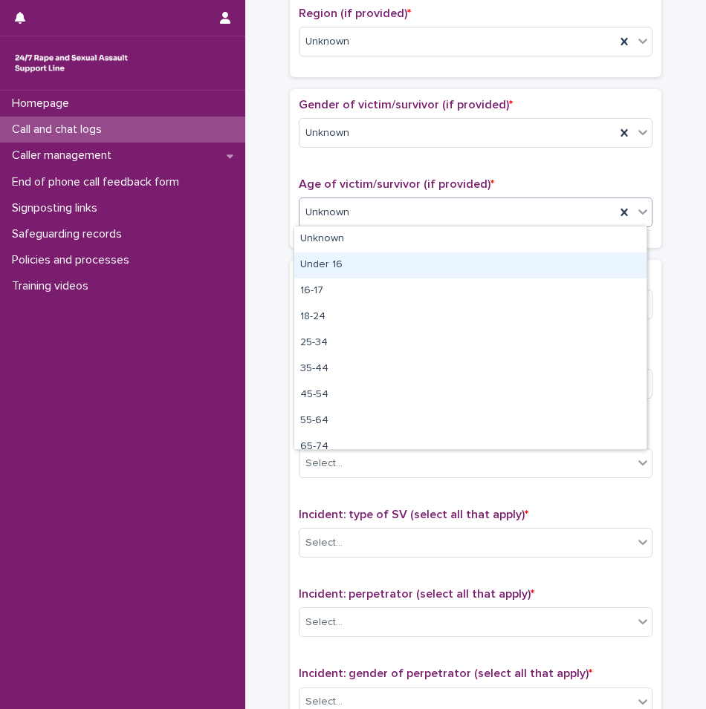
click at [290, 249] on div "Loading... Saving… Gender of victim/survivor (if provided) * Unknown Age of vic…" at bounding box center [475, 174] width 371 height 171
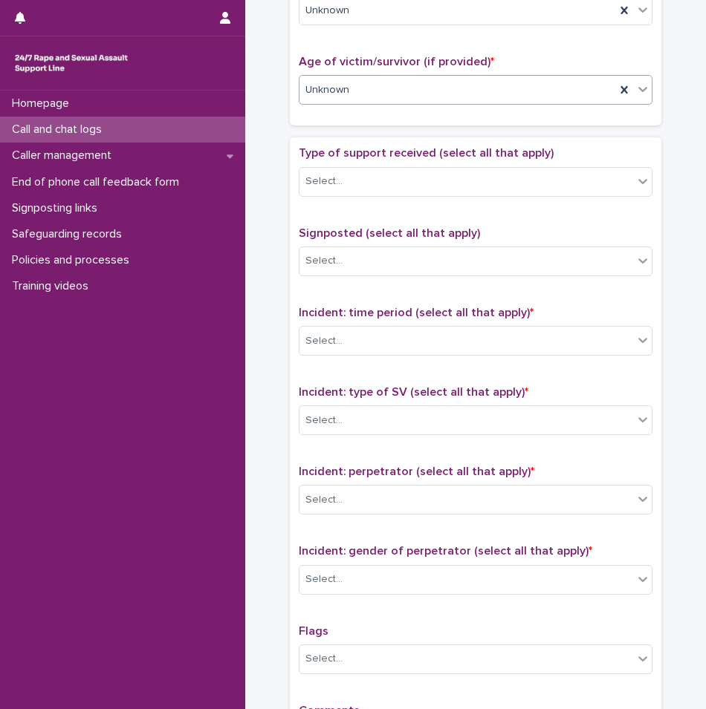
scroll to position [743, 0]
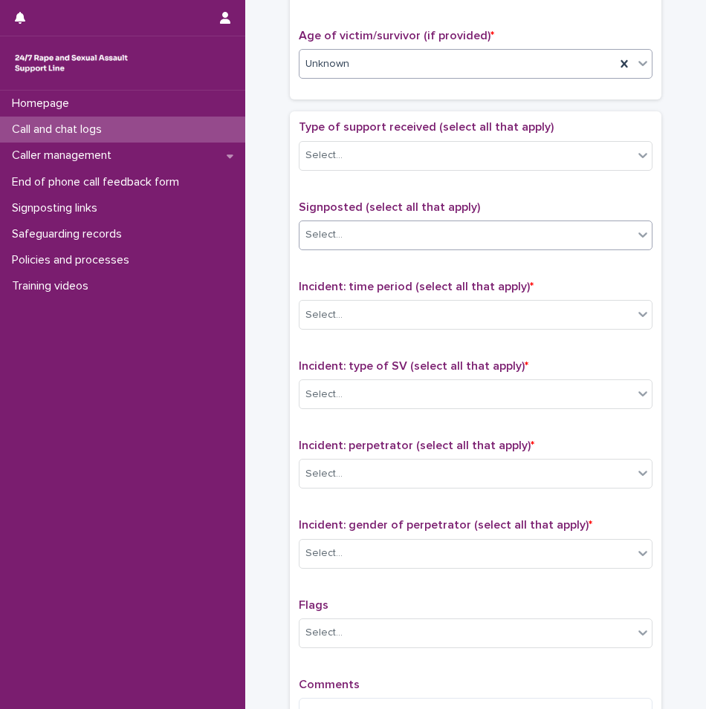
click at [321, 239] on div "Select..." at bounding box center [323, 235] width 37 height 16
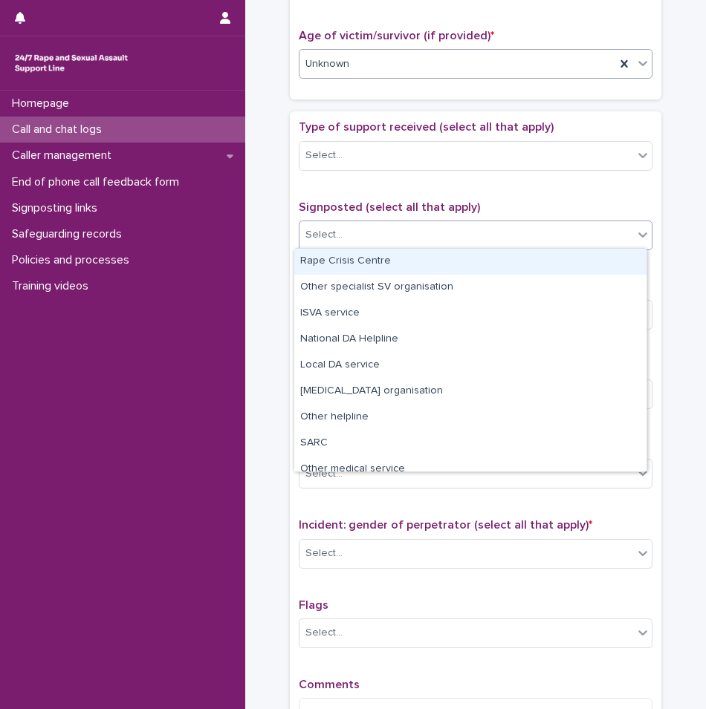
click at [290, 235] on div "Type of support received (select all that apply) Select... Signposted (select a…" at bounding box center [475, 431] width 371 height 640
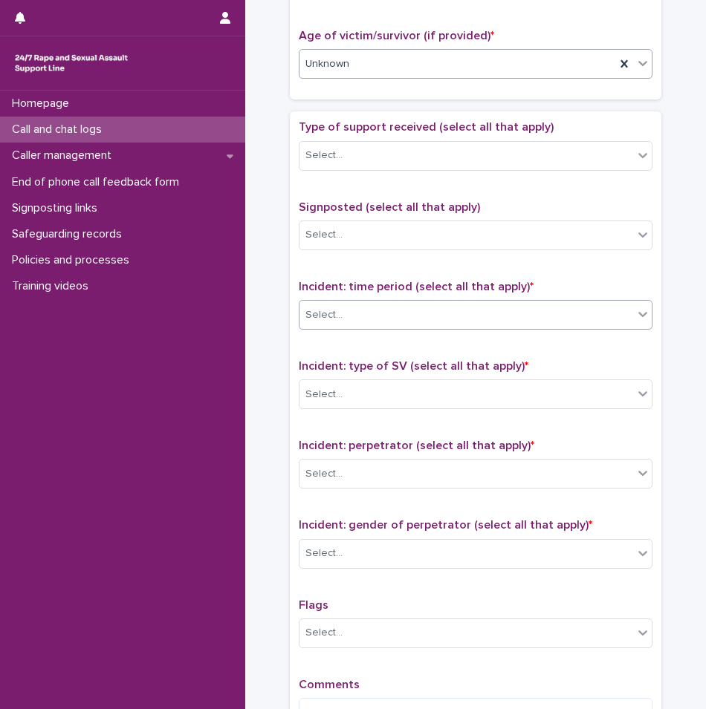
click at [334, 326] on div "Select..." at bounding box center [476, 315] width 354 height 30
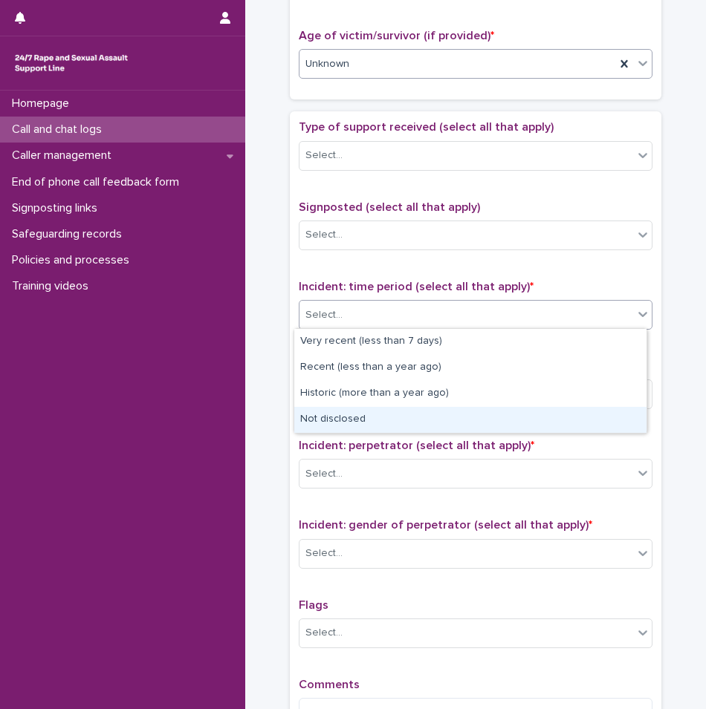
click at [328, 413] on div "Not disclosed" at bounding box center [470, 420] width 352 height 26
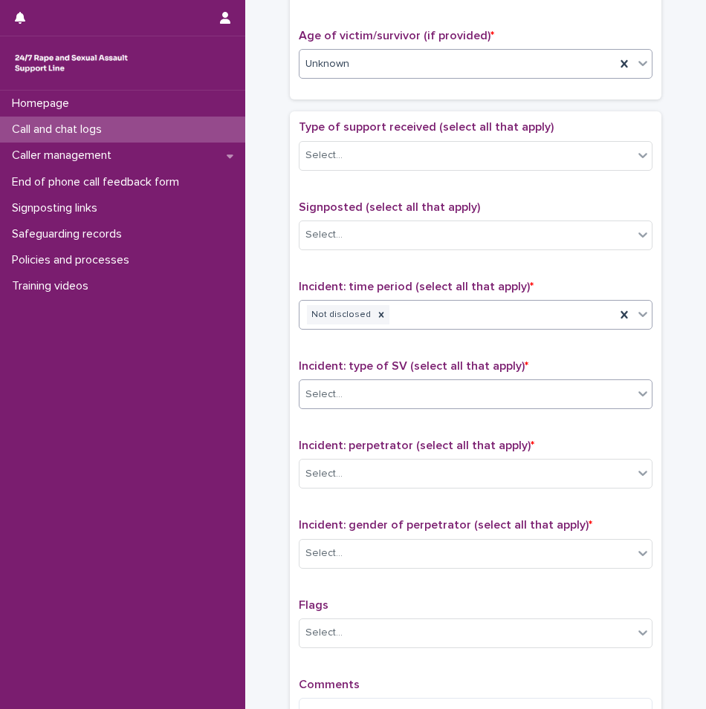
click at [333, 400] on div "Select..." at bounding box center [323, 395] width 37 height 16
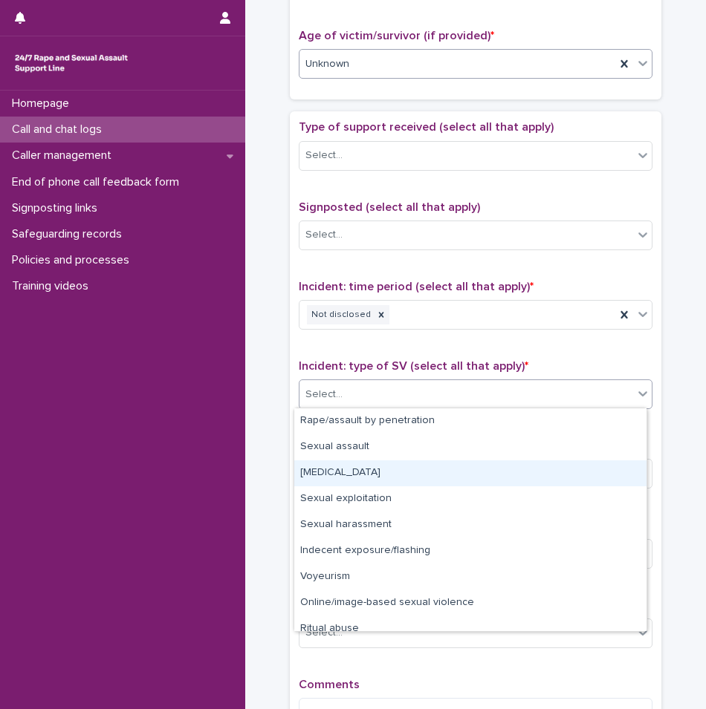
scroll to position [37, 0]
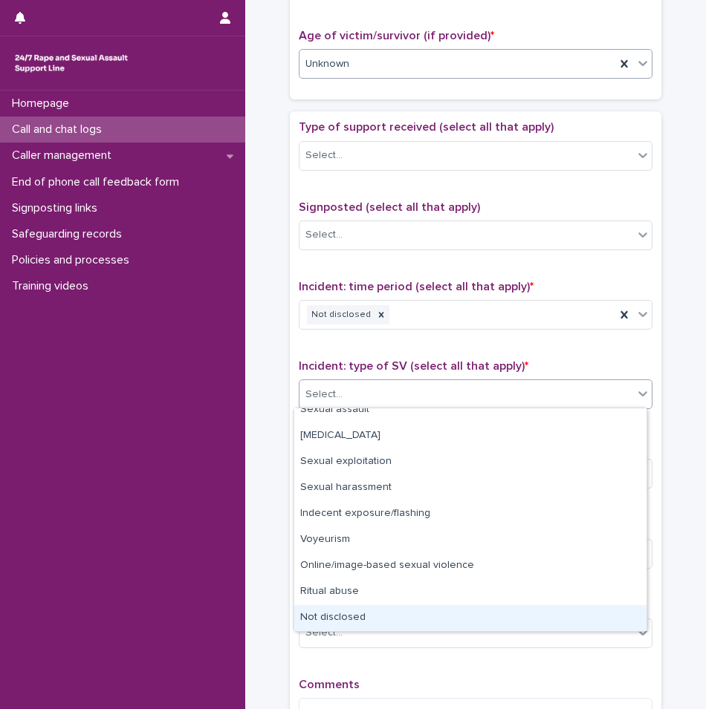
click at [334, 610] on div "Not disclosed" at bounding box center [470, 618] width 352 height 26
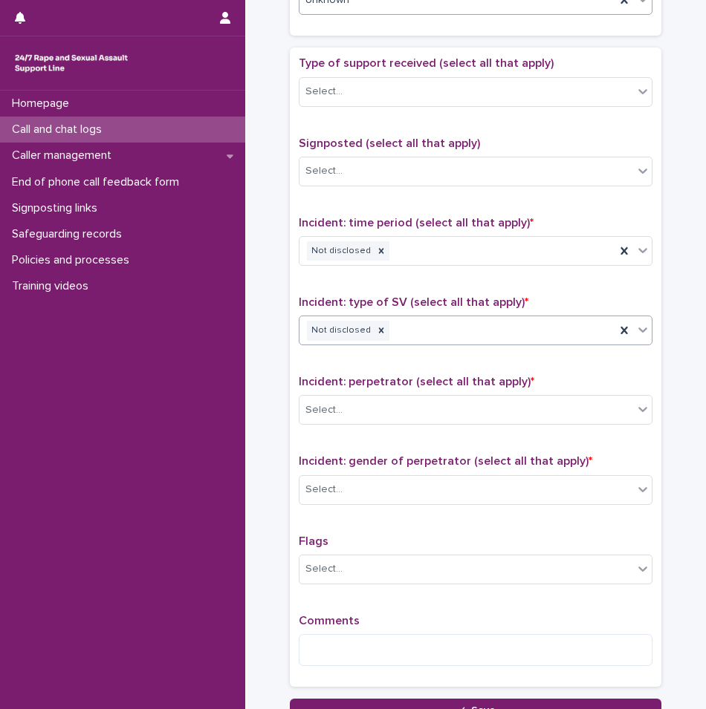
scroll to position [935, 0]
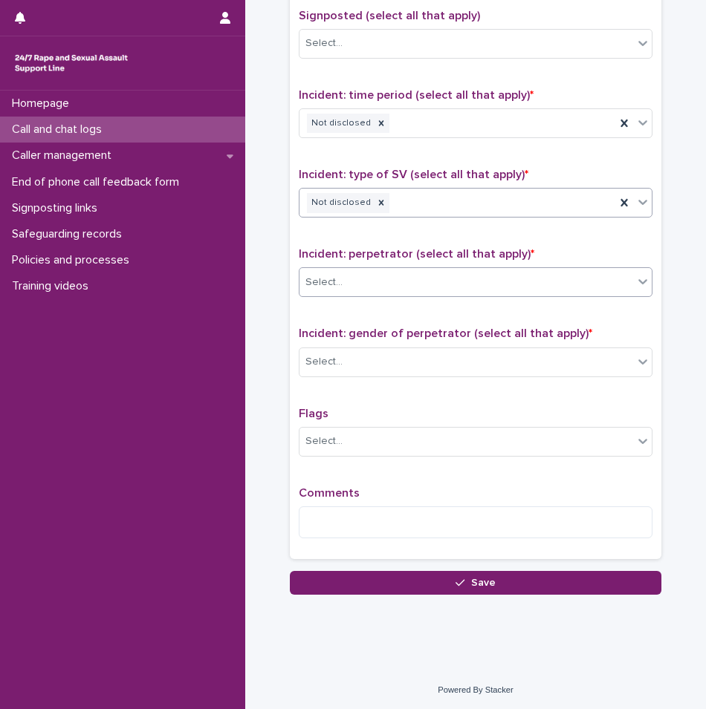
click at [335, 275] on div "Select..." at bounding box center [323, 283] width 37 height 16
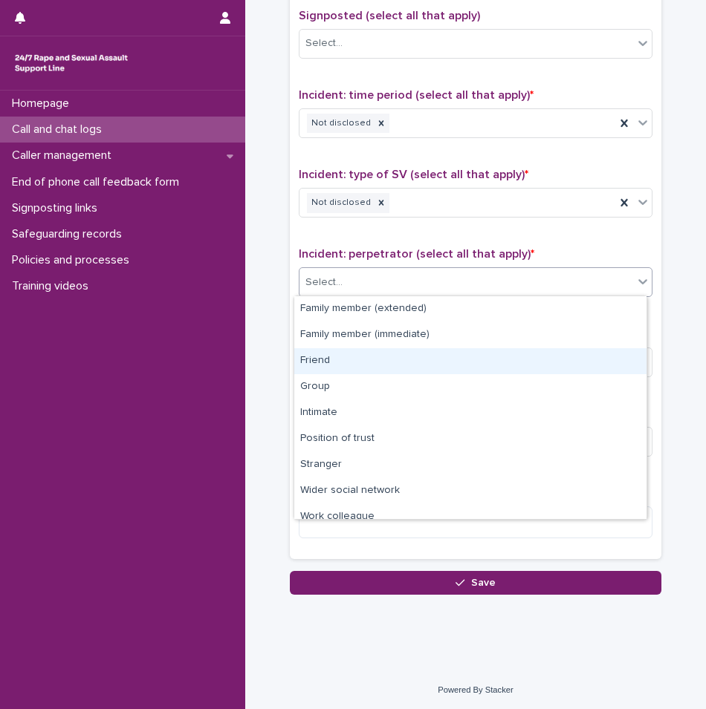
scroll to position [63, 0]
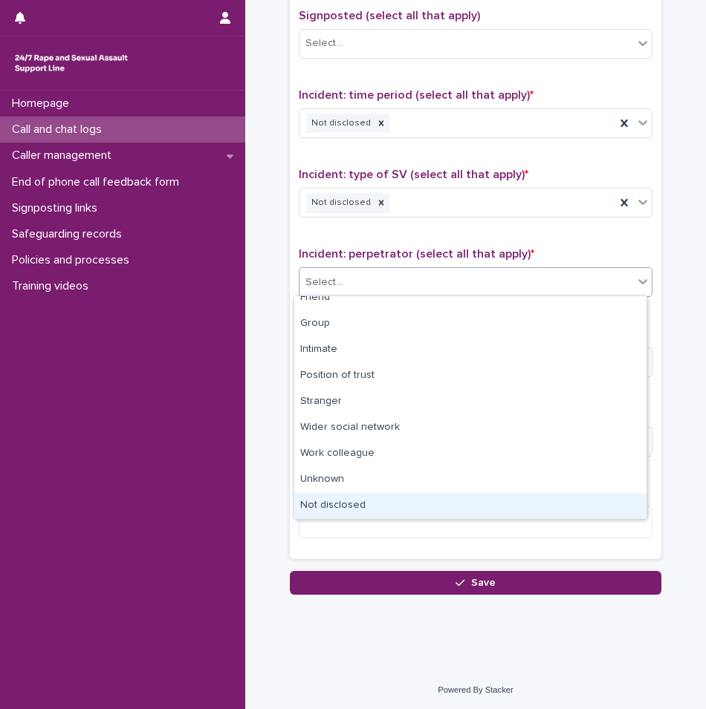
click at [348, 513] on div "Not disclosed" at bounding box center [470, 506] width 352 height 26
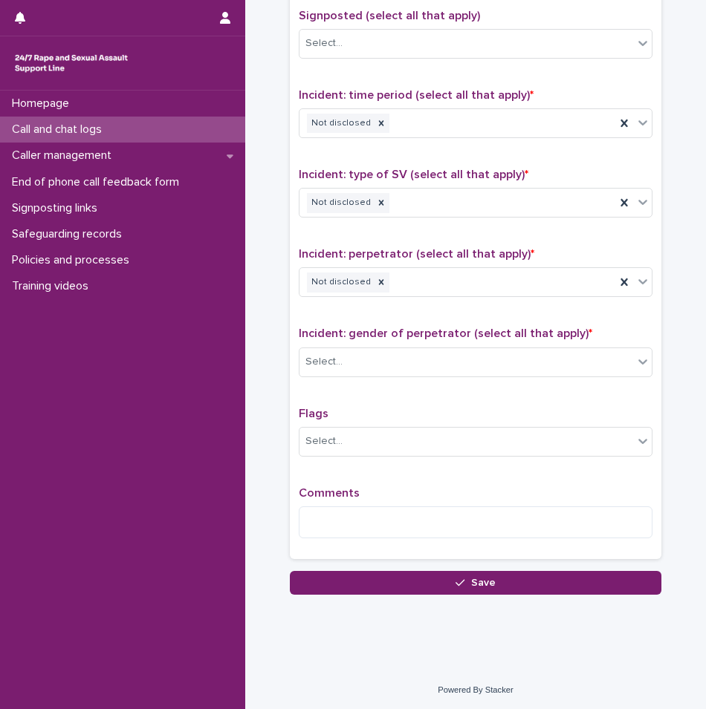
click at [348, 376] on div "Incident: gender of perpetrator (select all that apply) * Select..." at bounding box center [476, 358] width 354 height 62
click at [348, 372] on div "Select..." at bounding box center [466, 362] width 334 height 25
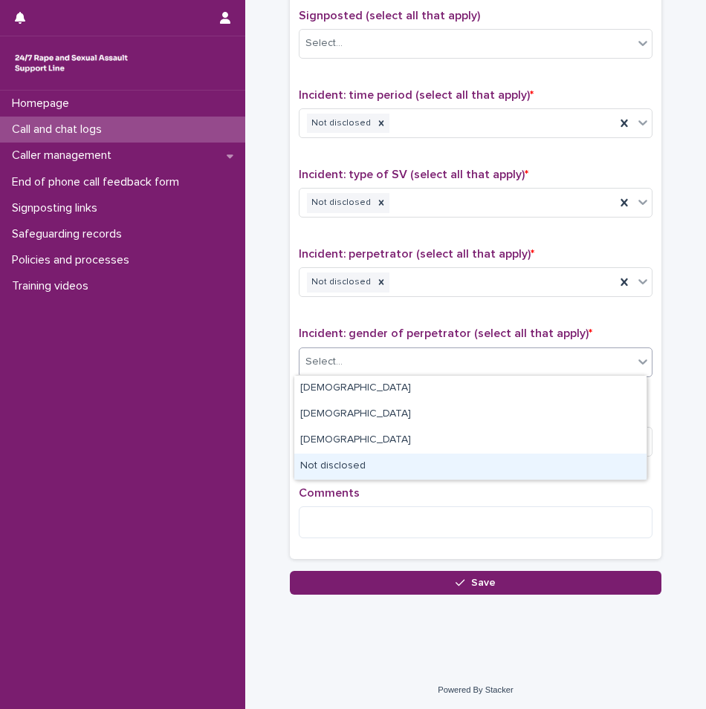
click at [328, 463] on div "Not disclosed" at bounding box center [470, 467] width 352 height 26
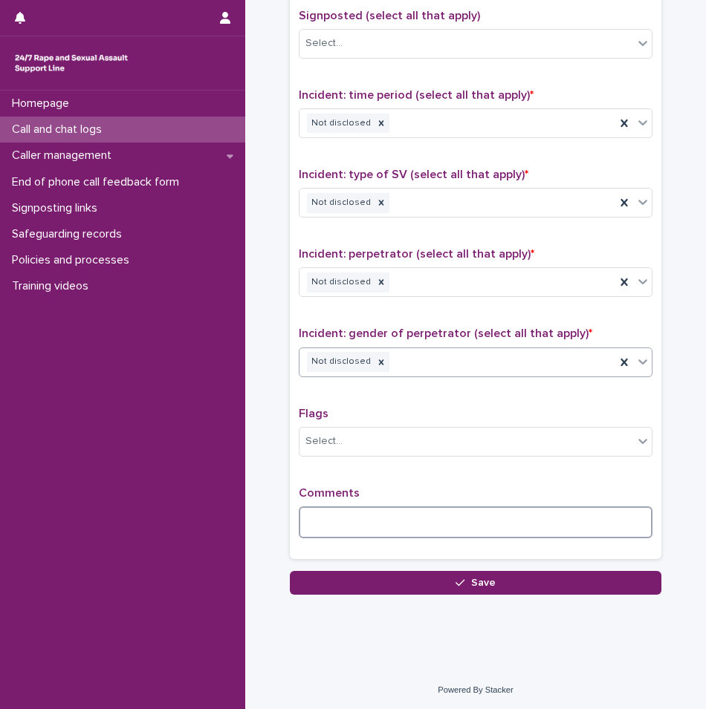
click at [338, 513] on textarea at bounding box center [476, 523] width 354 height 32
paste textarea "**********"
click at [303, 519] on textarea "**********" at bounding box center [476, 523] width 354 height 32
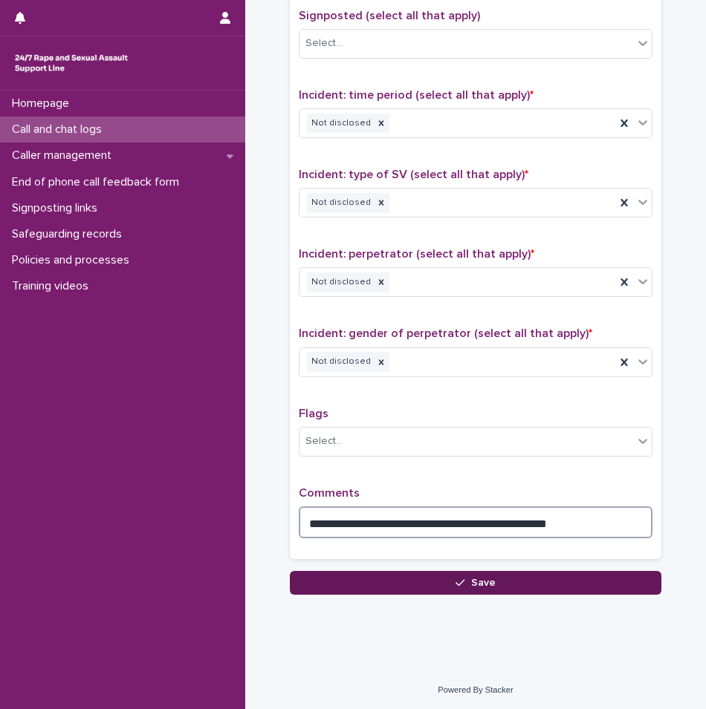
type textarea "**********"
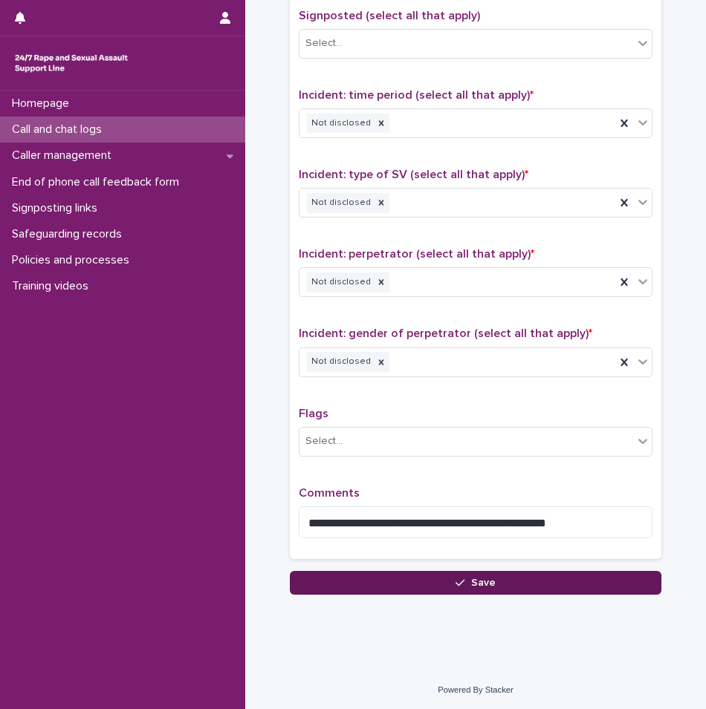
click at [409, 593] on button "Save" at bounding box center [475, 583] width 371 height 24
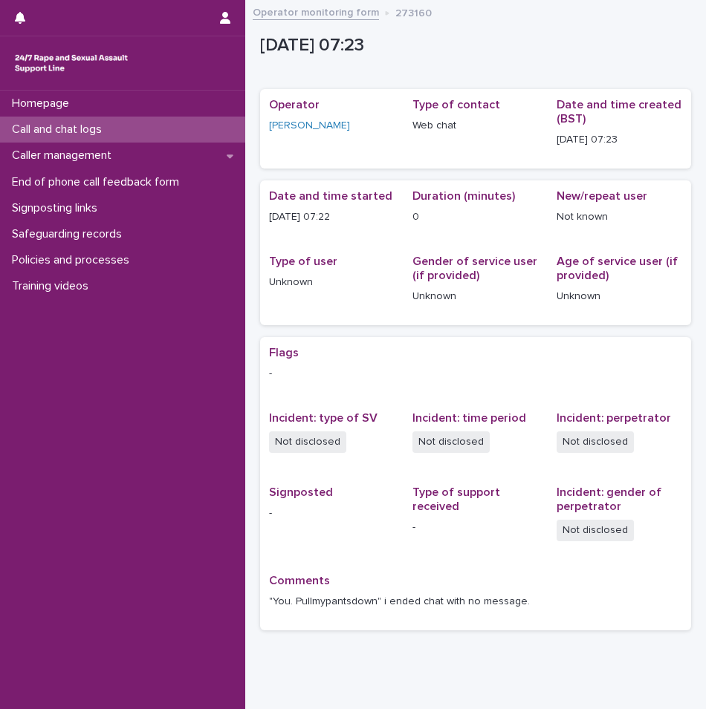
click at [62, 127] on p "Call and chat logs" at bounding box center [60, 130] width 108 height 14
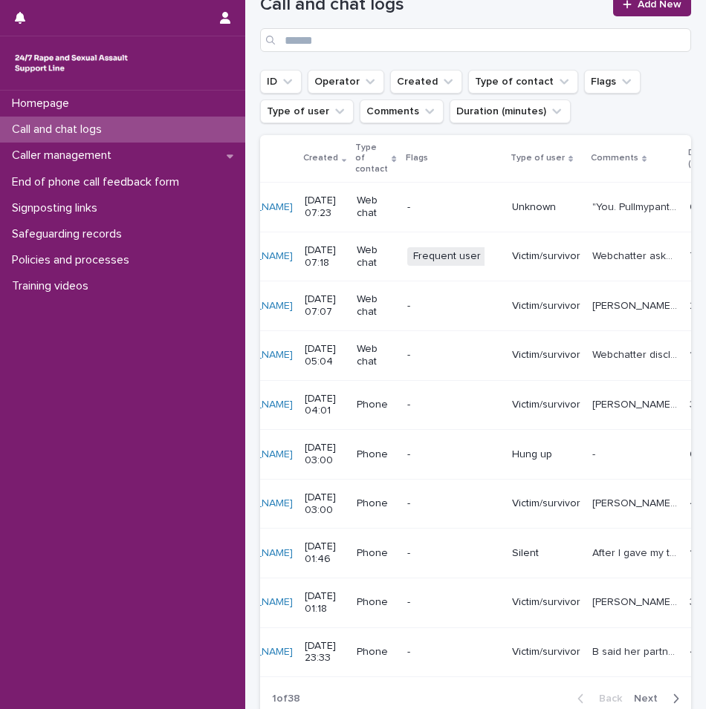
scroll to position [0, 141]
